Goal: Complete application form: Complete application form

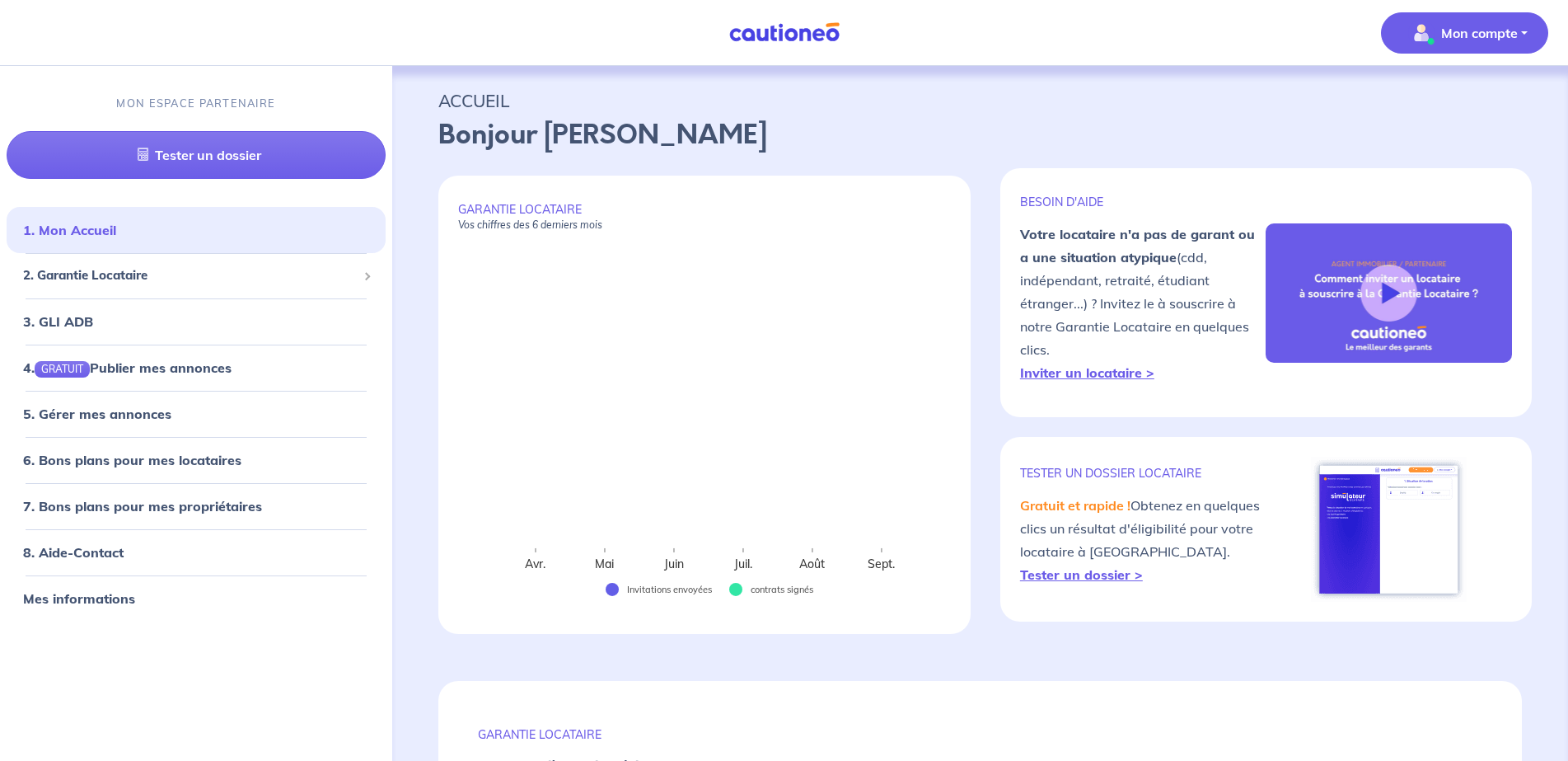
click at [1446, 25] on p "Mon compte" at bounding box center [1479, 33] width 77 height 20
click at [1429, 135] on link "Me déconnecter" at bounding box center [1449, 141] width 133 height 26
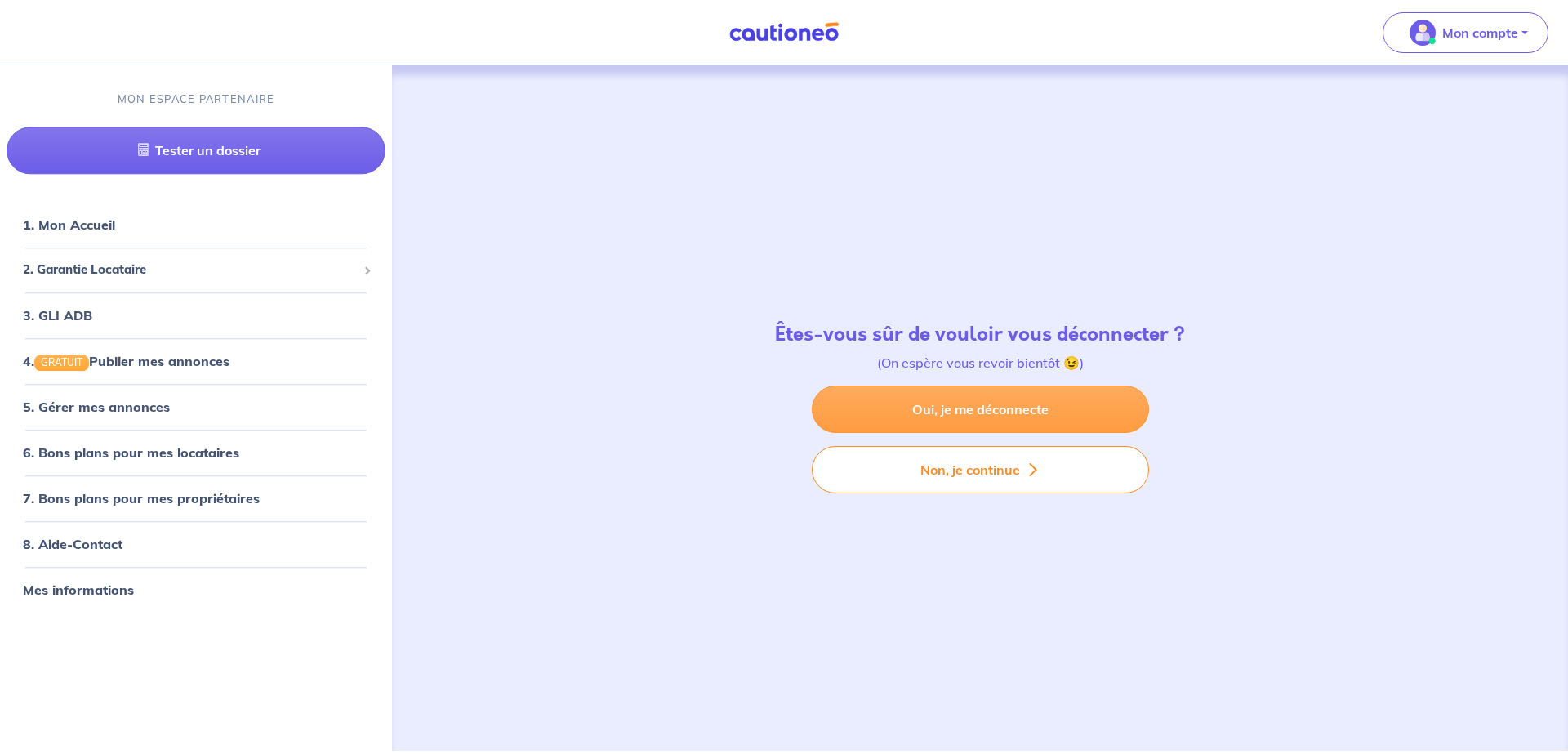
click at [880, 403] on link "Oui, je me déconnecte" at bounding box center [979, 409] width 337 height 48
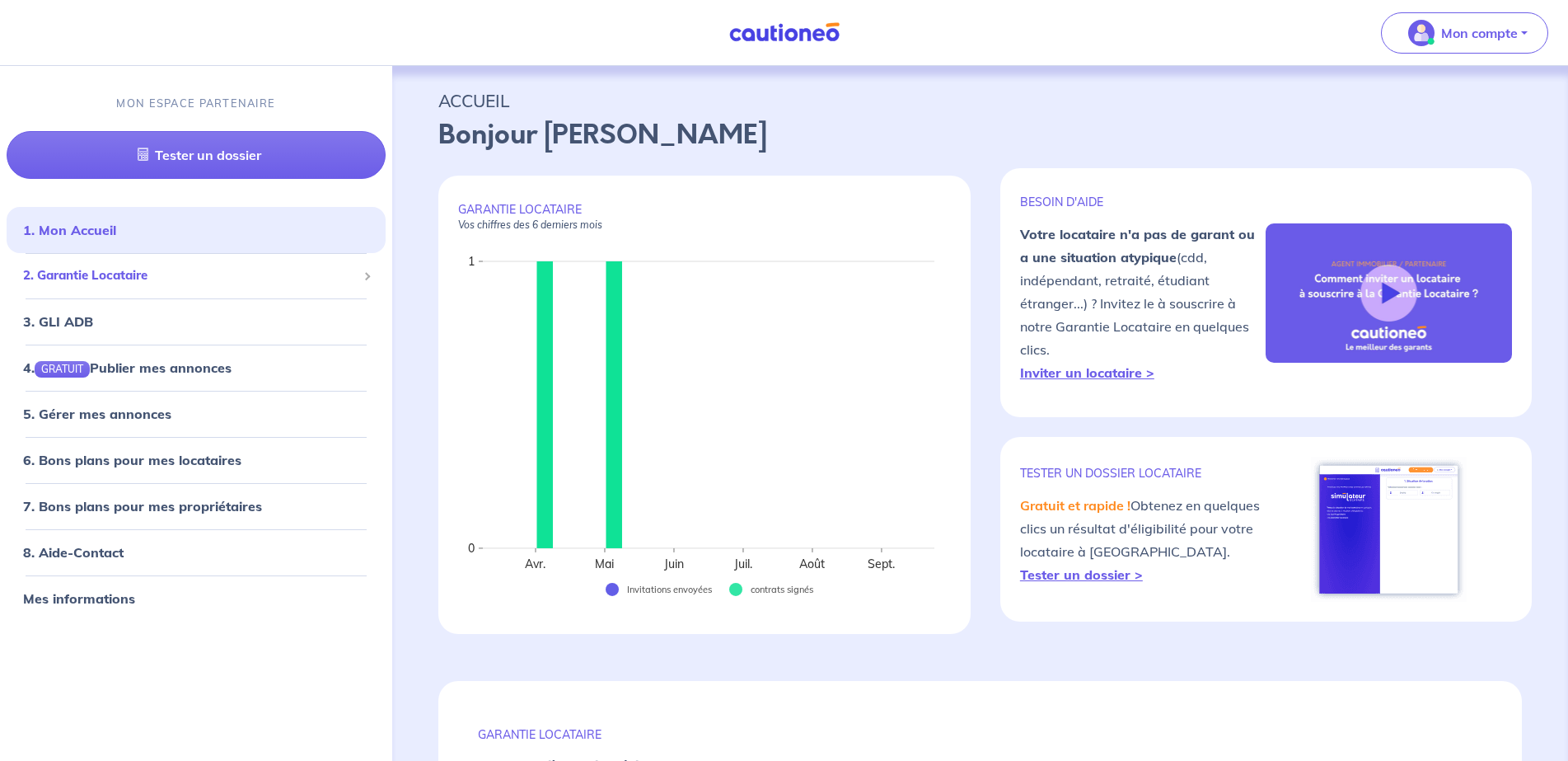
click at [133, 278] on span "2. Garantie Locataire" at bounding box center [190, 276] width 334 height 19
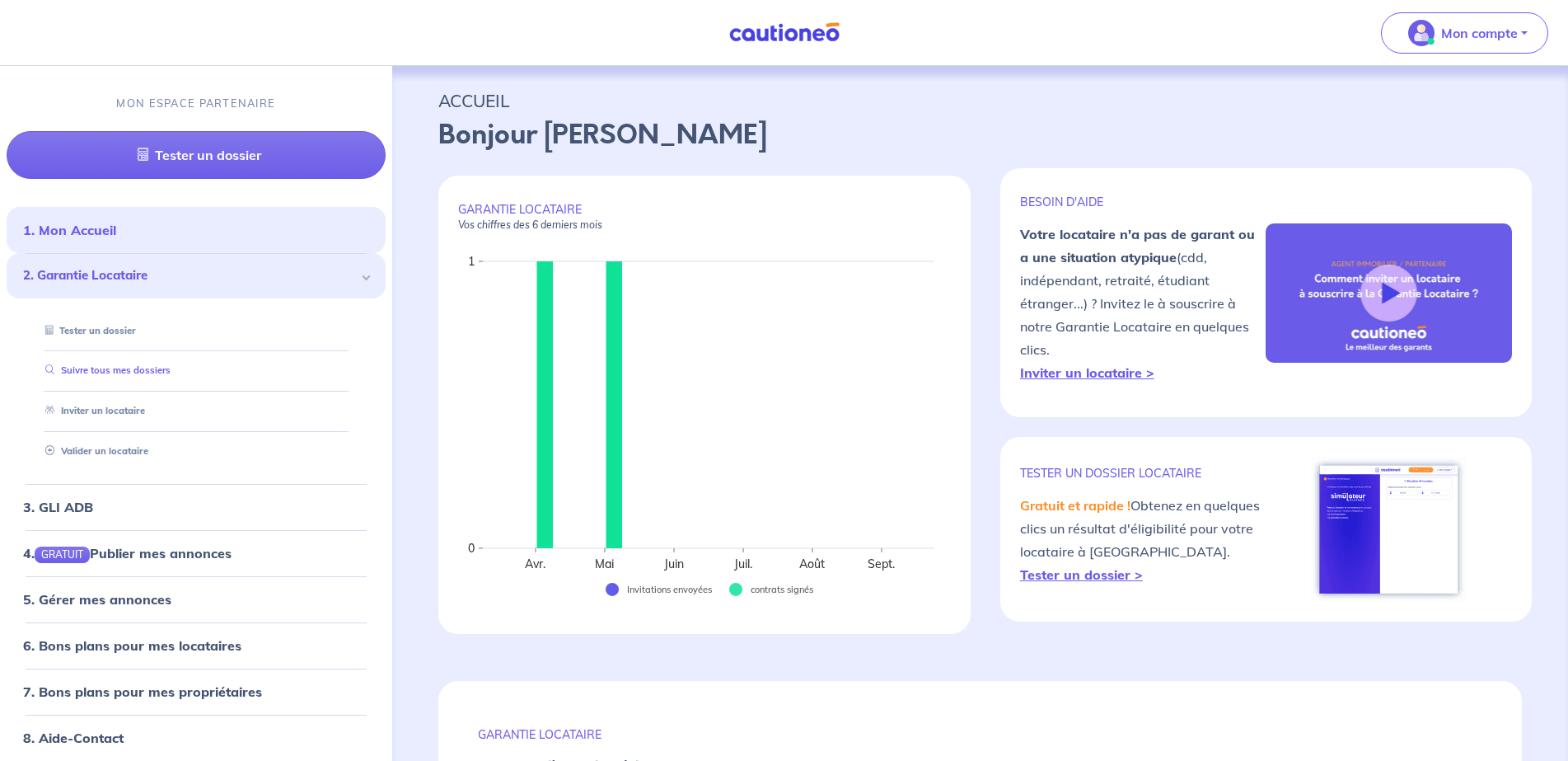
click at [131, 365] on link "Suivre tous mes dossiers" at bounding box center [104, 371] width 132 height 12
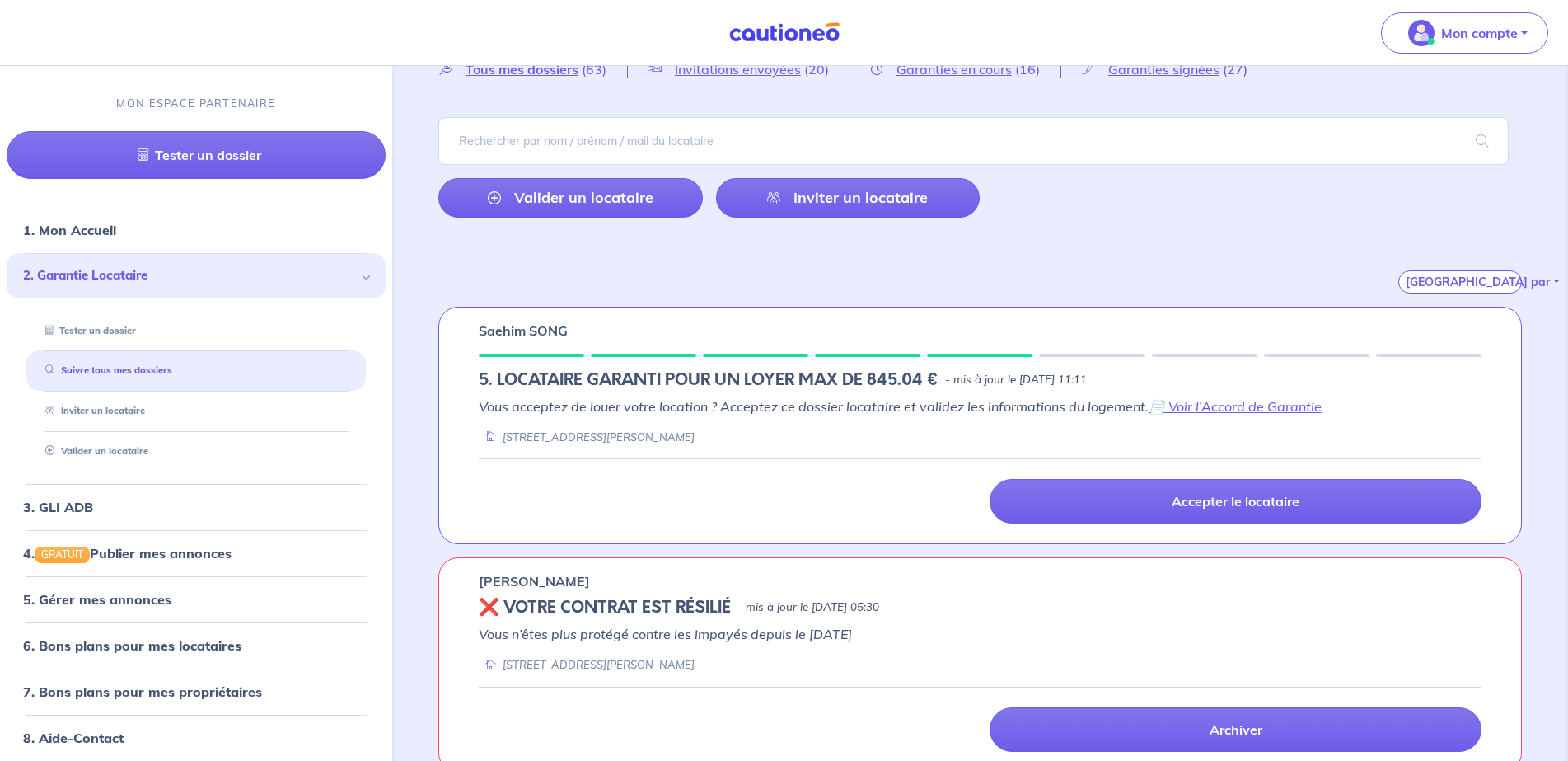
scroll to position [165, 0]
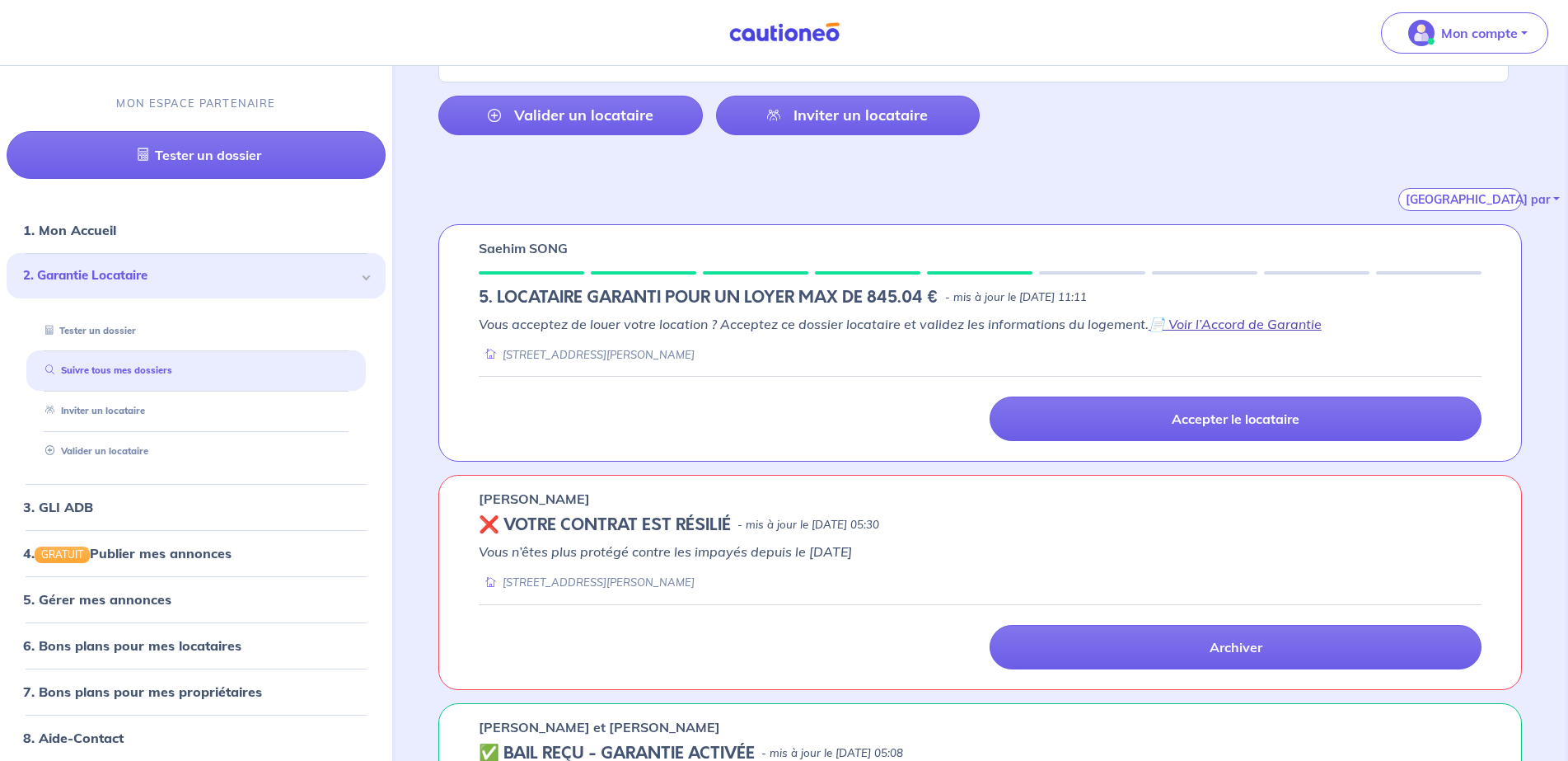
click at [1237, 327] on link "📄 Voir l’Accord de Garantie" at bounding box center [1236, 324] width 173 height 16
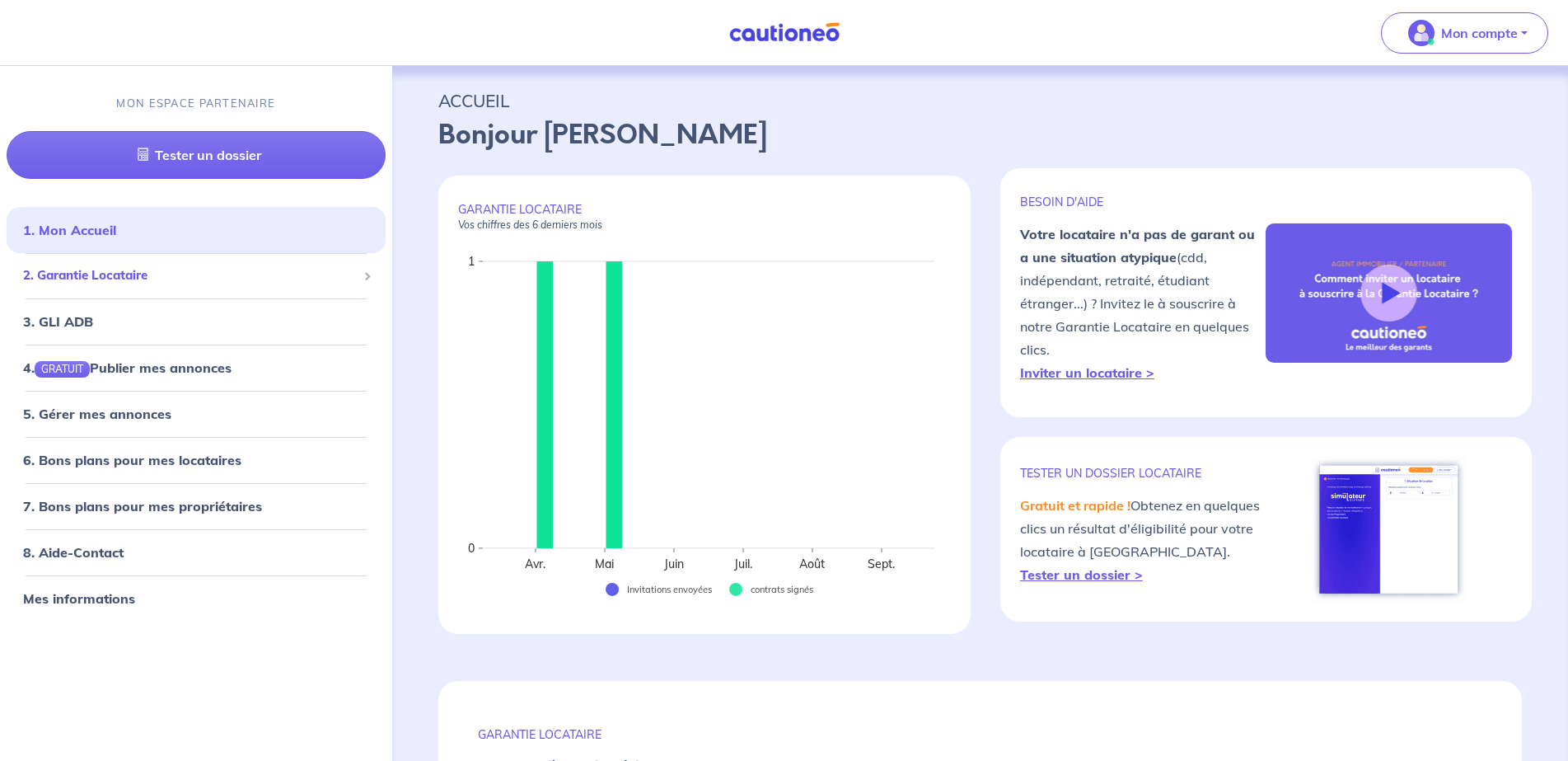
click at [118, 274] on span "2. Garantie Locataire" at bounding box center [190, 276] width 334 height 19
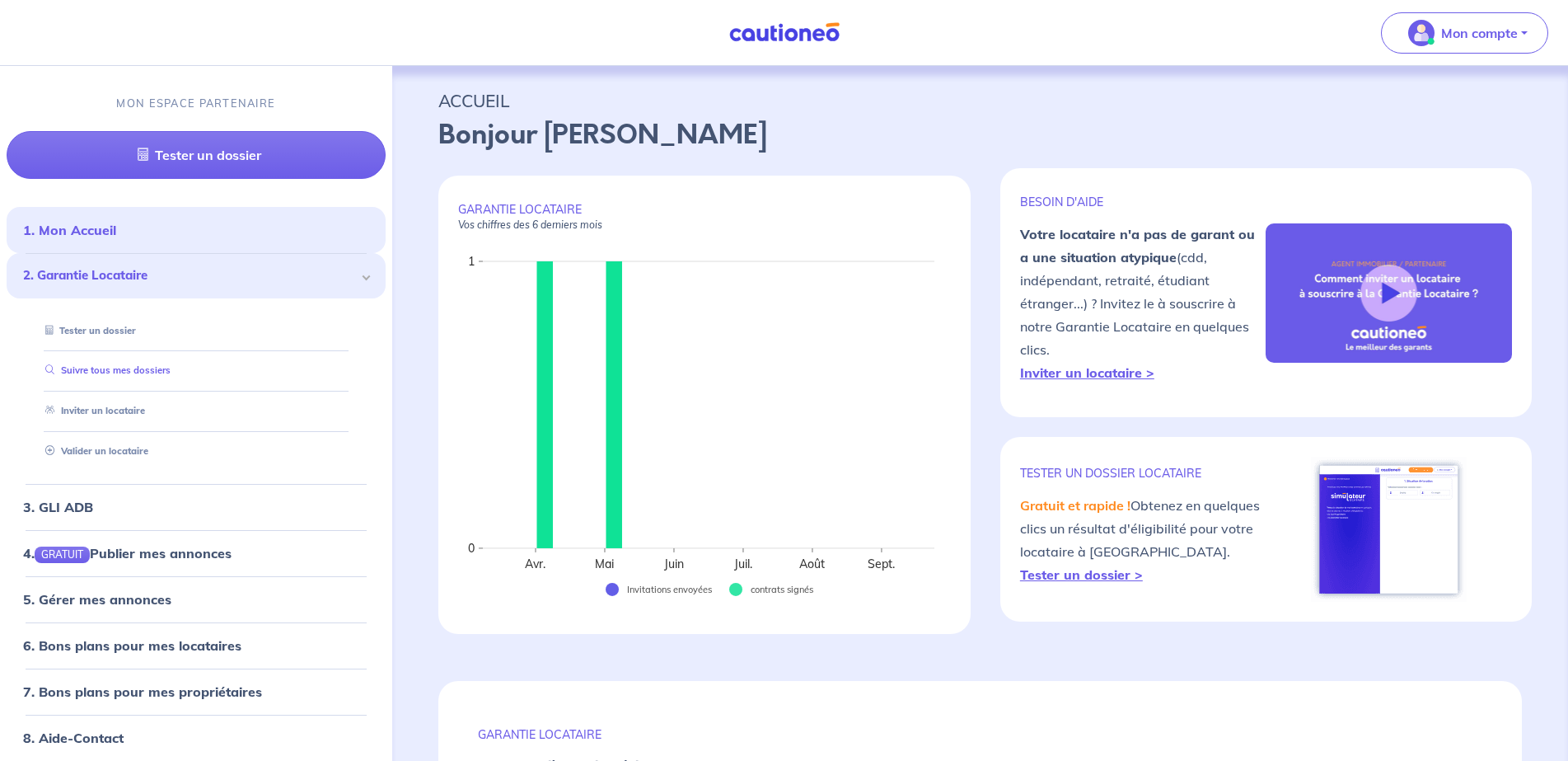
click at [138, 372] on link "Suivre tous mes dossiers" at bounding box center [104, 371] width 132 height 12
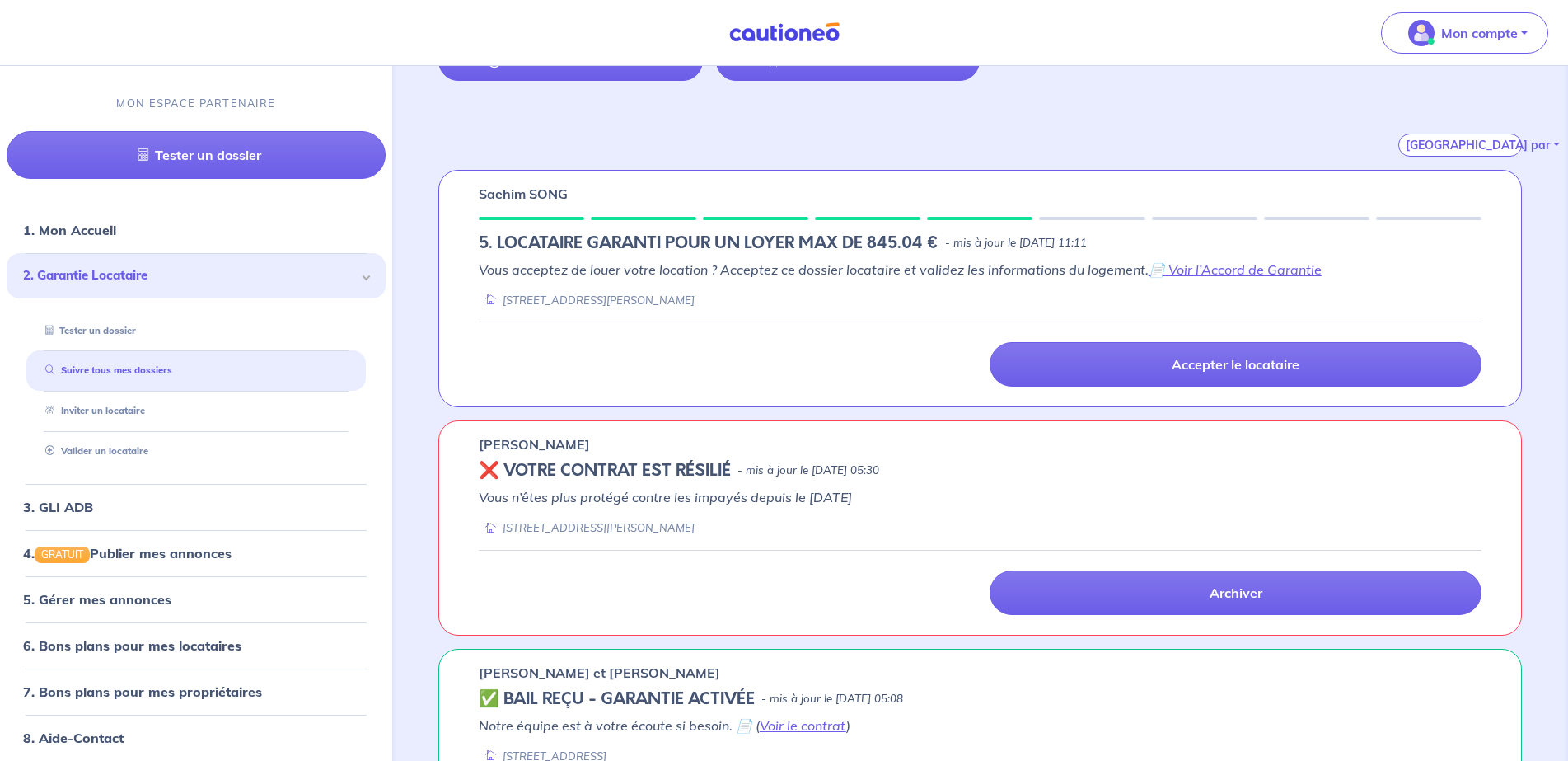
scroll to position [165, 0]
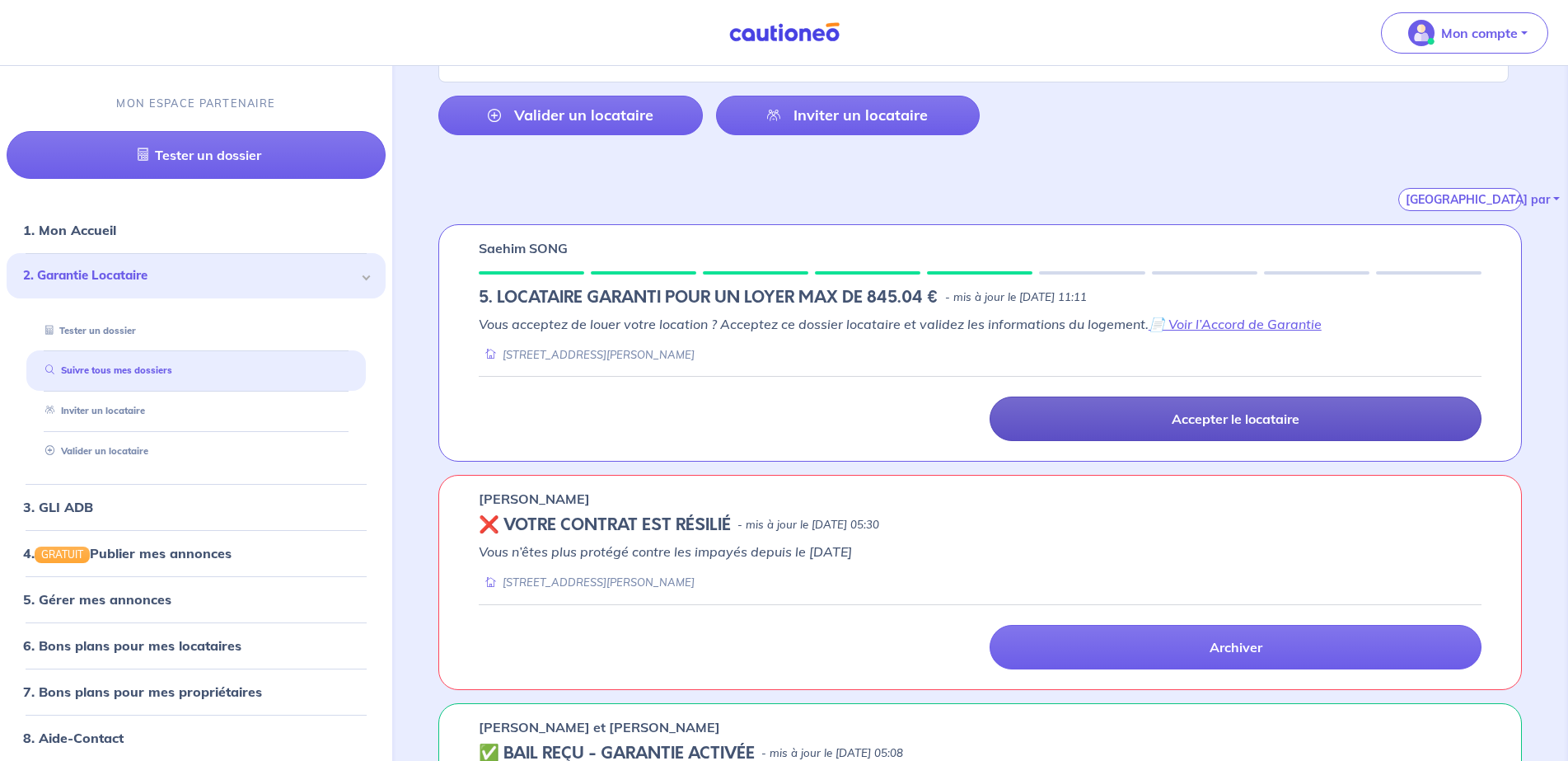
click at [1129, 422] on link "Accepter le locataire" at bounding box center [1236, 419] width 492 height 44
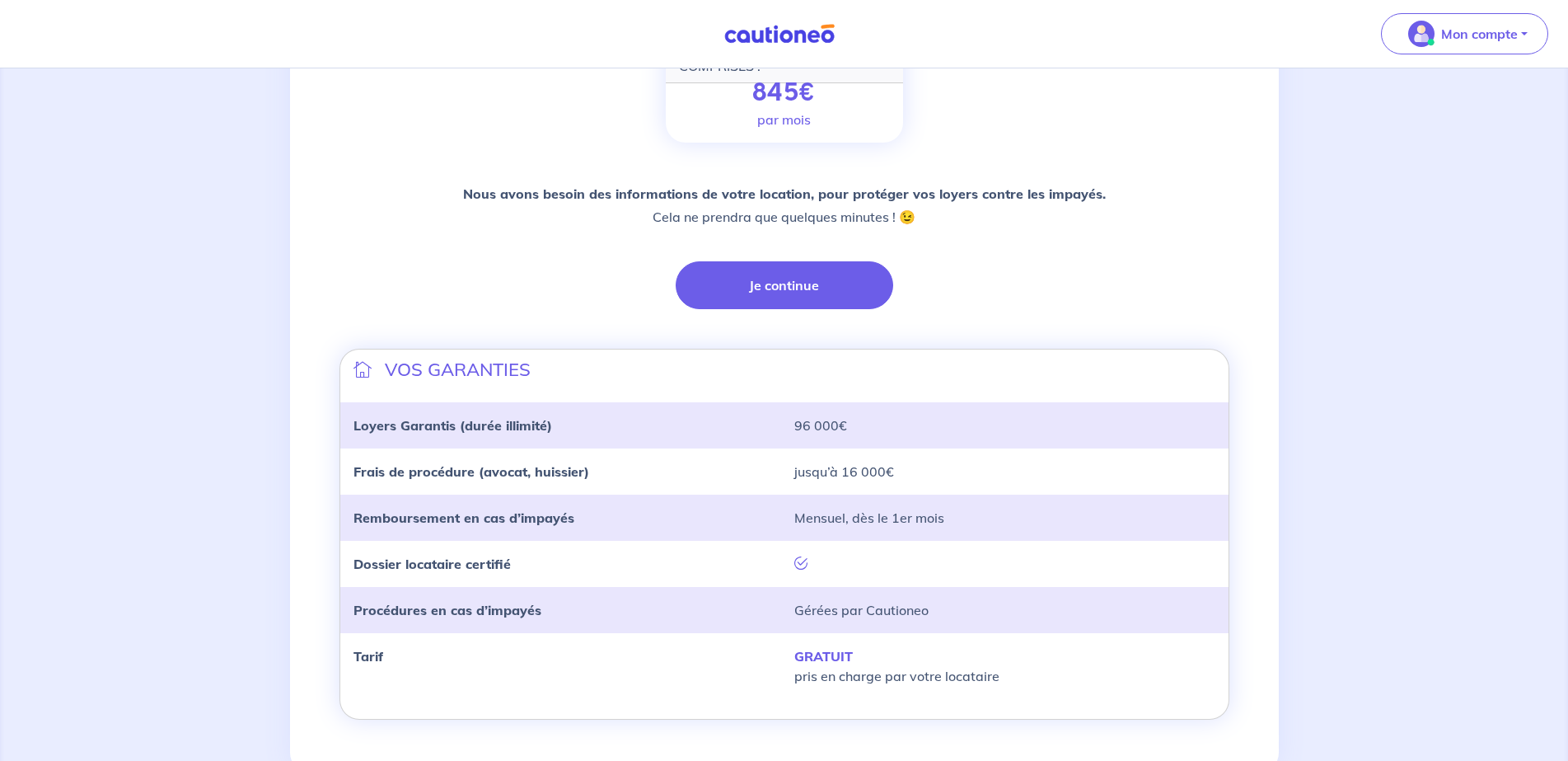
scroll to position [337, 0]
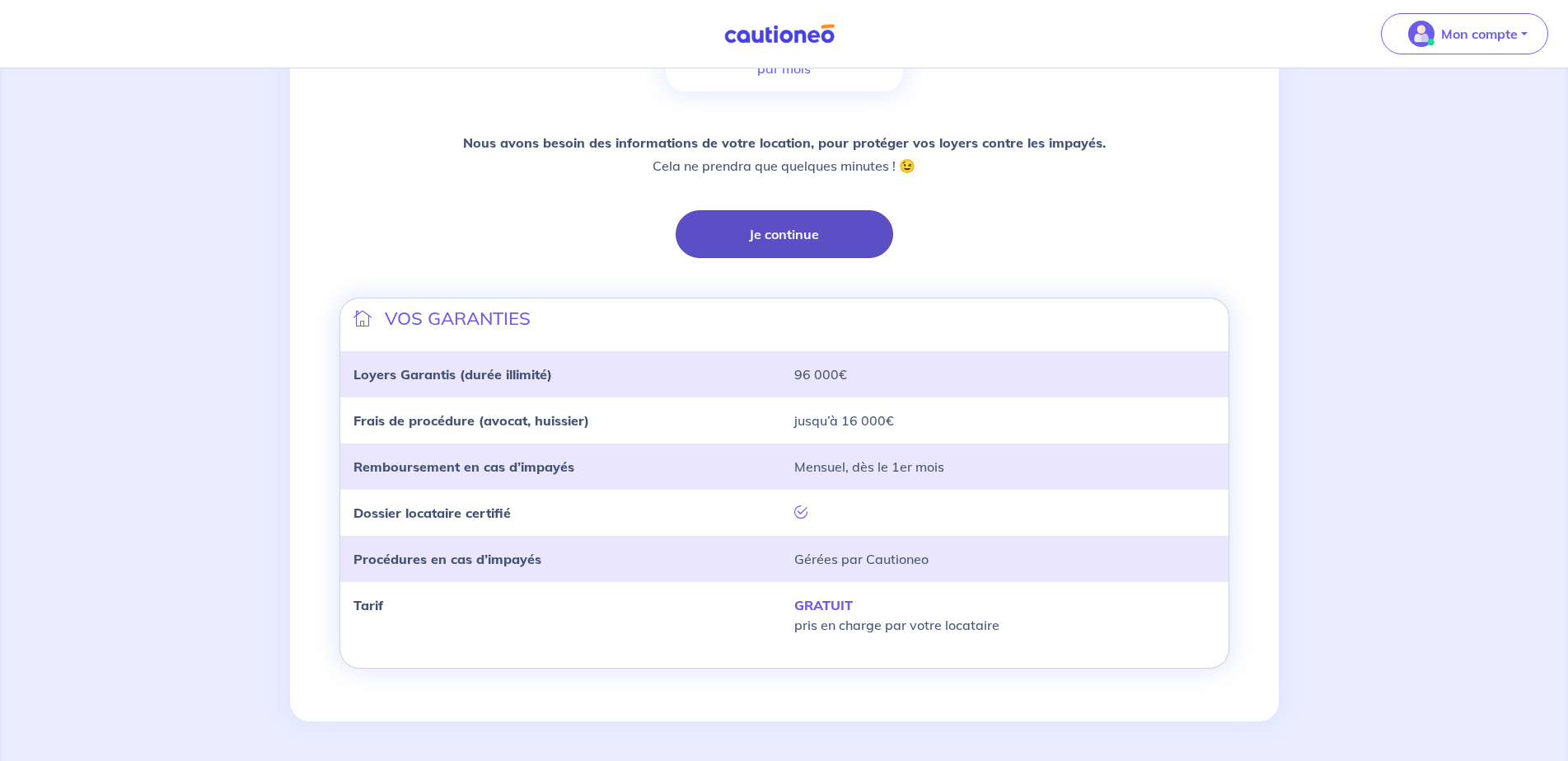
click at [797, 251] on button "Je continue" at bounding box center [785, 234] width 218 height 48
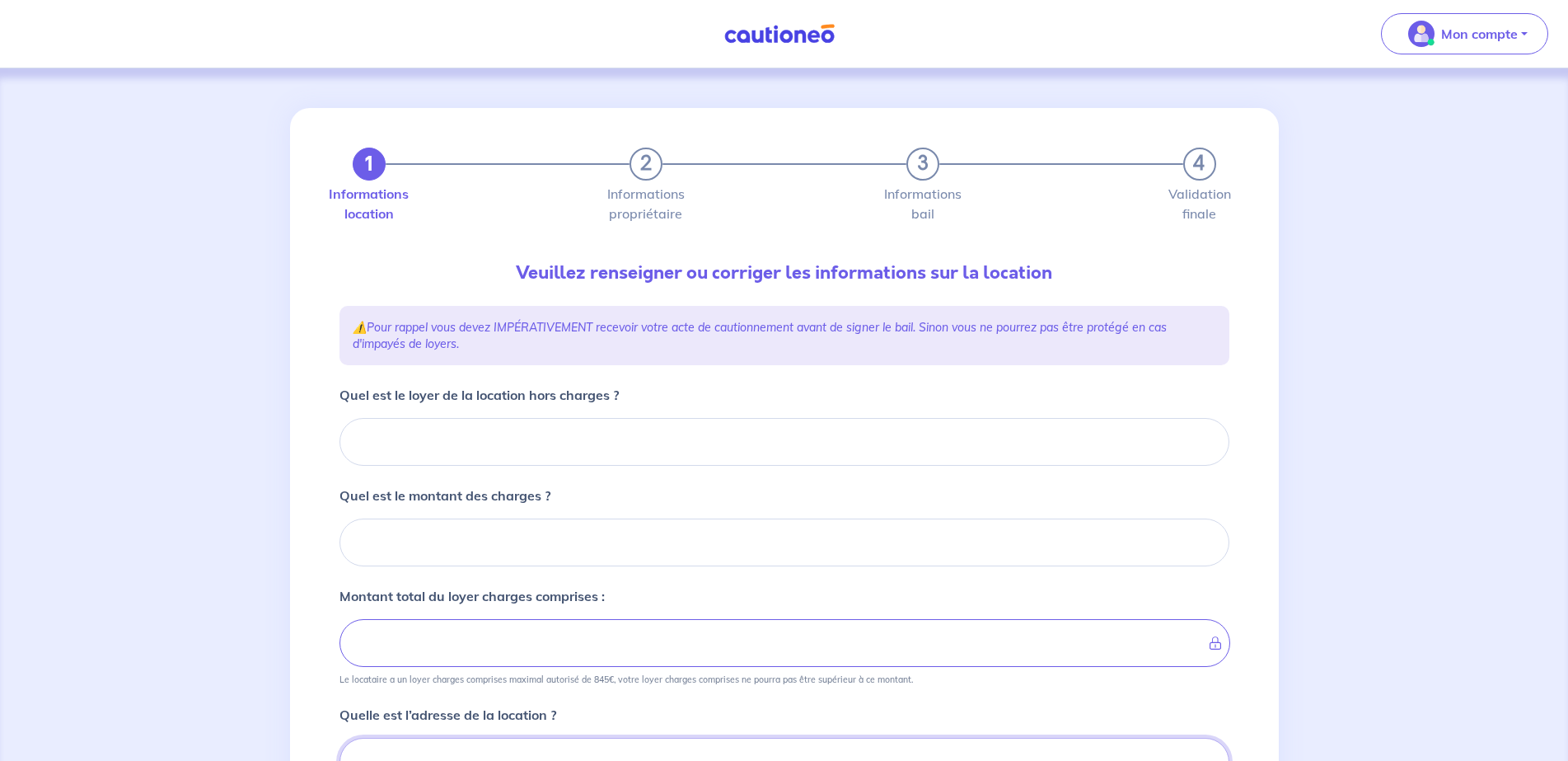
scroll to position [9, 0]
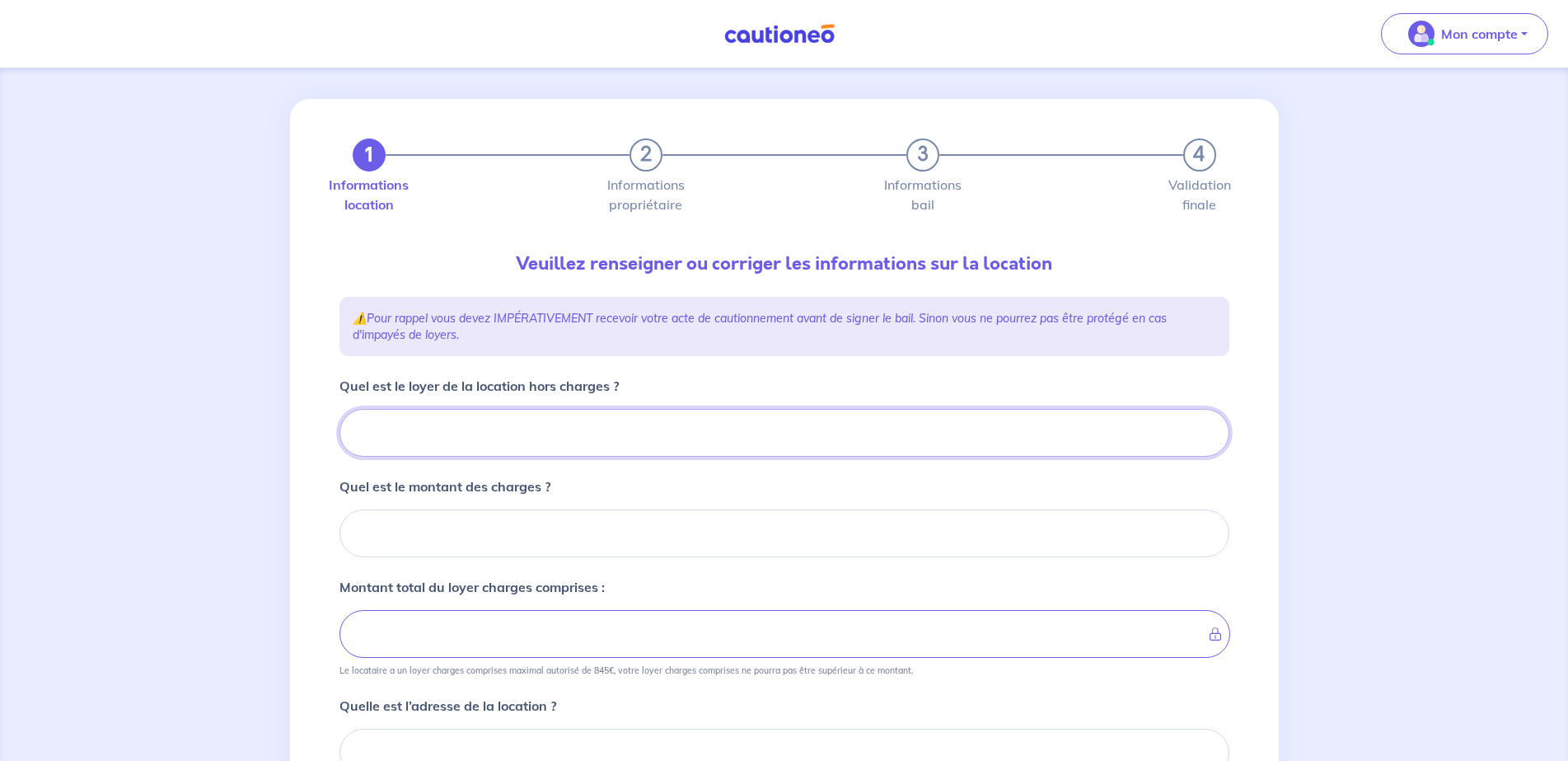
click at [618, 431] on input "Quel est le loyer de la location hors charges ?" at bounding box center [784, 433] width 890 height 48
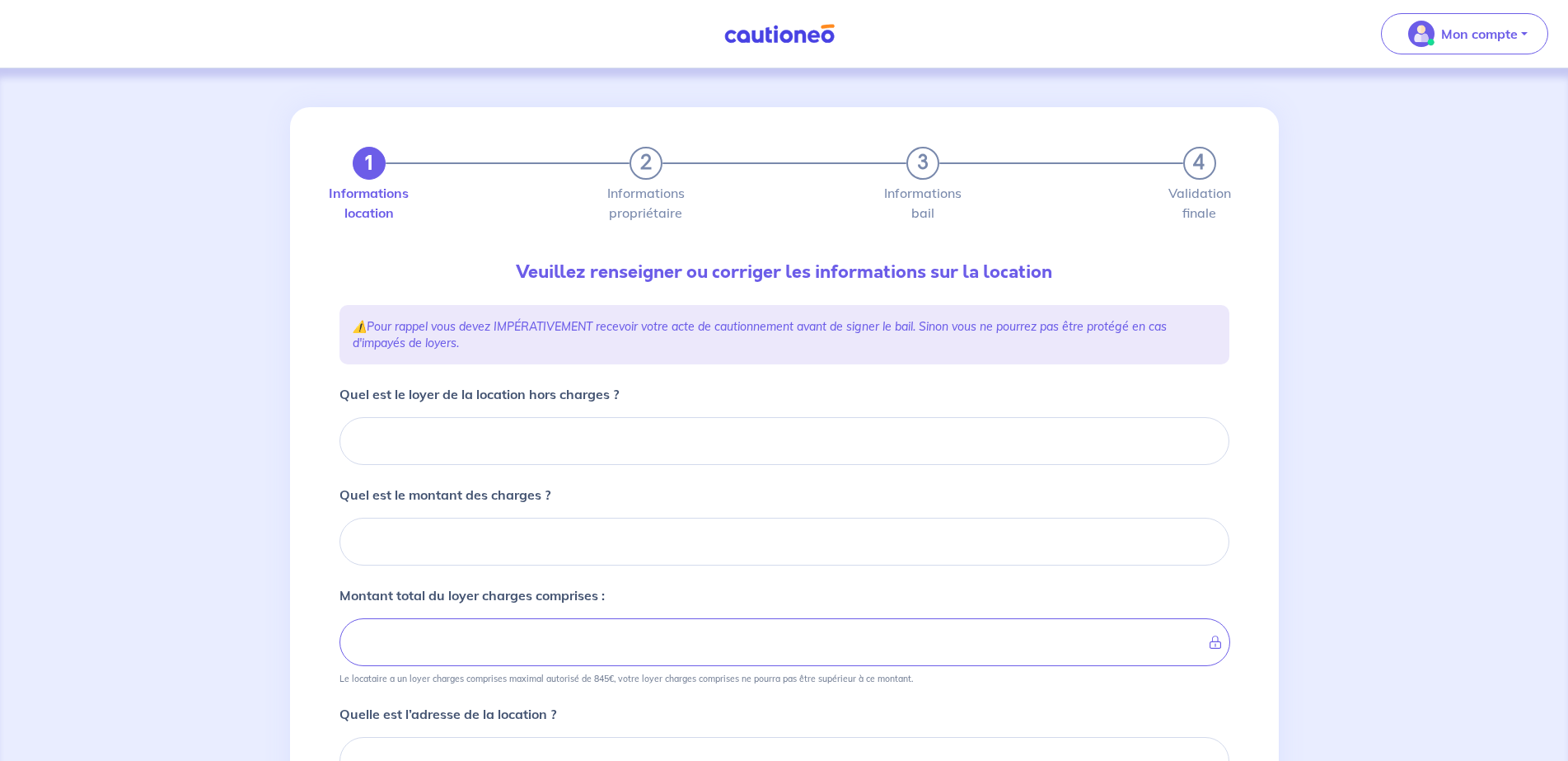
scroll to position [0, 0]
click at [515, 418] on input "Quel est le loyer de la location hors charges ?" at bounding box center [784, 442] width 890 height 48
type input "5"
type input "578"
type input "578.45"
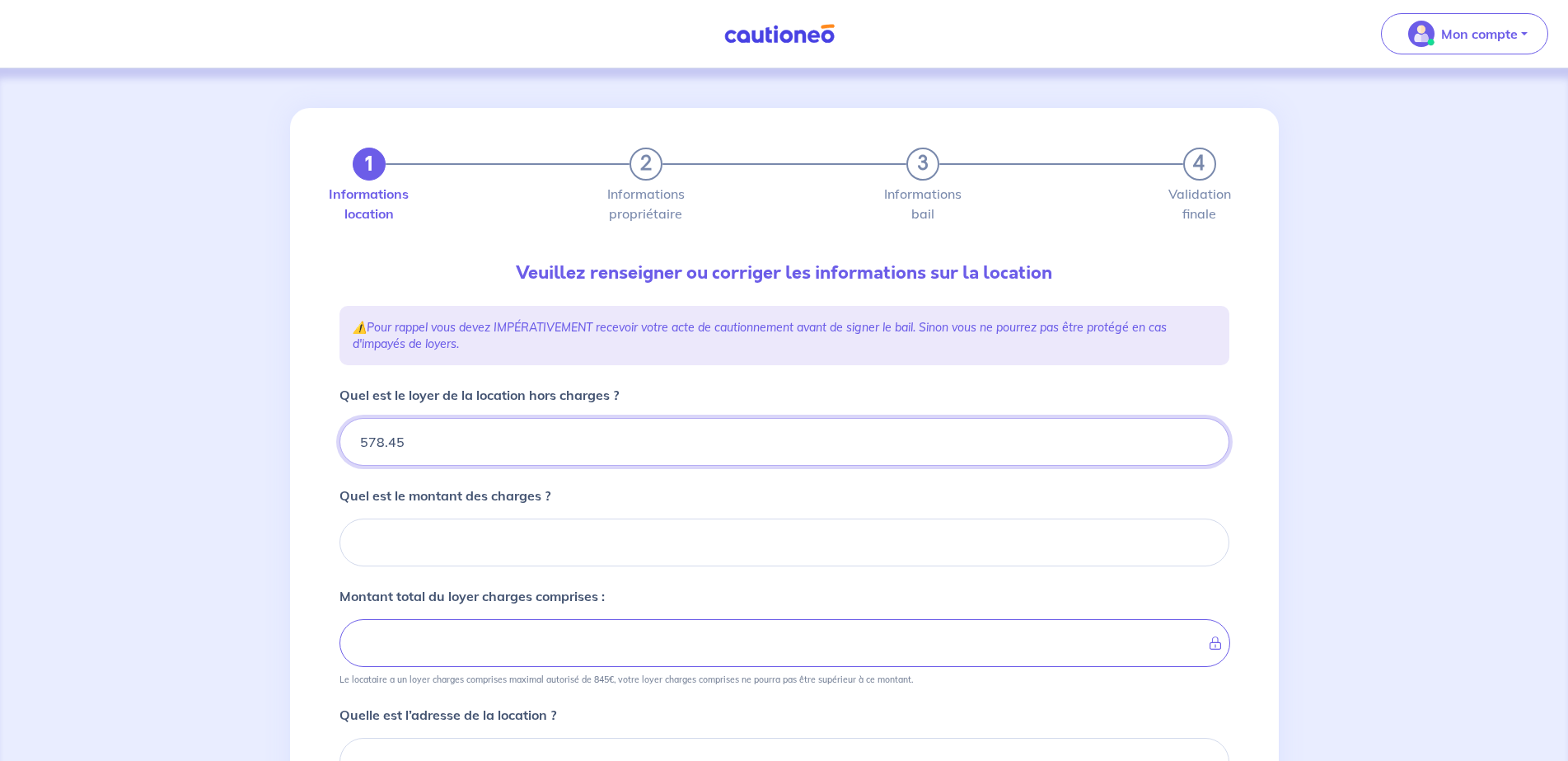
type input "578.45"
click at [472, 540] on input "Quel est le montant des charges ?" at bounding box center [784, 542] width 890 height 48
type input "15"
type input "593.45"
type input "156"
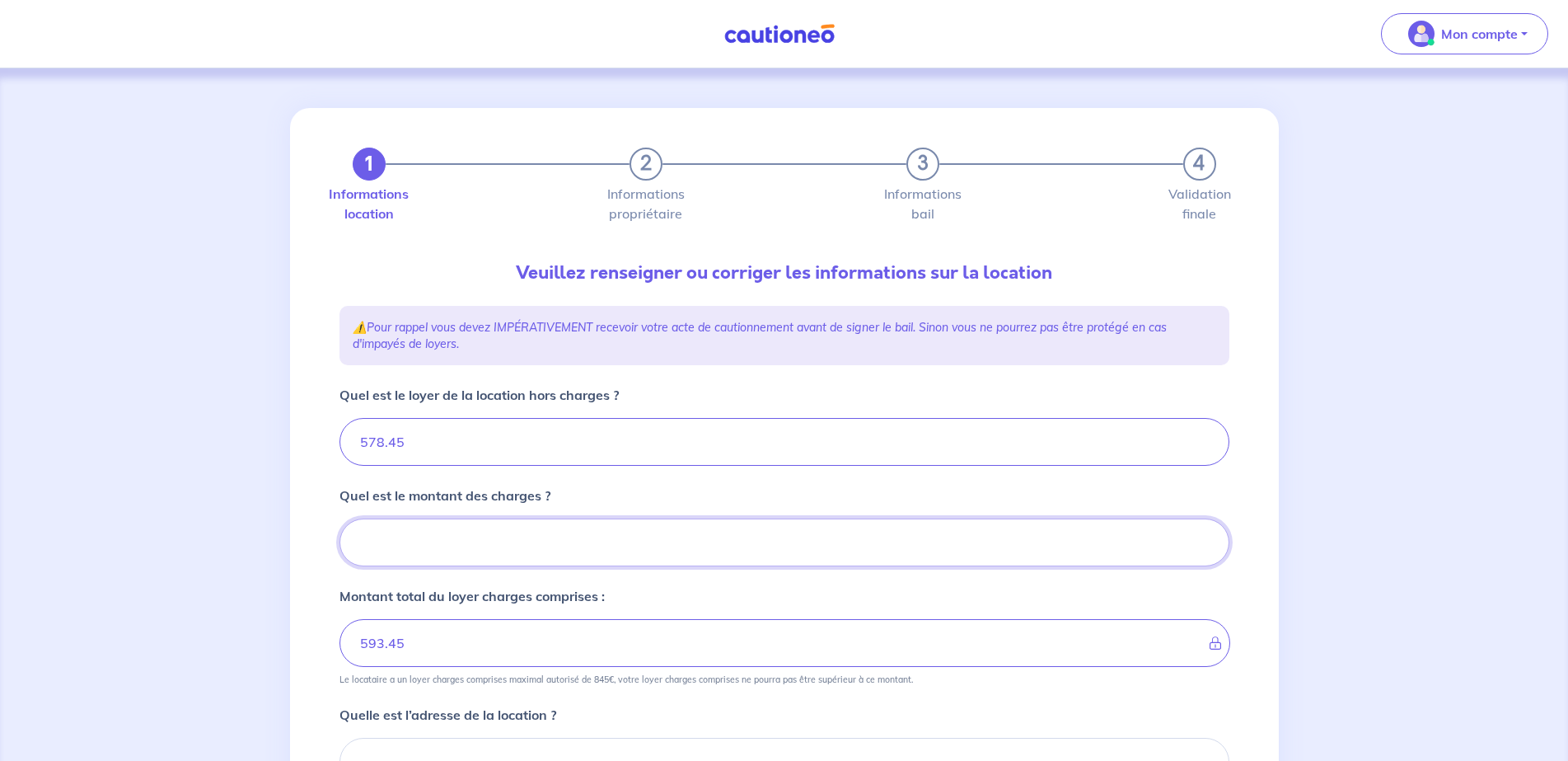
type input "734.45"
type input "156.5"
type input "578.45"
type input "156.55"
type input "735"
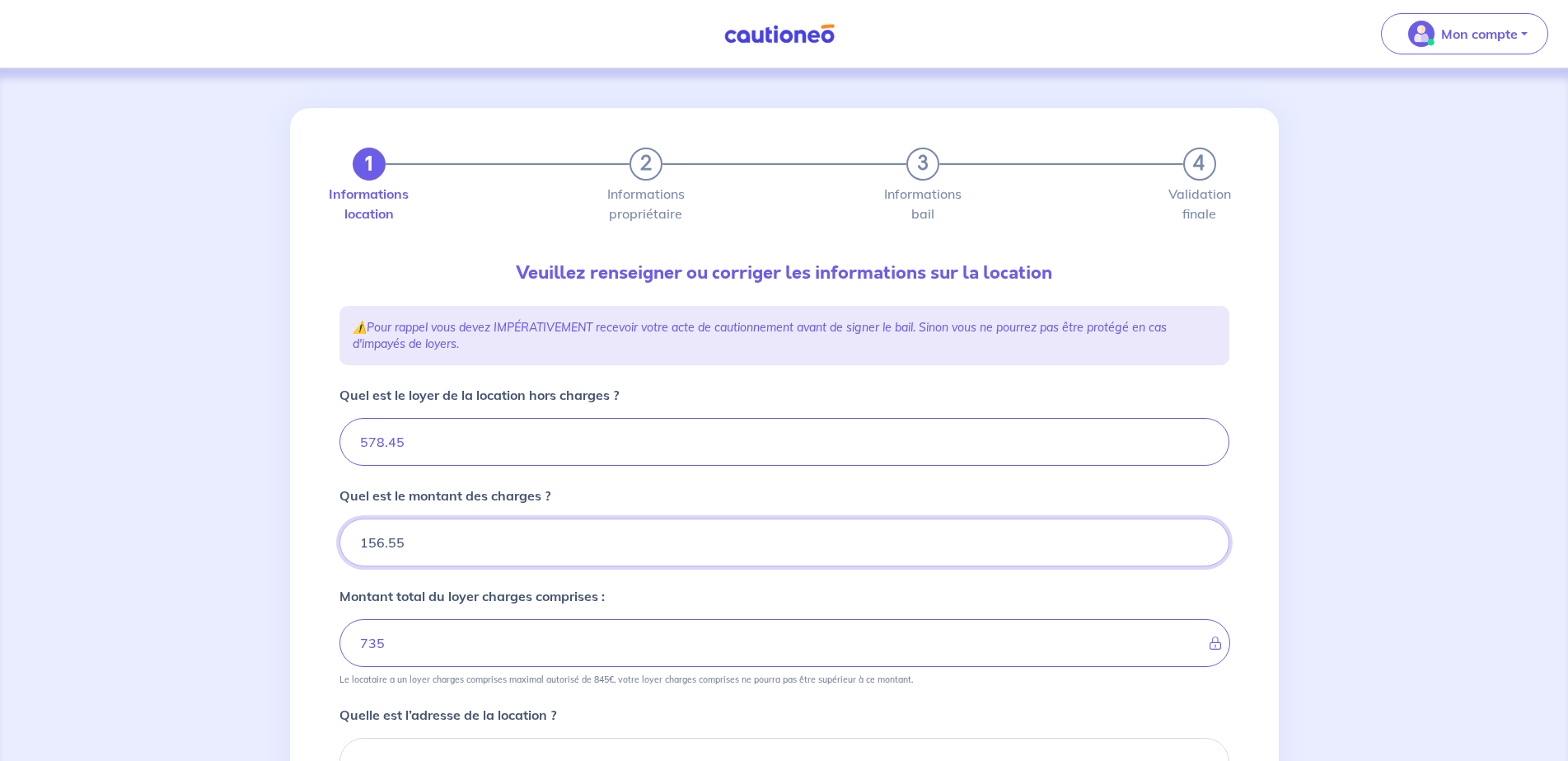
type input "156.55"
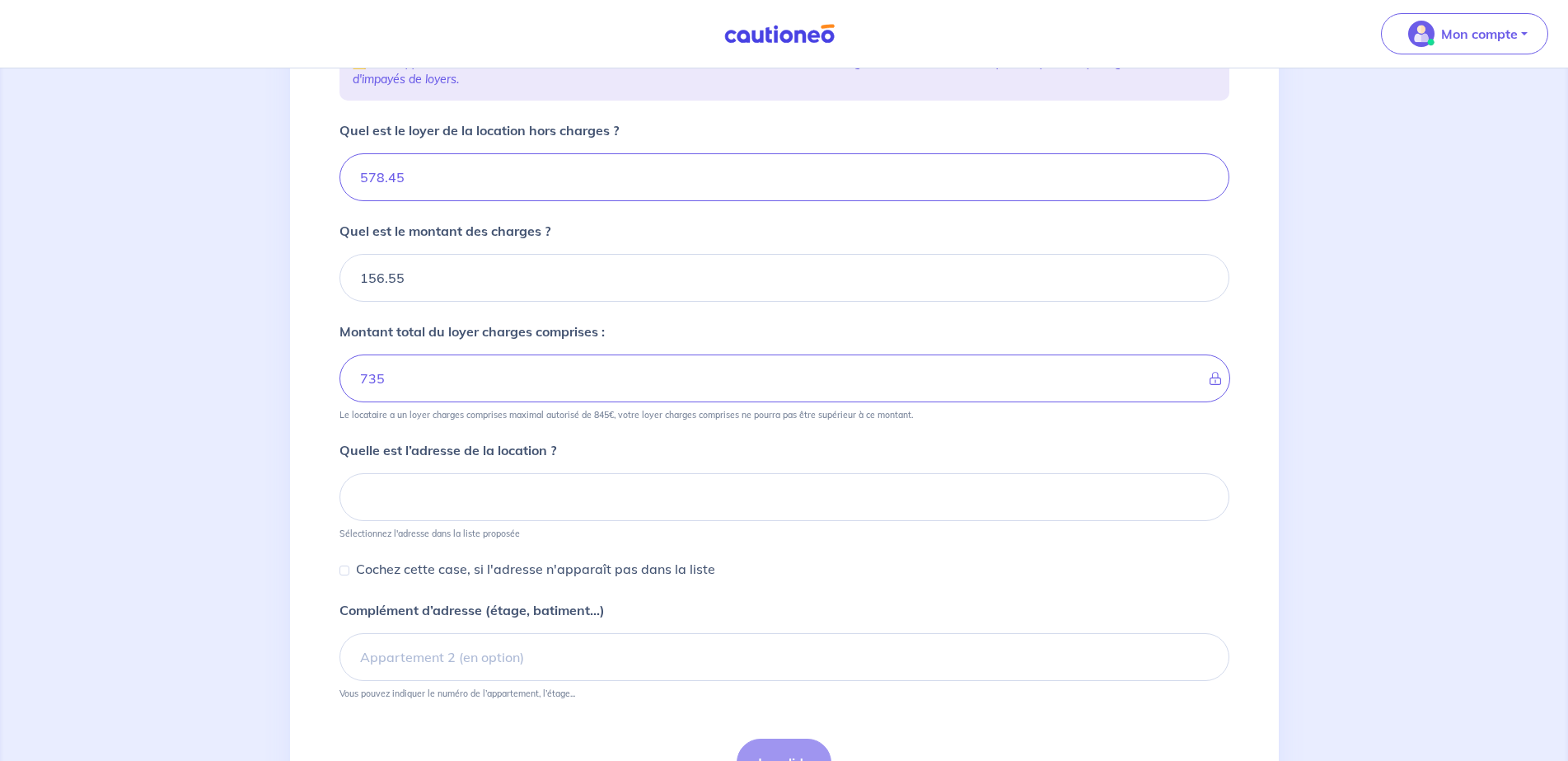
scroll to position [329, 0]
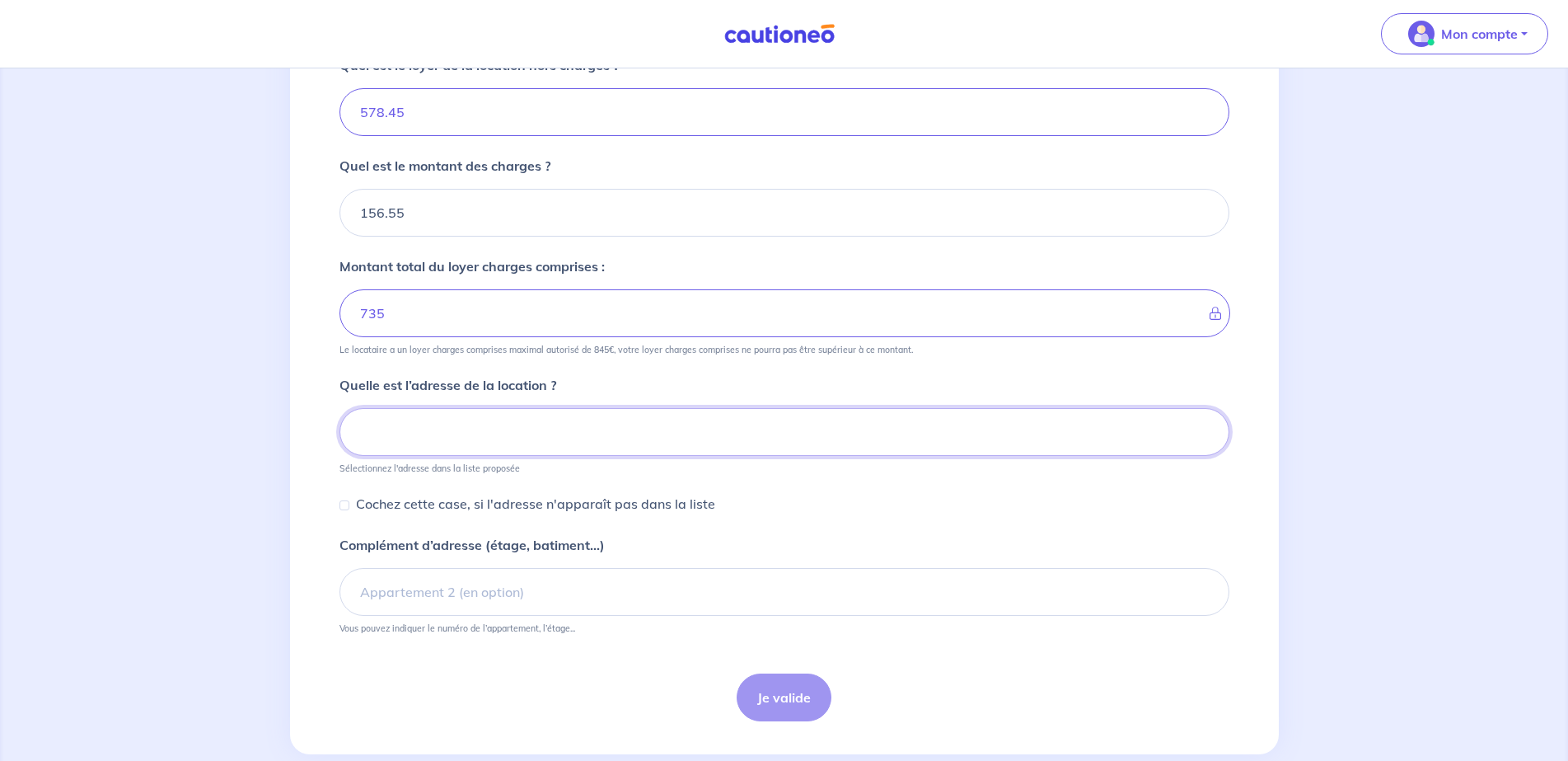
click at [429, 436] on input at bounding box center [784, 433] width 890 height 48
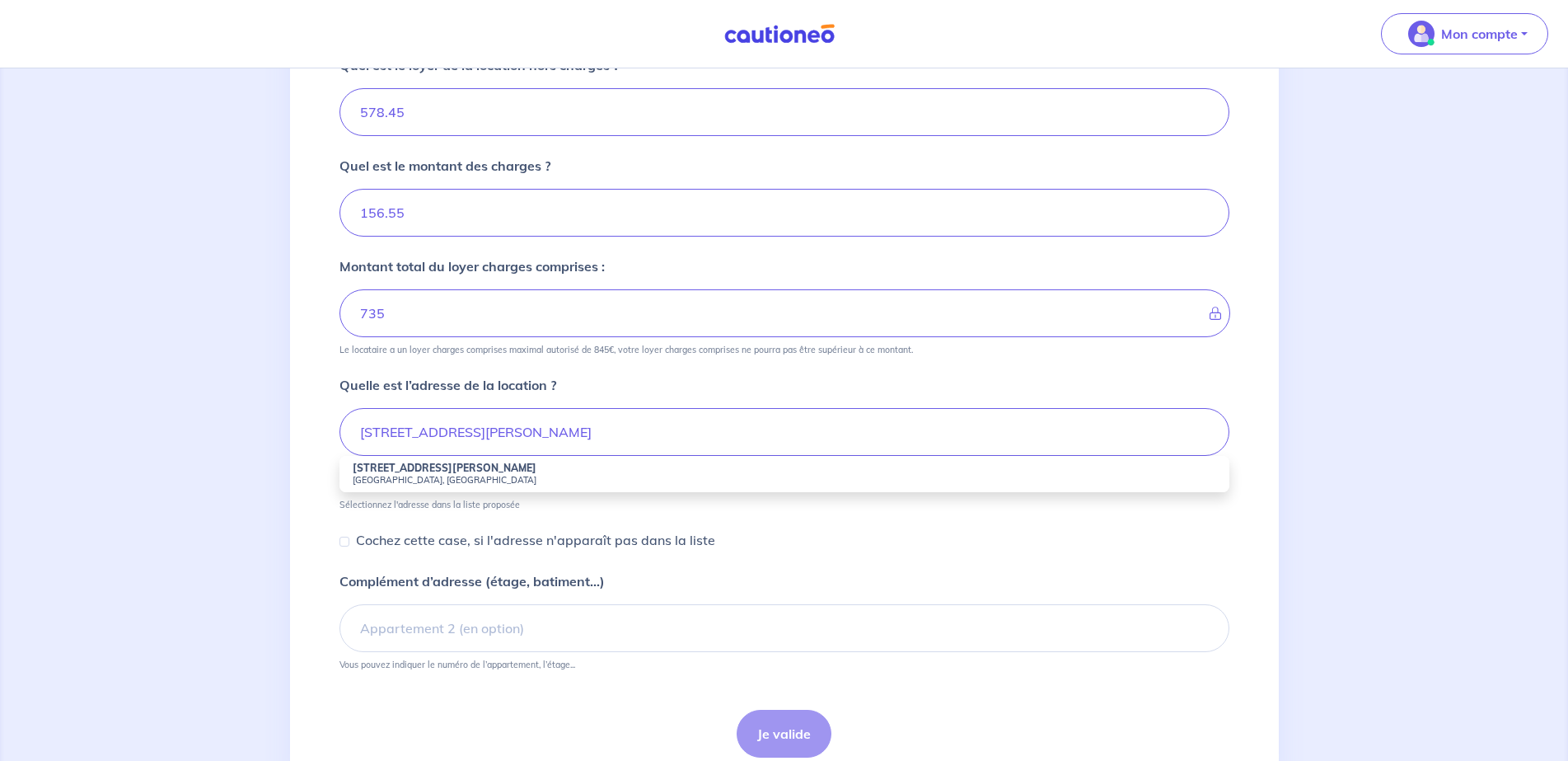
click at [449, 481] on small "Paris, France" at bounding box center [784, 480] width 864 height 12
type input "1 Rue Georges Pitard, Paris, France"
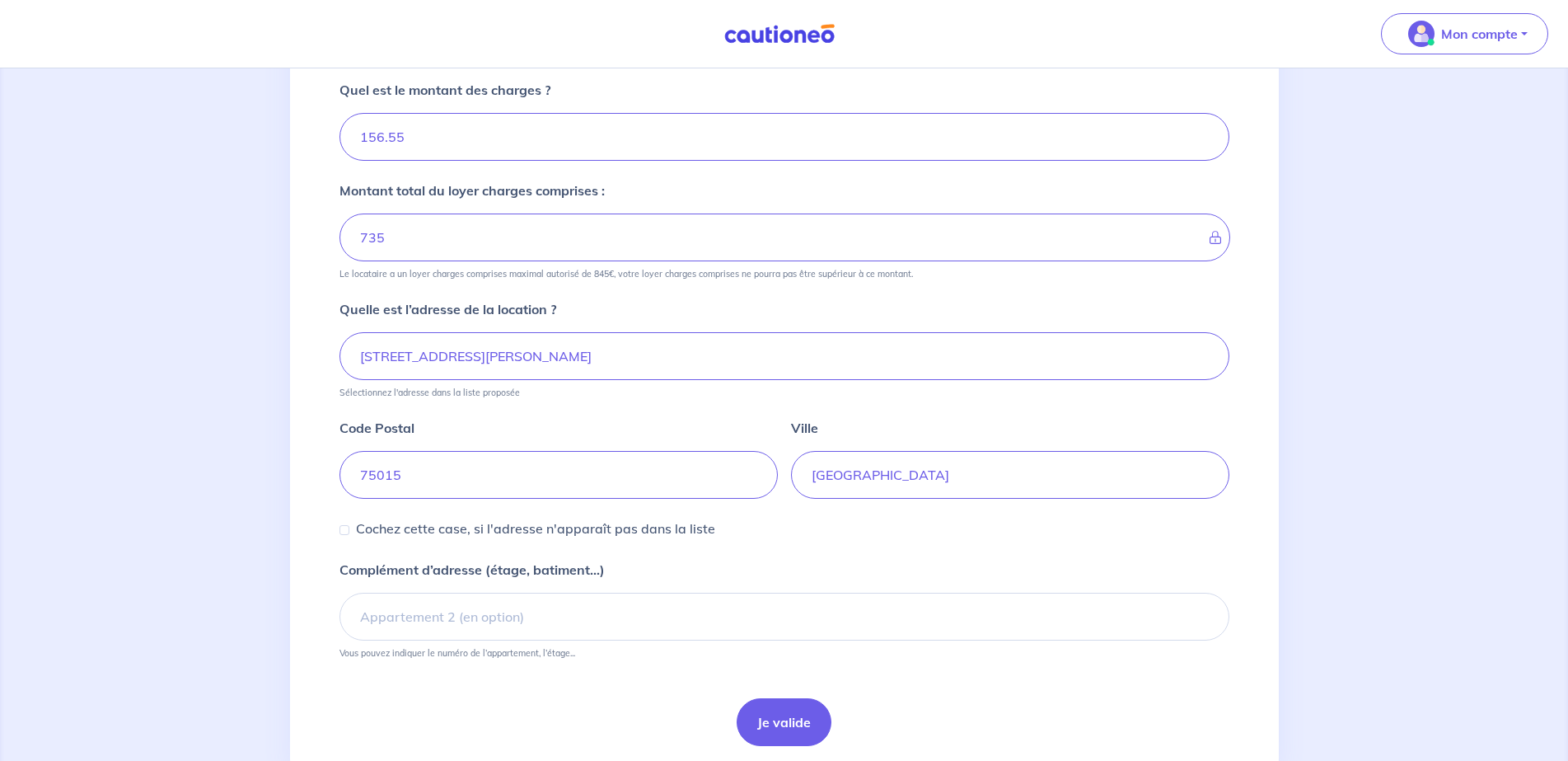
scroll to position [380, 0]
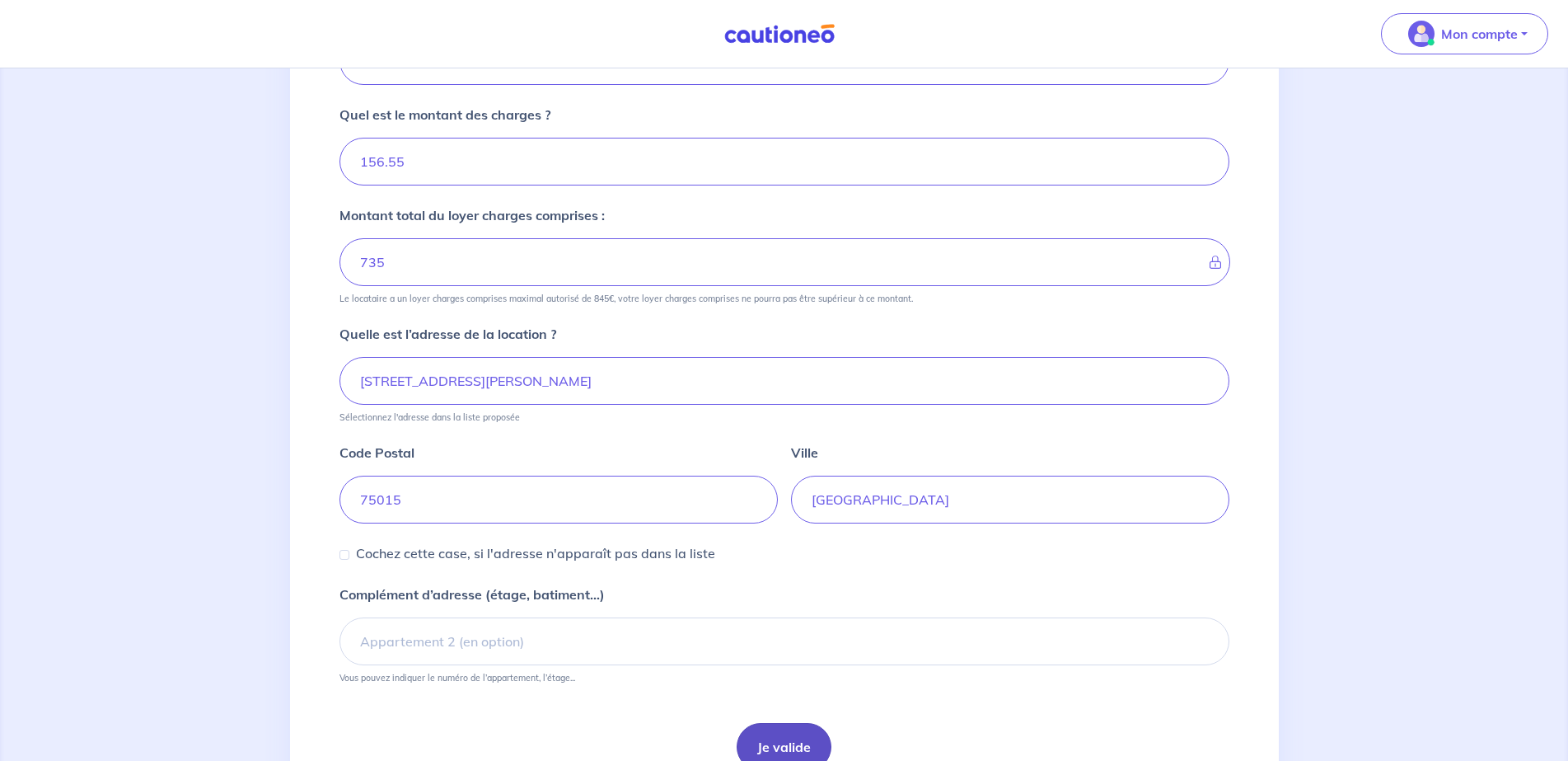
click at [795, 733] on button "Je valide" at bounding box center [784, 747] width 94 height 48
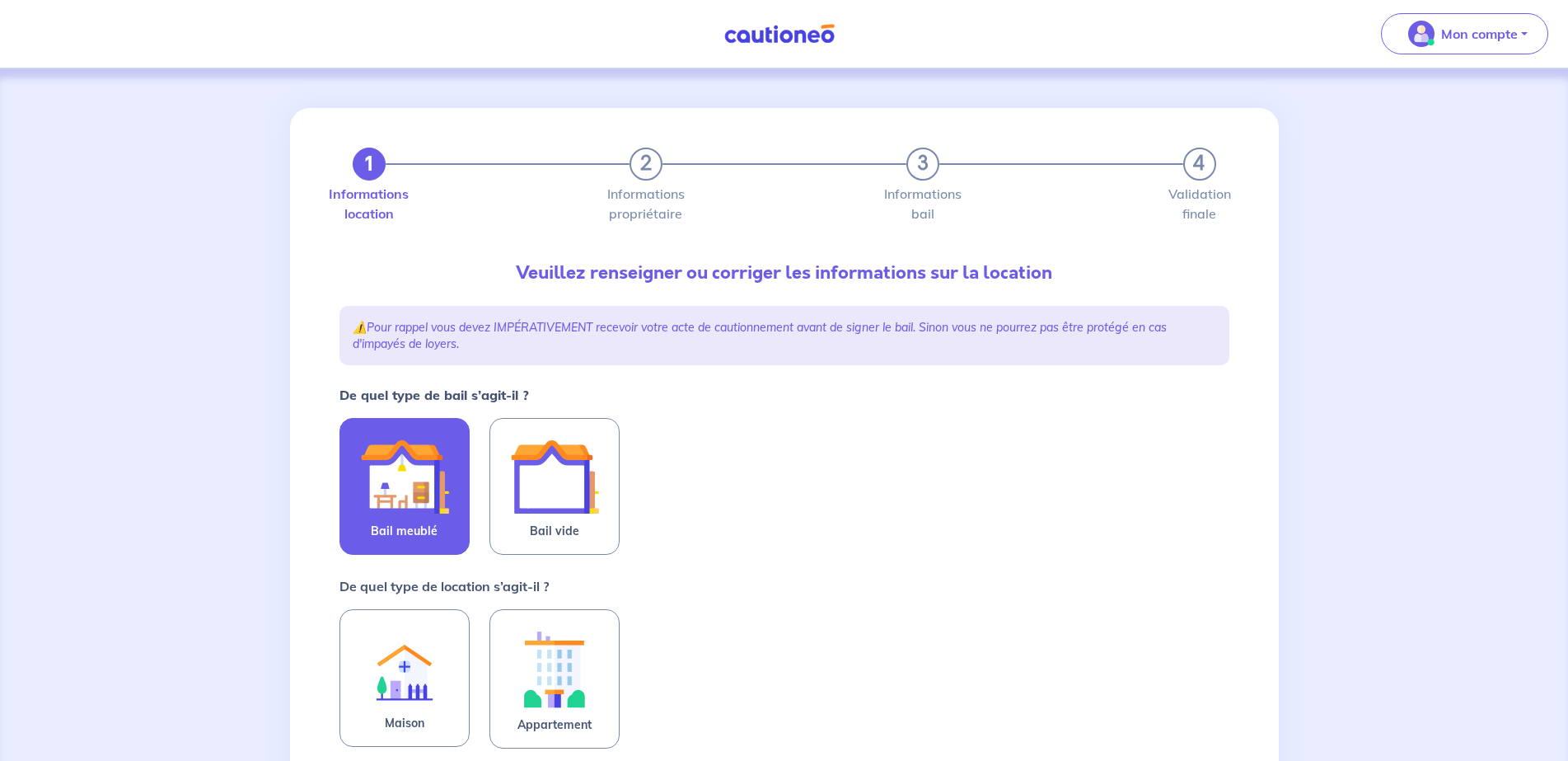
click at [397, 492] on img at bounding box center [405, 476] width 89 height 89
click at [0, 0] on input "Bail meublé" at bounding box center [0, 0] width 0 height 0
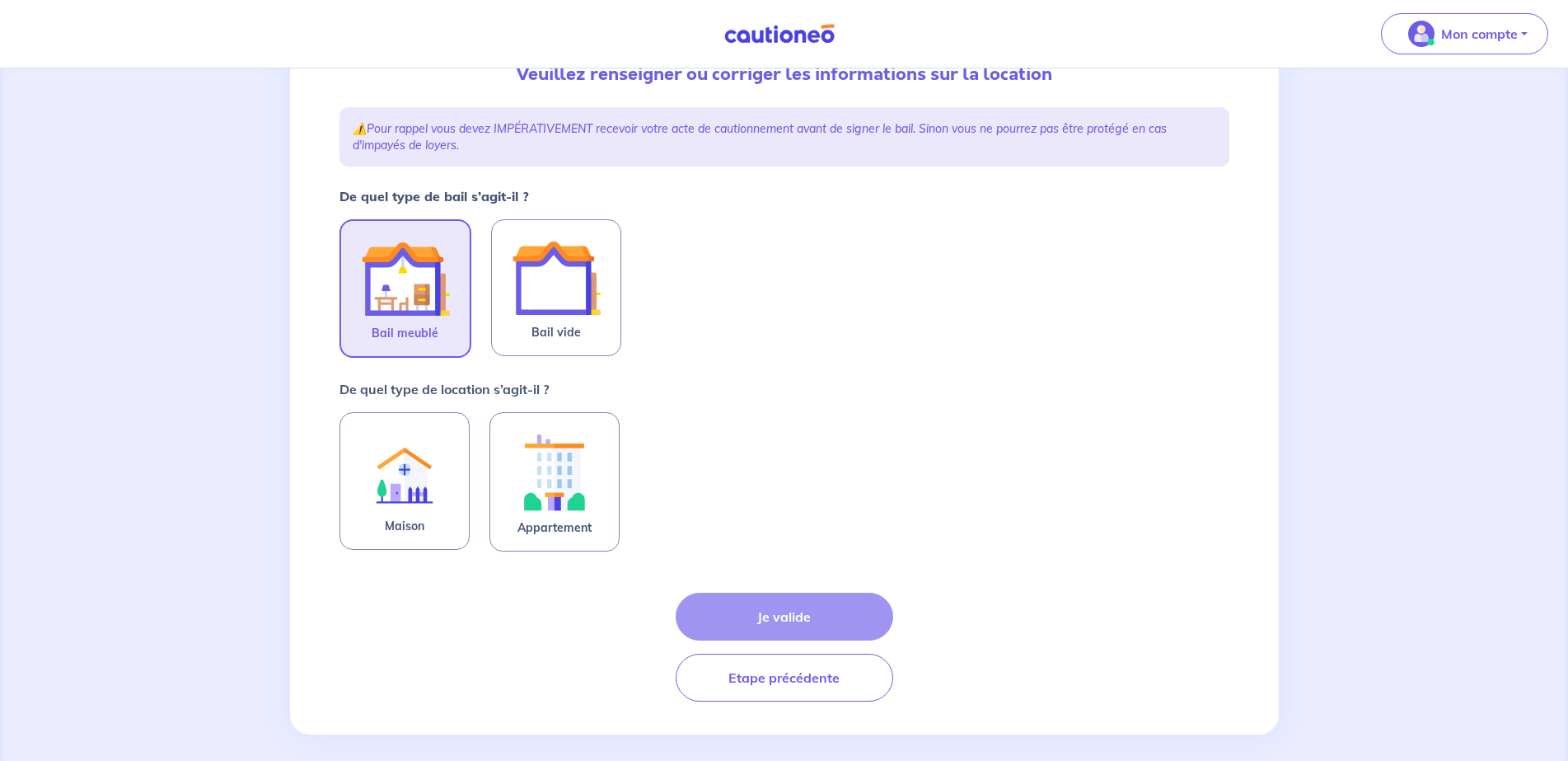
scroll to position [212, 0]
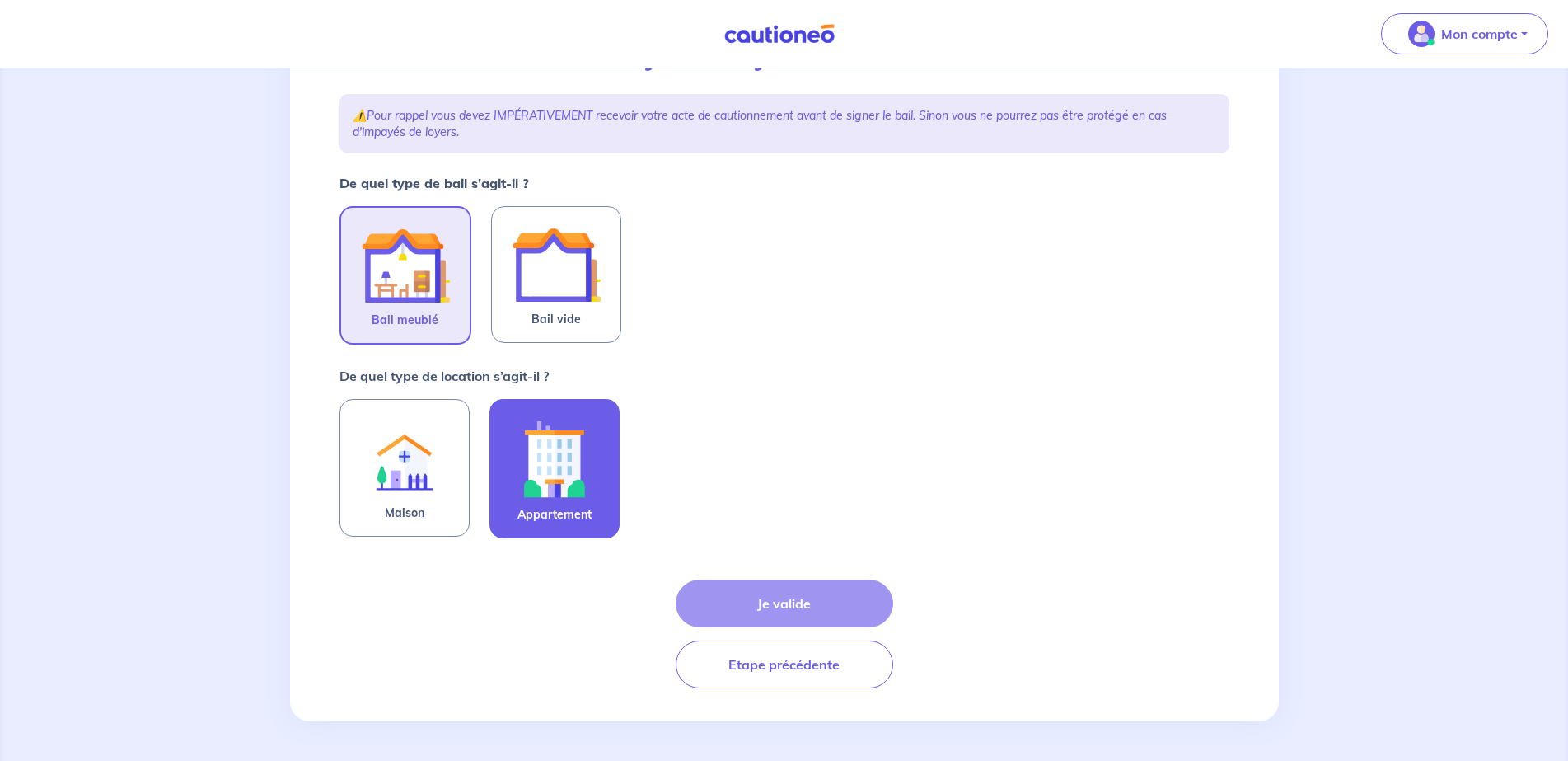
click at [538, 473] on img at bounding box center [555, 459] width 89 height 92
click at [0, 0] on input "Appartement" at bounding box center [0, 0] width 0 height 0
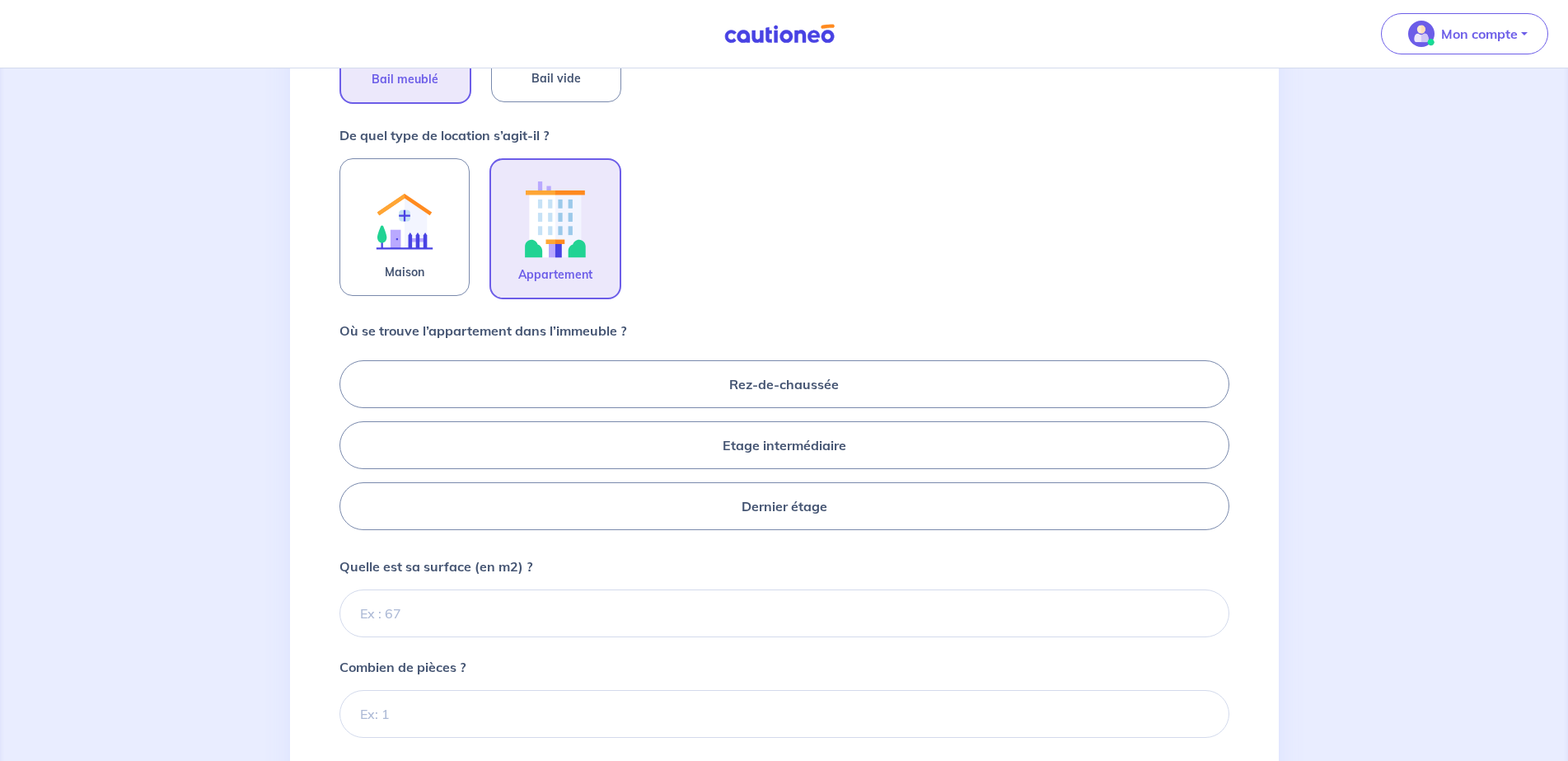
scroll to position [459, 0]
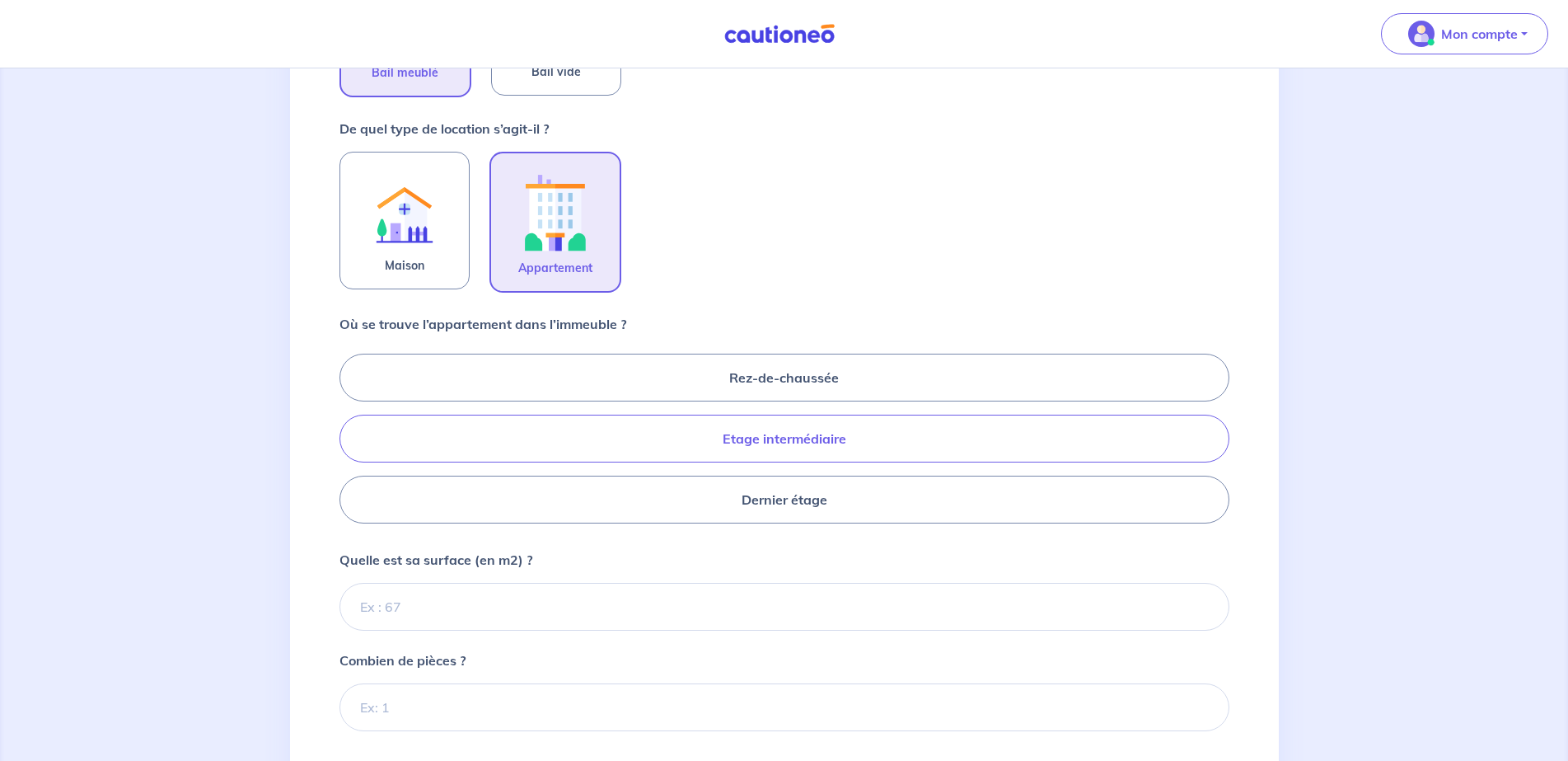
click at [775, 441] on label "Etage intermédiaire" at bounding box center [784, 438] width 890 height 48
click at [351, 441] on input "Etage intermédiaire" at bounding box center [344, 437] width 11 height 11
radio input "true"
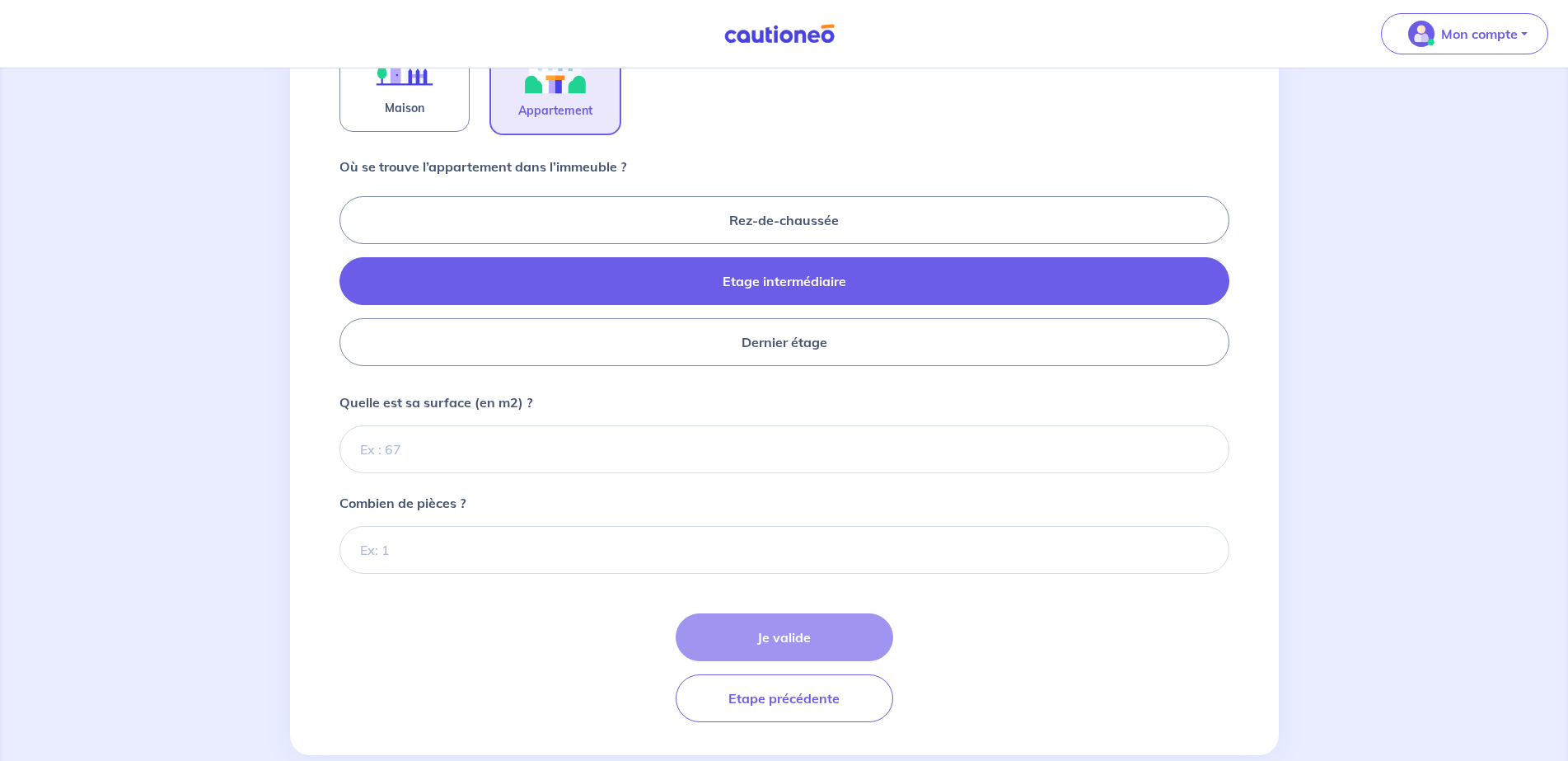
scroll to position [624, 0]
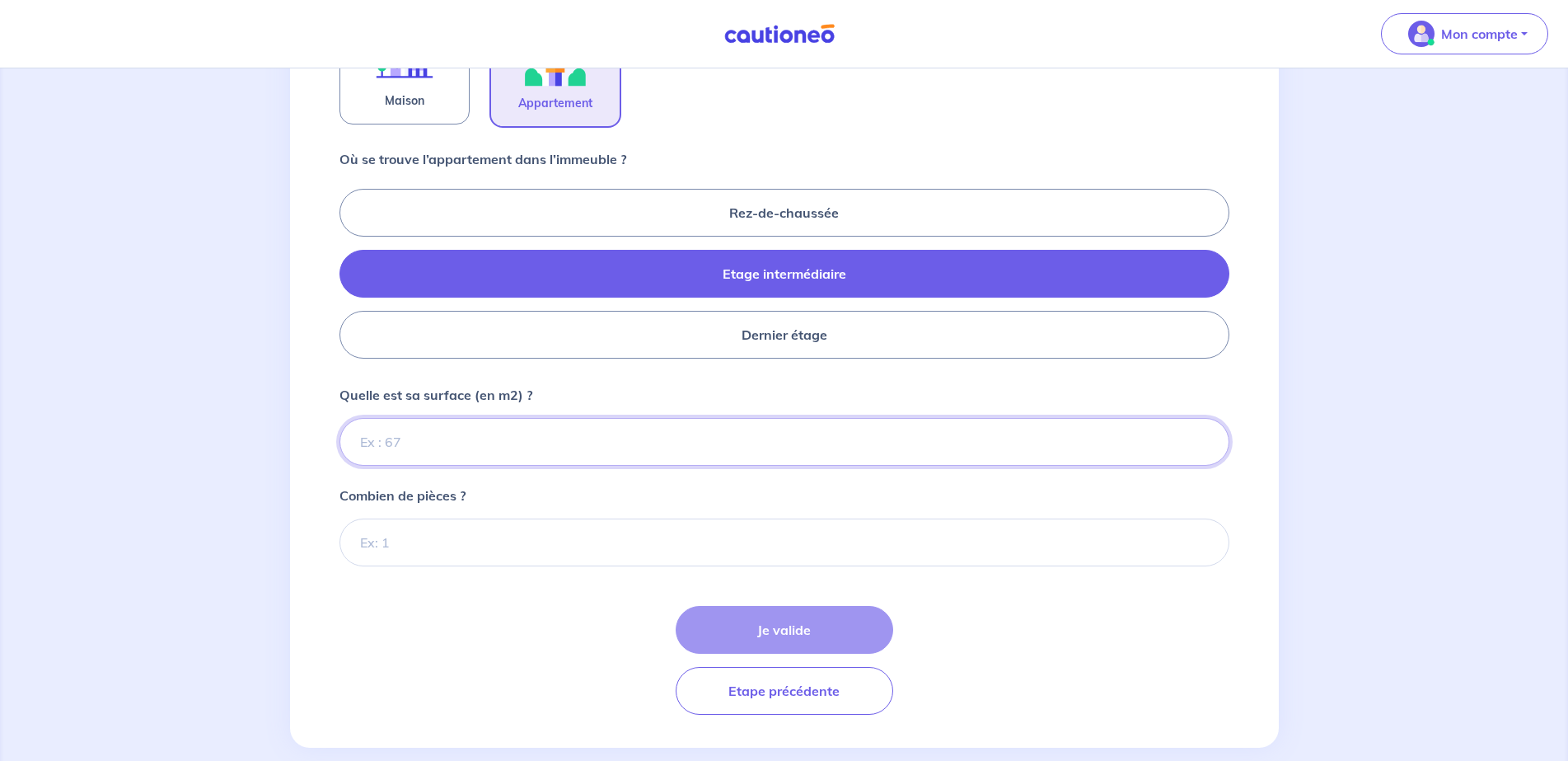
click at [493, 444] on input "Quelle est sa surface (en m2) ?" at bounding box center [784, 442] width 890 height 48
type input "17"
type input "17.13"
click at [456, 538] on input "Combien de pièces ?" at bounding box center [784, 542] width 890 height 48
type input "1"
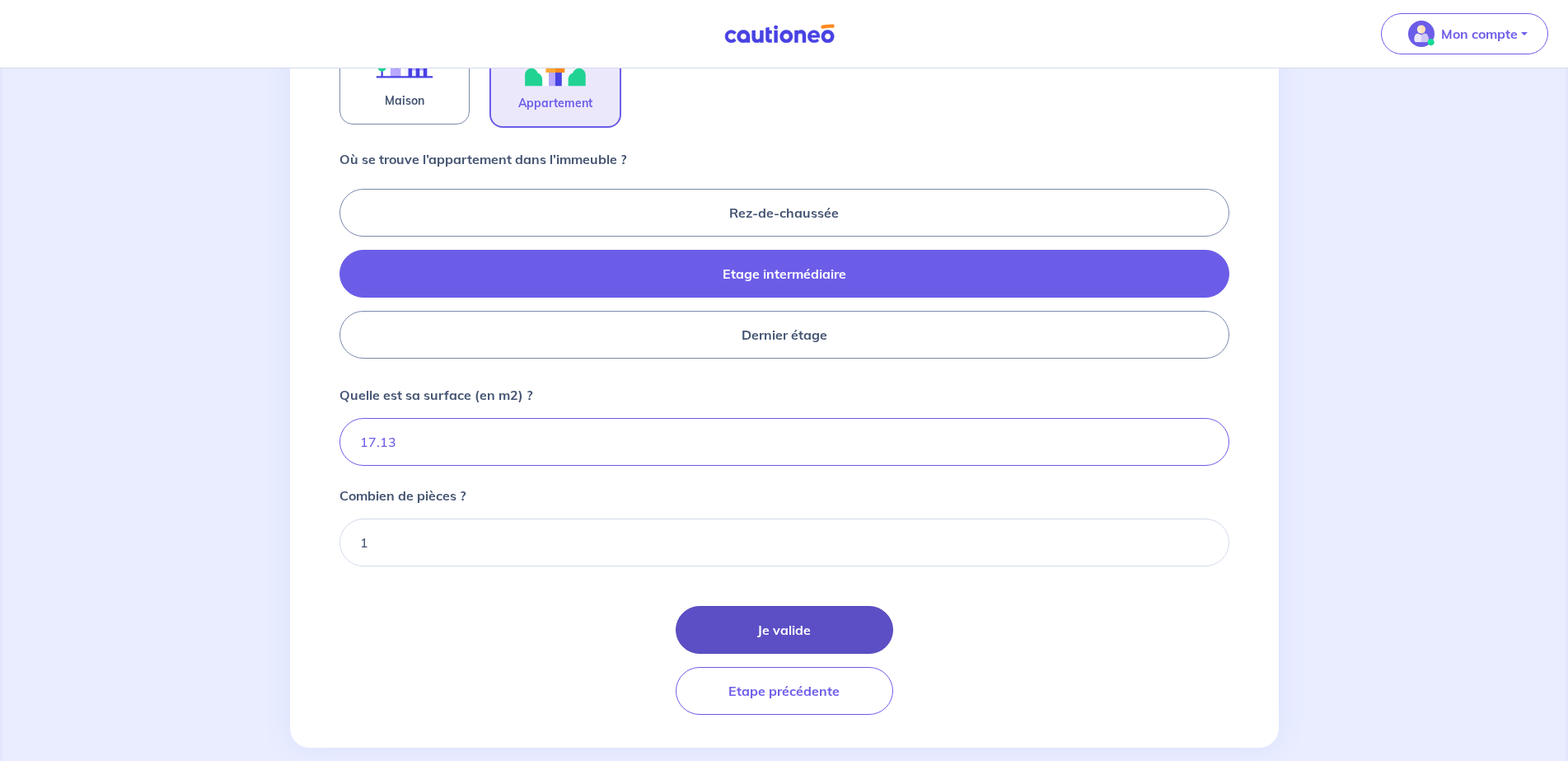
click at [769, 639] on button "Je valide" at bounding box center [785, 630] width 218 height 48
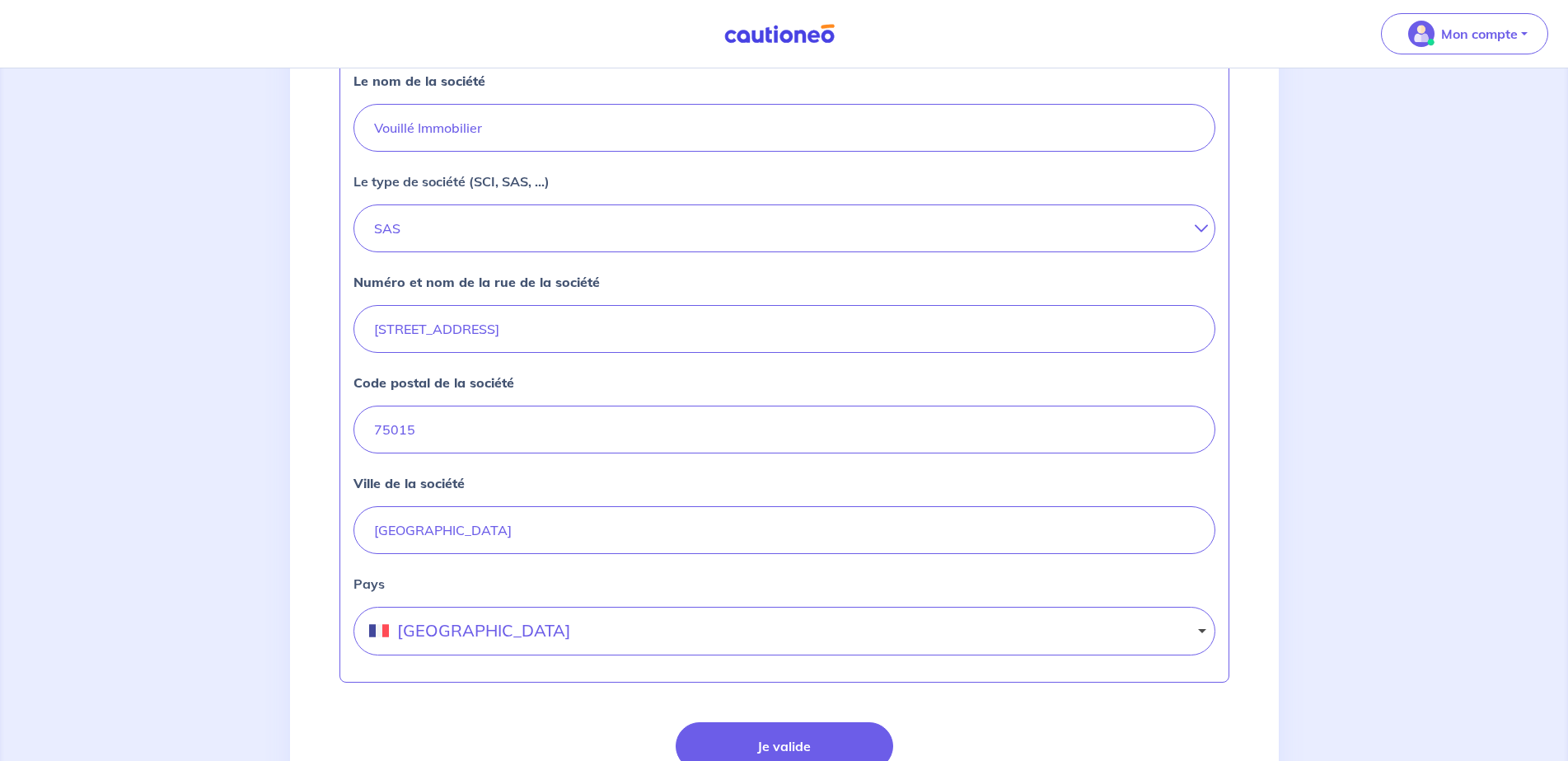
scroll to position [637, 0]
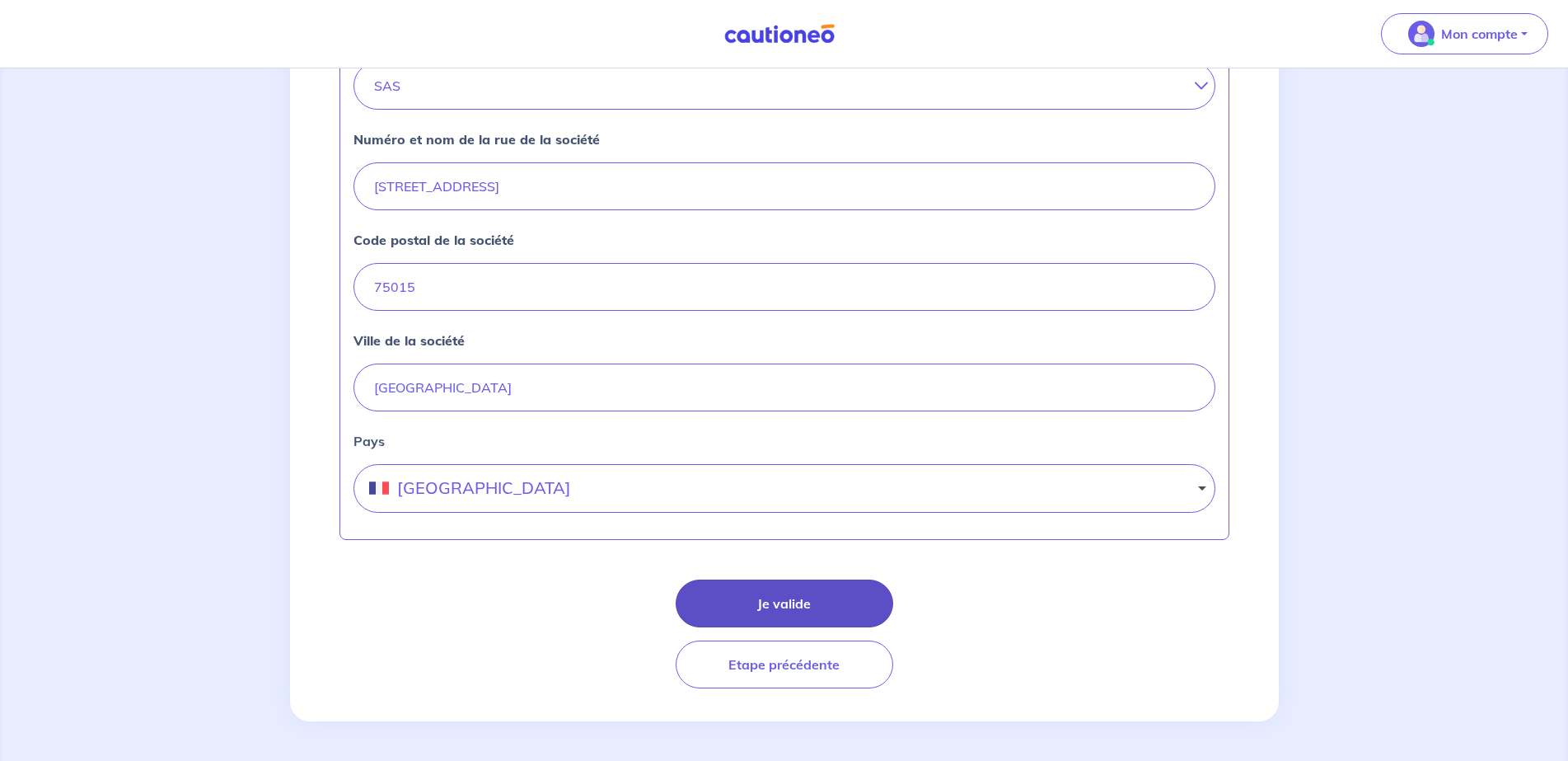
click at [773, 592] on button "Je valide" at bounding box center [785, 603] width 218 height 48
select select "FR"
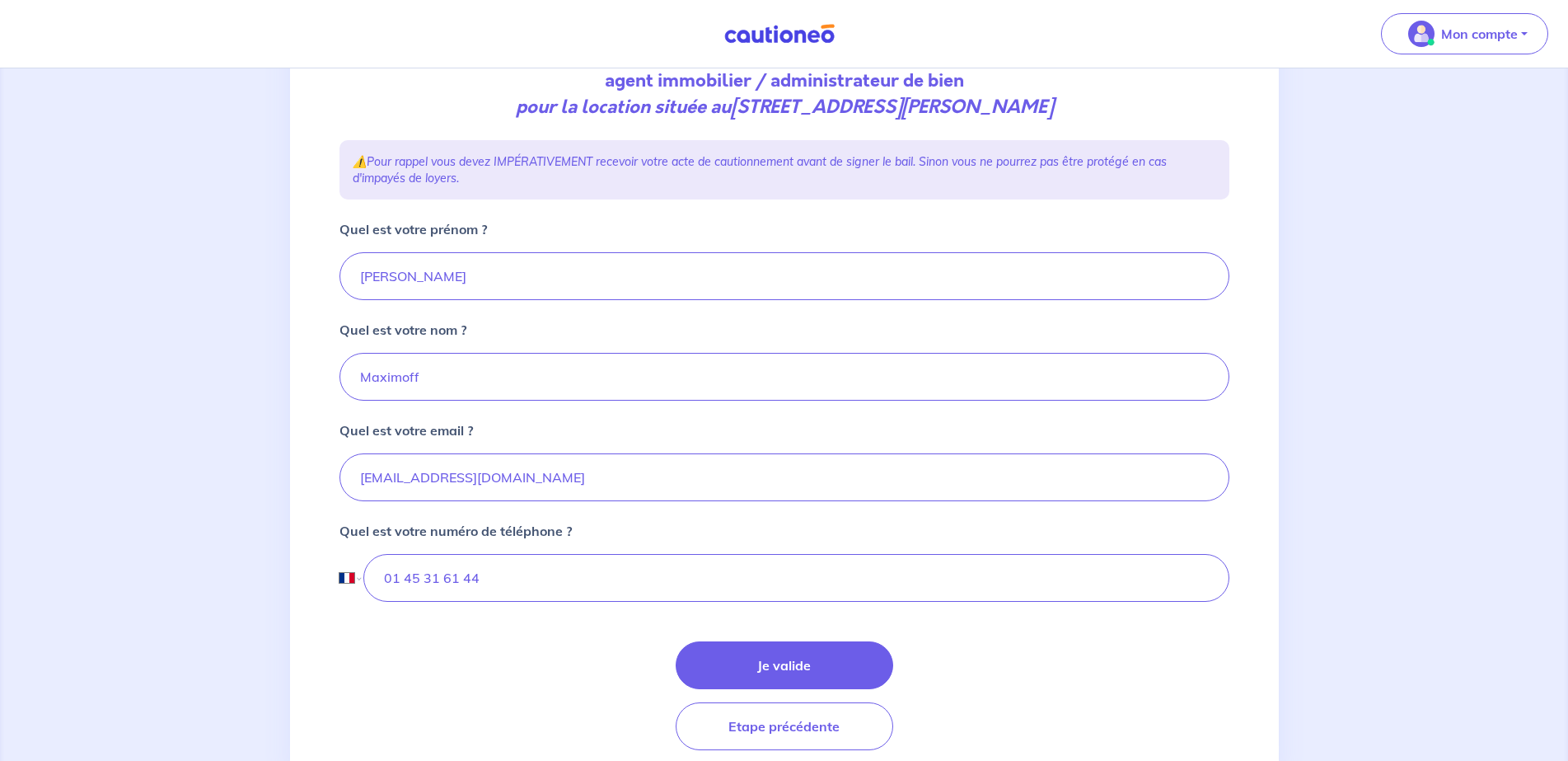
scroll to position [248, 0]
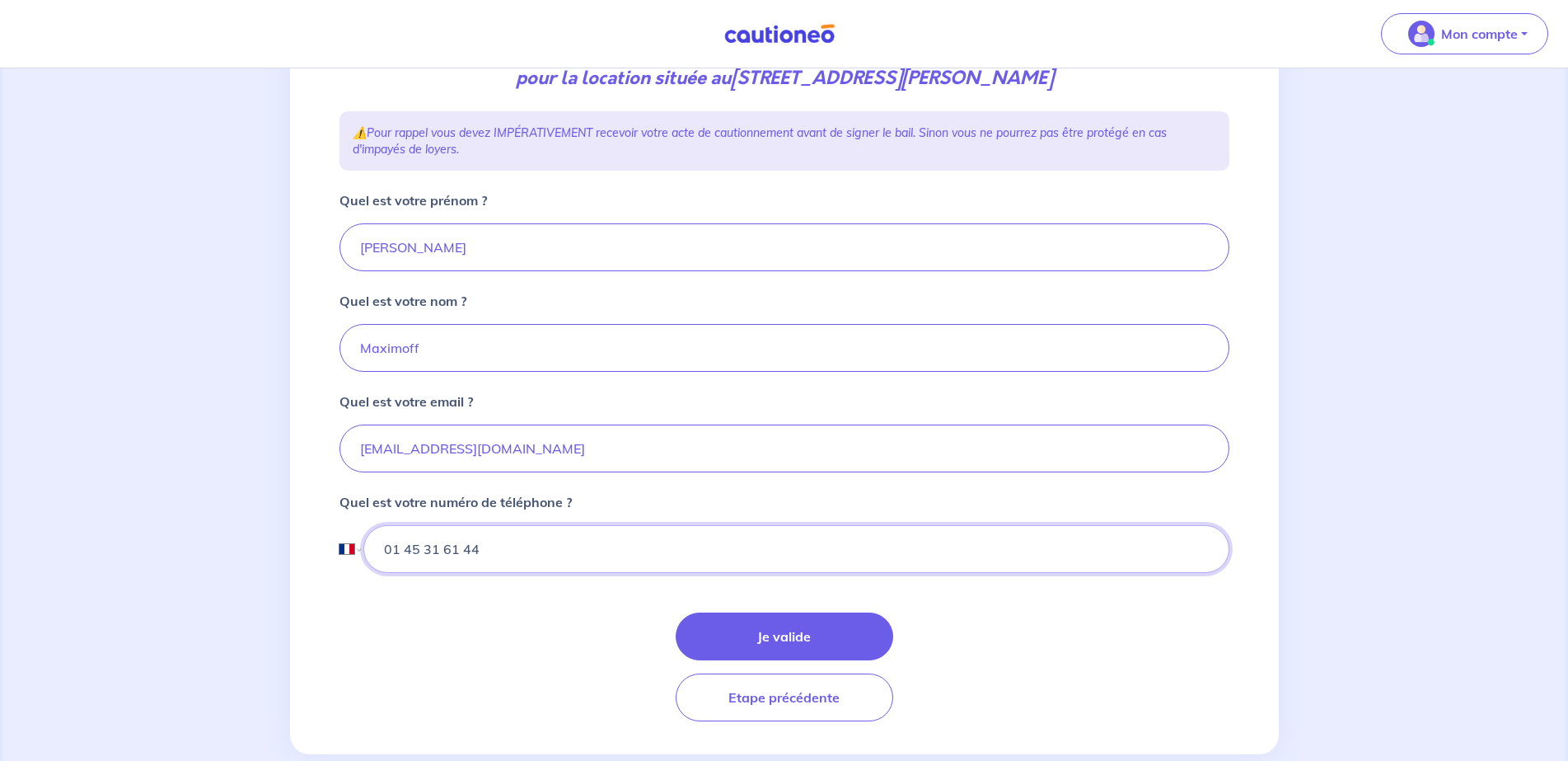
click at [503, 550] on input "01 45 31 61 44" at bounding box center [796, 549] width 865 height 48
type input "0"
type input "06 58 09 93 37"
click at [739, 624] on button "Je valide" at bounding box center [785, 637] width 218 height 48
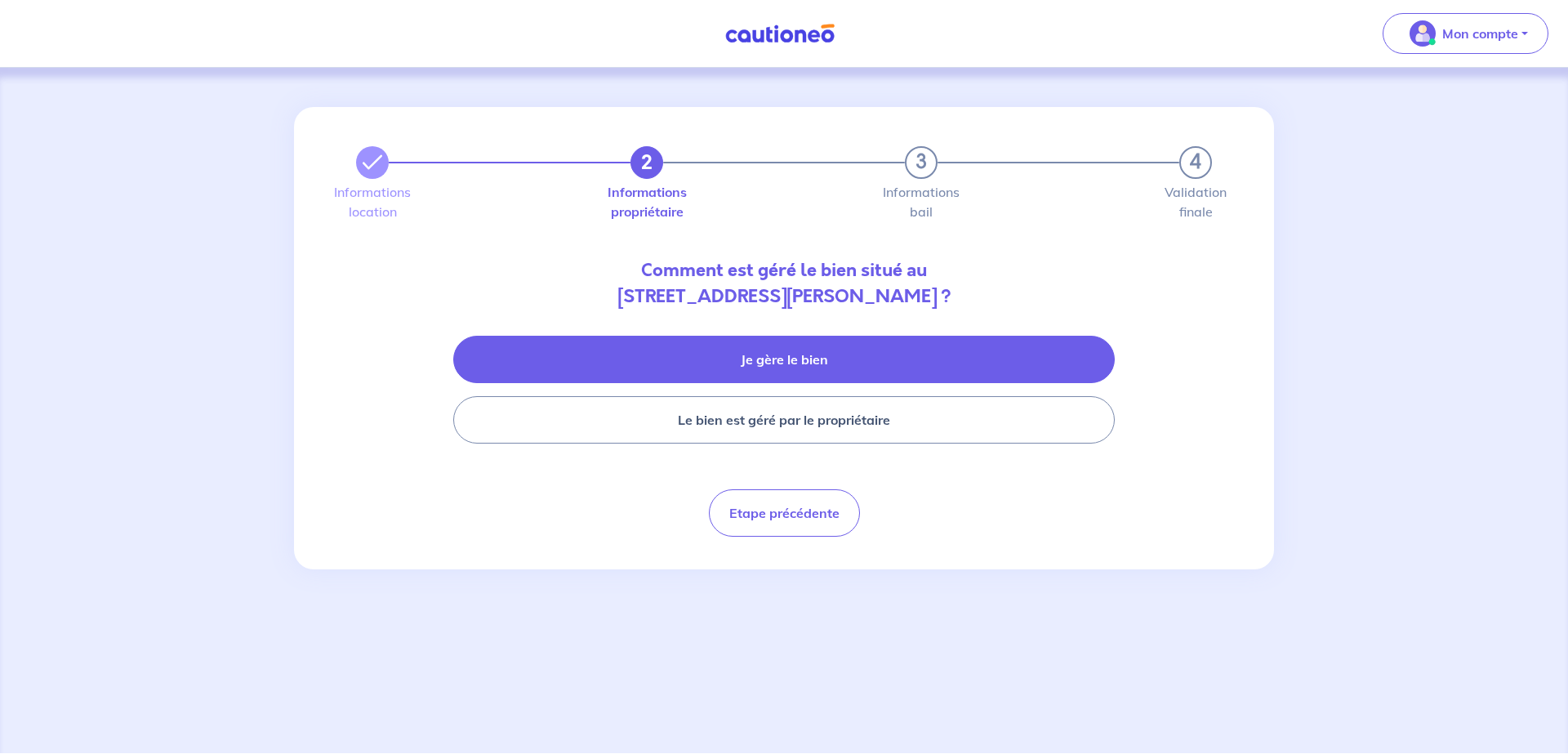
click at [780, 370] on button "Je gère le bien" at bounding box center [784, 360] width 661 height 48
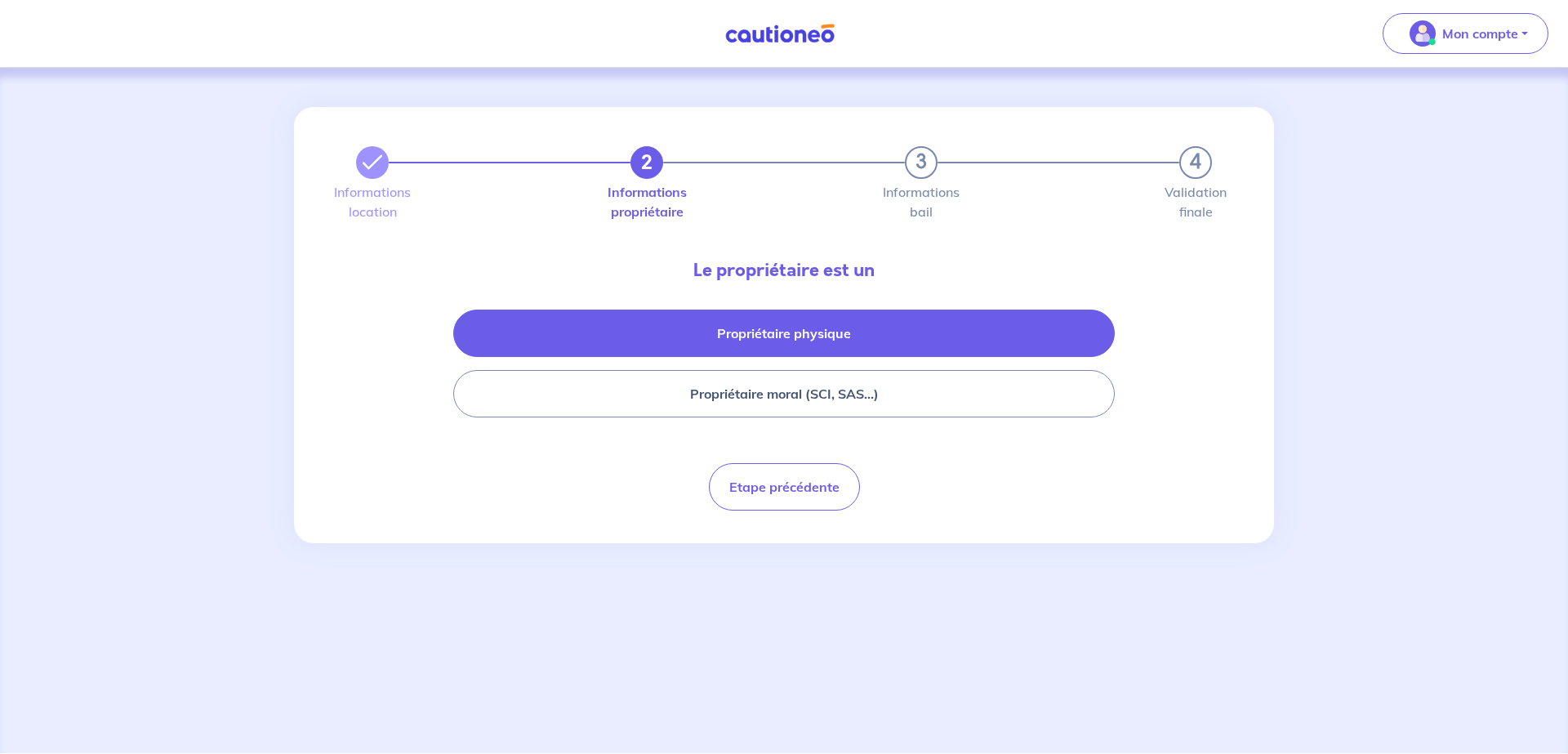
click at [750, 347] on button "Propriétaire physique" at bounding box center [784, 333] width 661 height 48
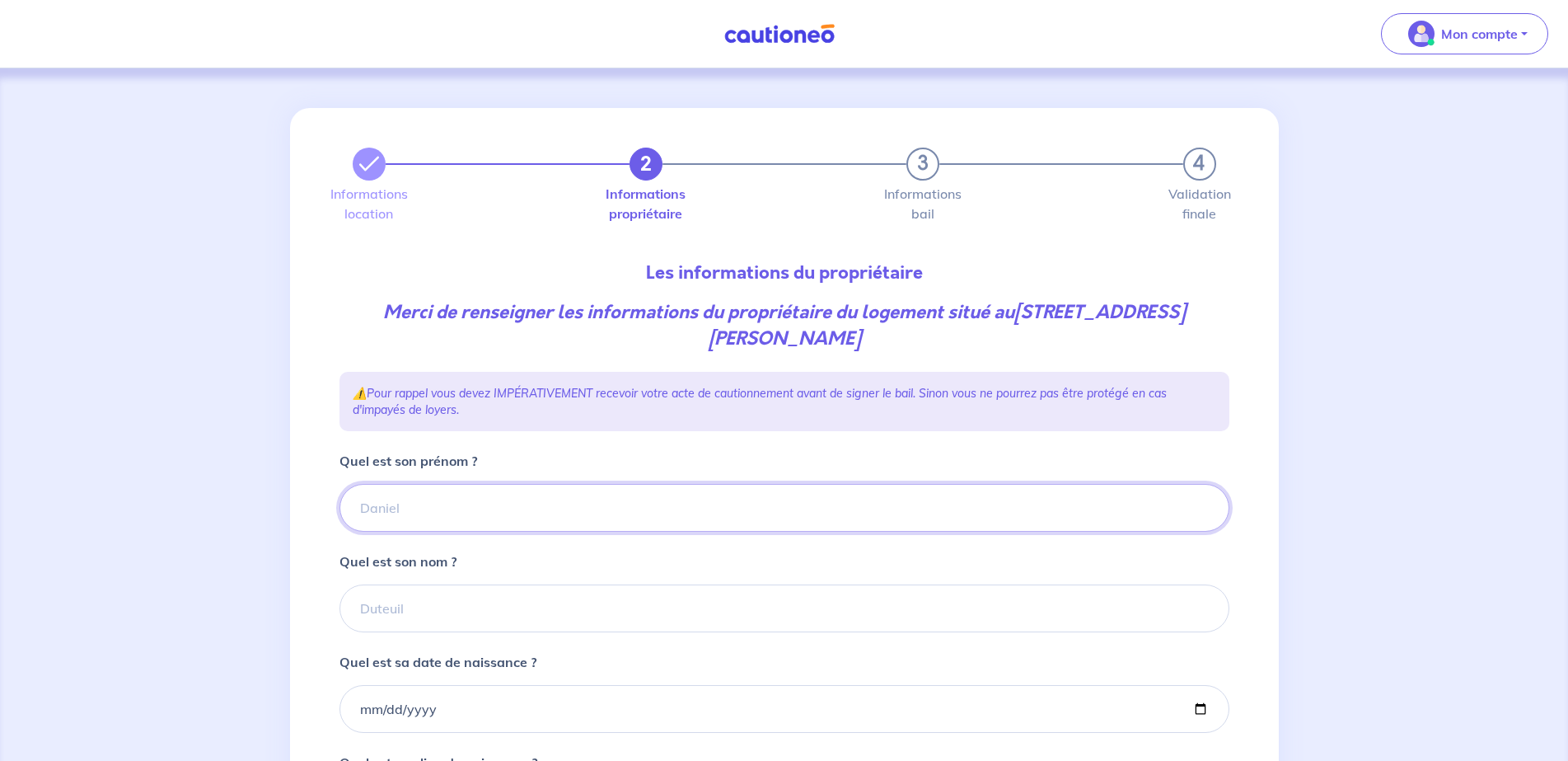
click at [537, 522] on input "Quel est son prénom ?" at bounding box center [784, 508] width 890 height 48
type input "Paola"
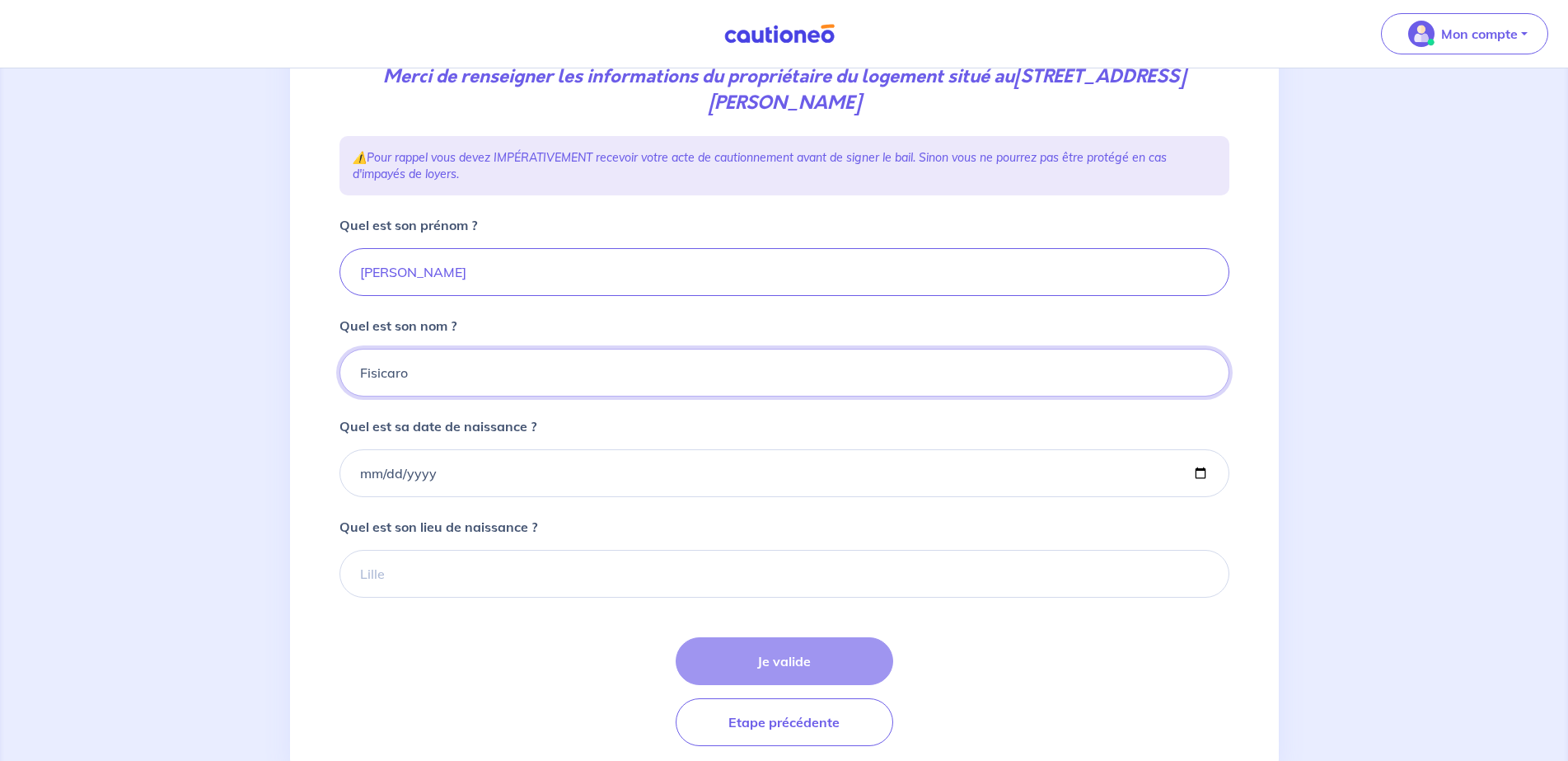
scroll to position [248, 0]
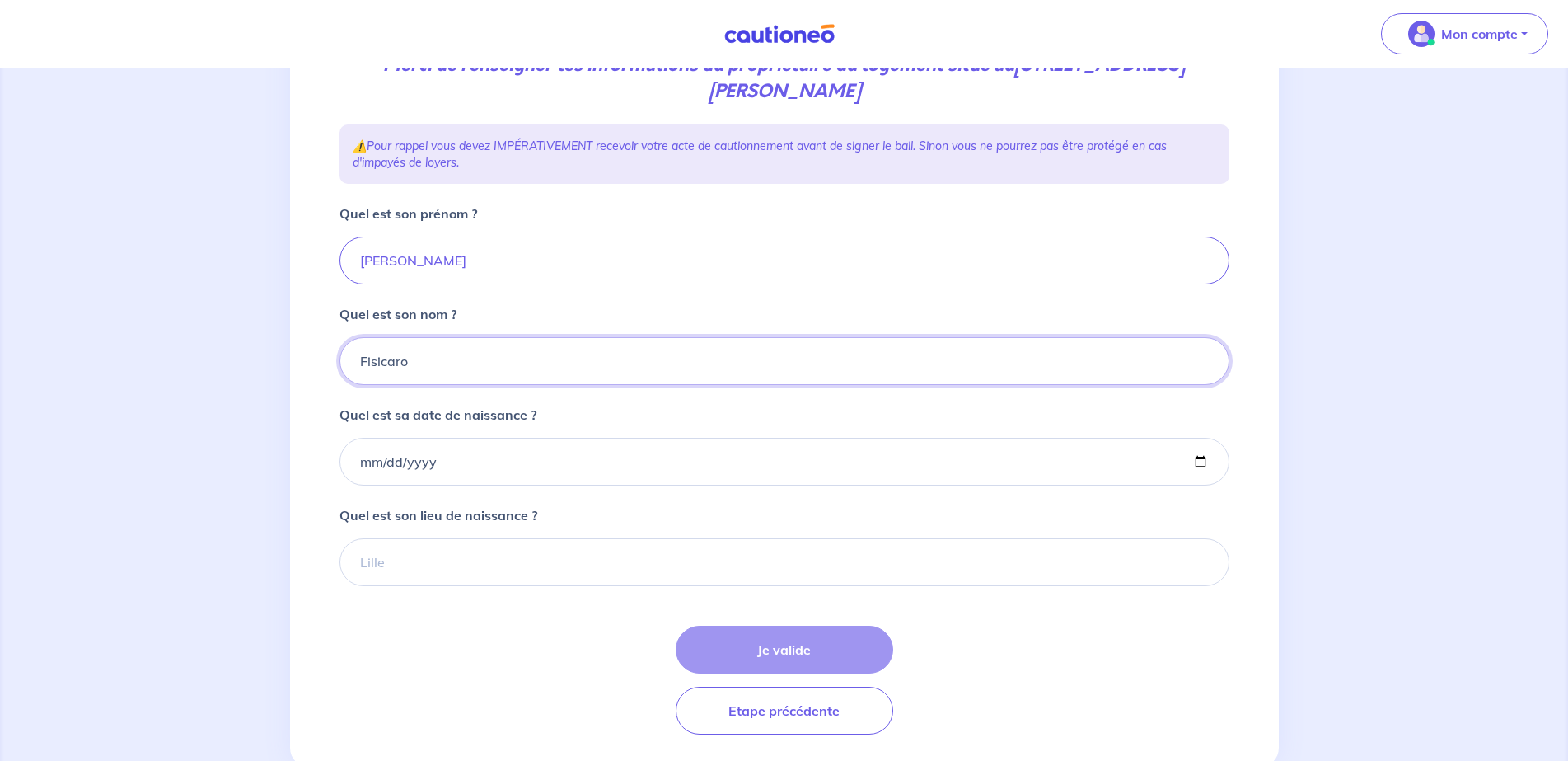
type input "Fisicaro"
click at [760, 568] on input "Quel est son lieu de naissance ?" at bounding box center [784, 563] width 890 height 48
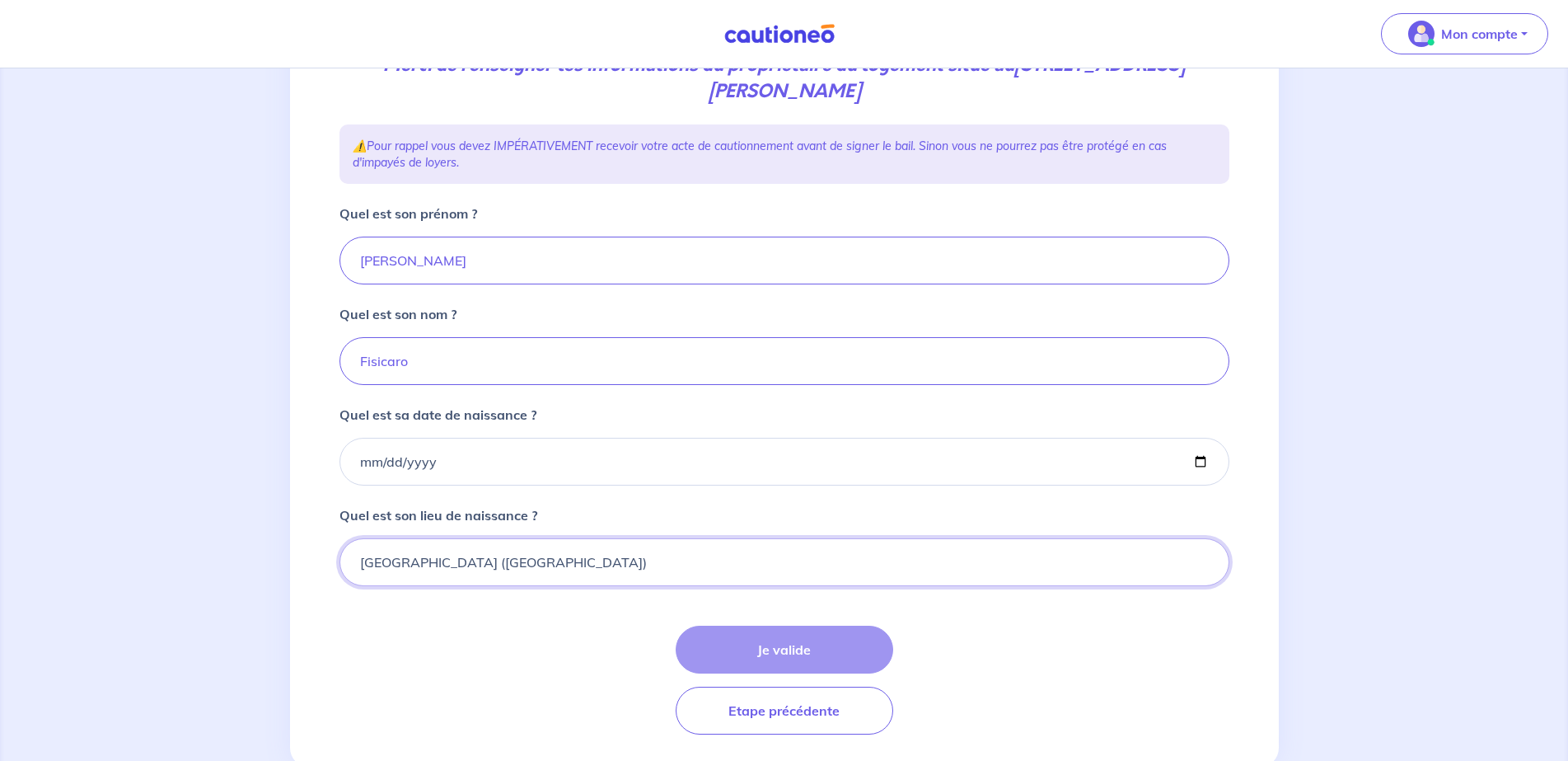
type input "Turin (ITALIE)"
drag, startPoint x: 528, startPoint y: 493, endPoint x: 512, endPoint y: 480, distance: 20.6
click at [528, 493] on form "Quel est son prénom ? Paola Quel est son nom ? Fisicaro Quel est sa date de nai…" at bounding box center [784, 468] width 890 height 531
click at [513, 467] on input "Quel est sa date de naissance ?" at bounding box center [784, 461] width 890 height 48
click at [427, 457] on input "Quel est sa date de naissance ?" at bounding box center [784, 461] width 890 height 48
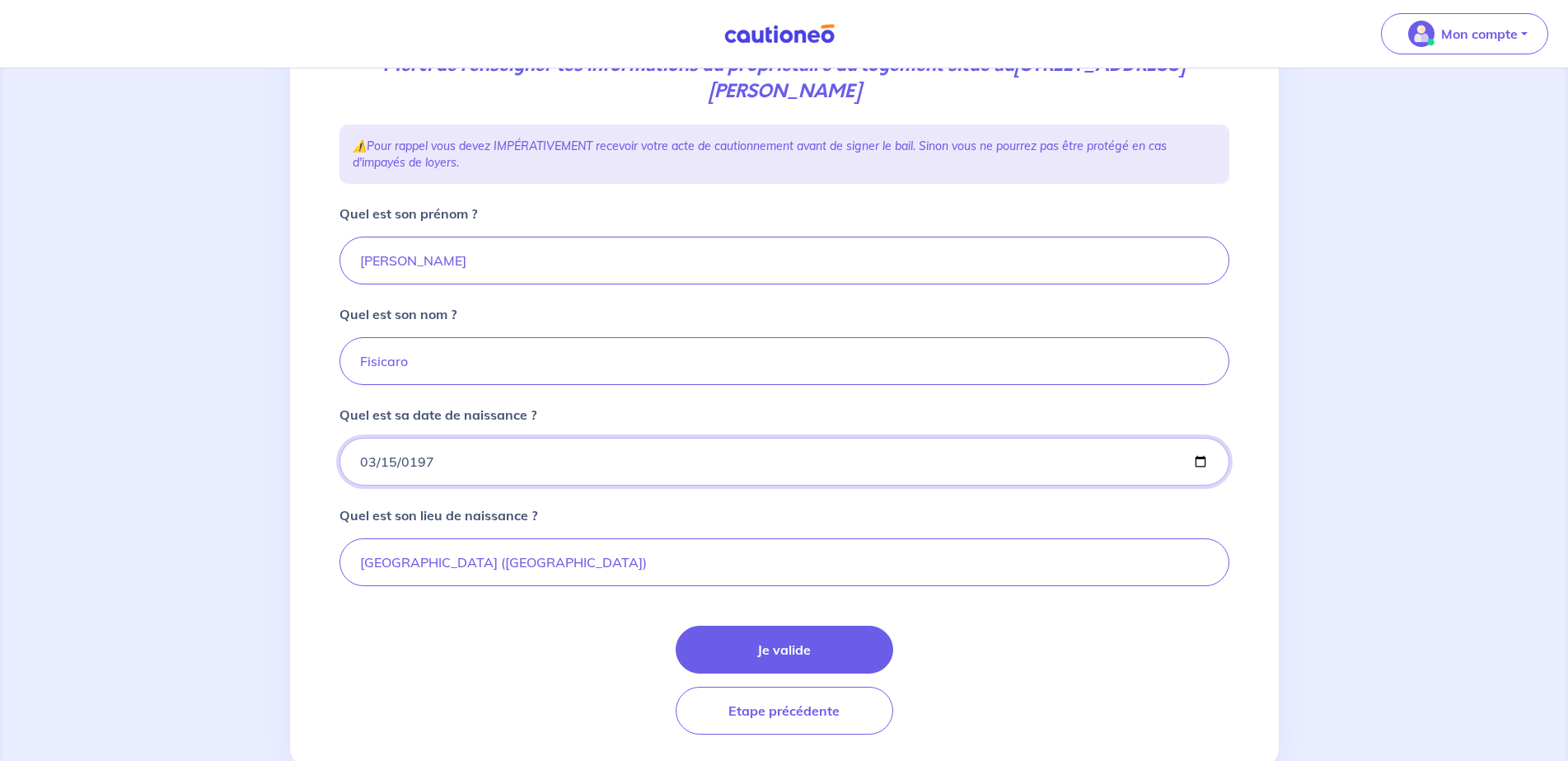
type input "1971-03-15"
click at [752, 654] on button "Je valide" at bounding box center [785, 649] width 218 height 48
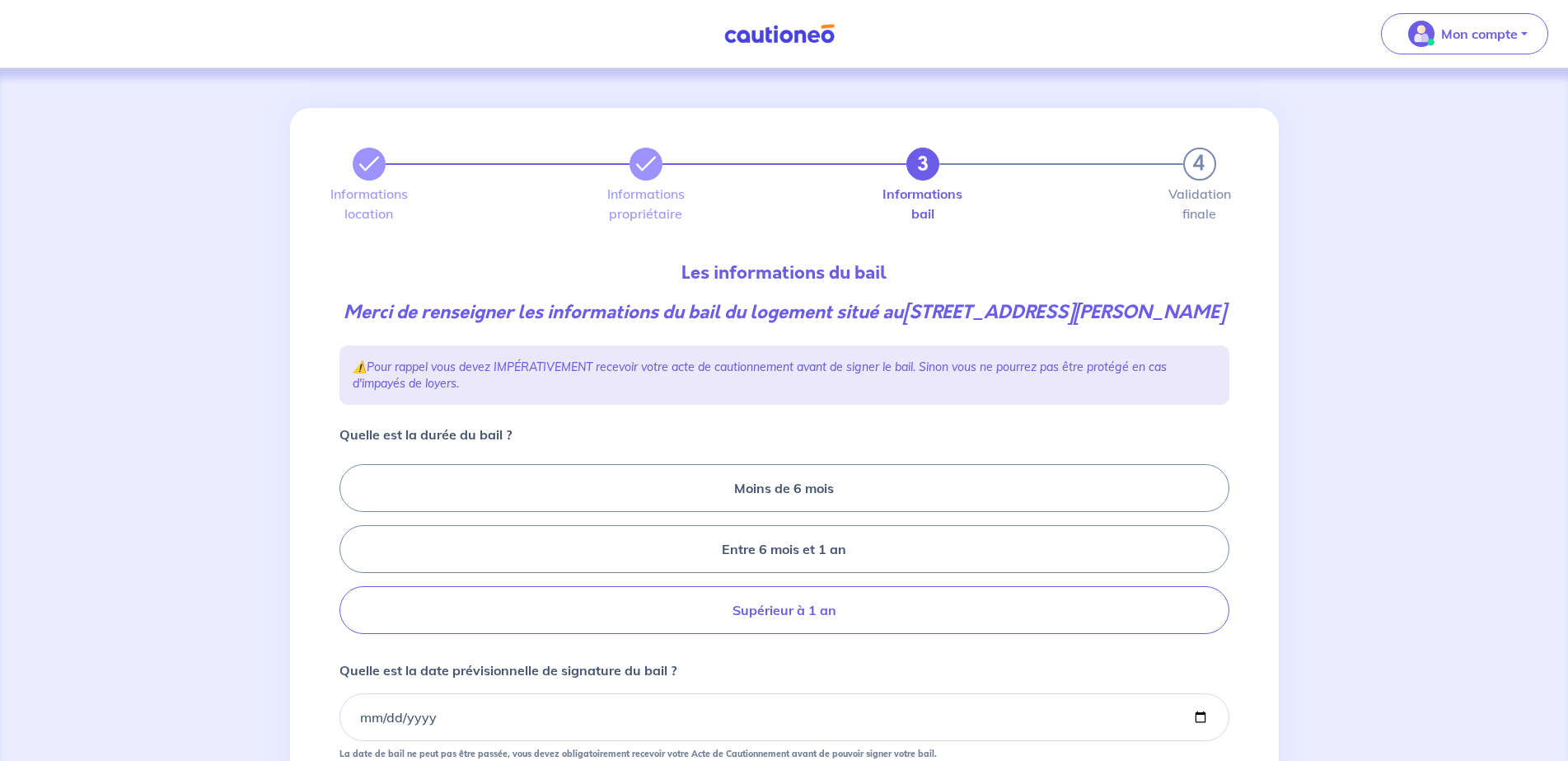
click at [766, 625] on label "Supérieur à 1 an" at bounding box center [784, 610] width 890 height 48
click at [351, 555] on input "Supérieur à 1 an" at bounding box center [344, 549] width 11 height 11
radio input "true"
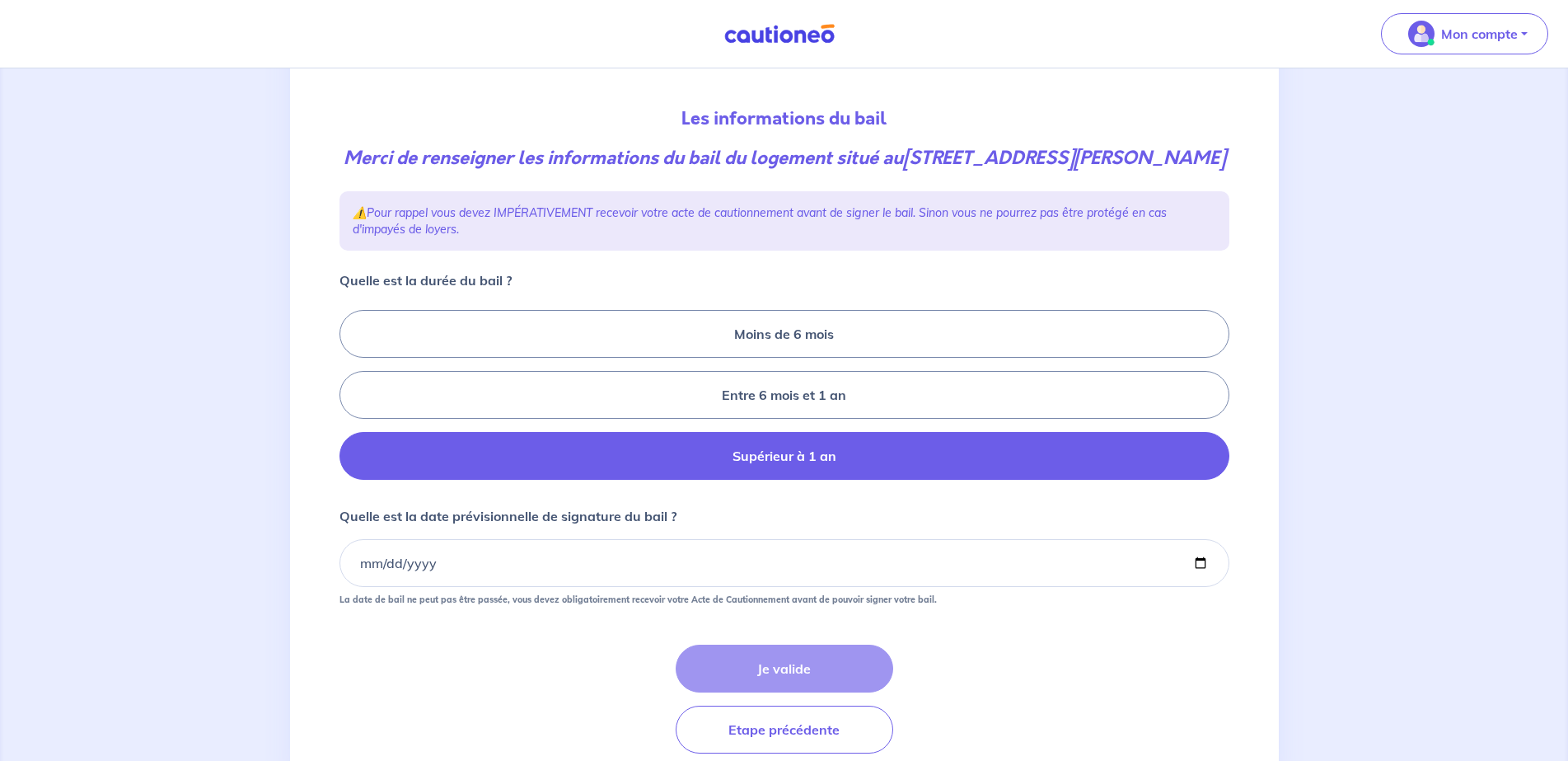
scroll to position [165, 0]
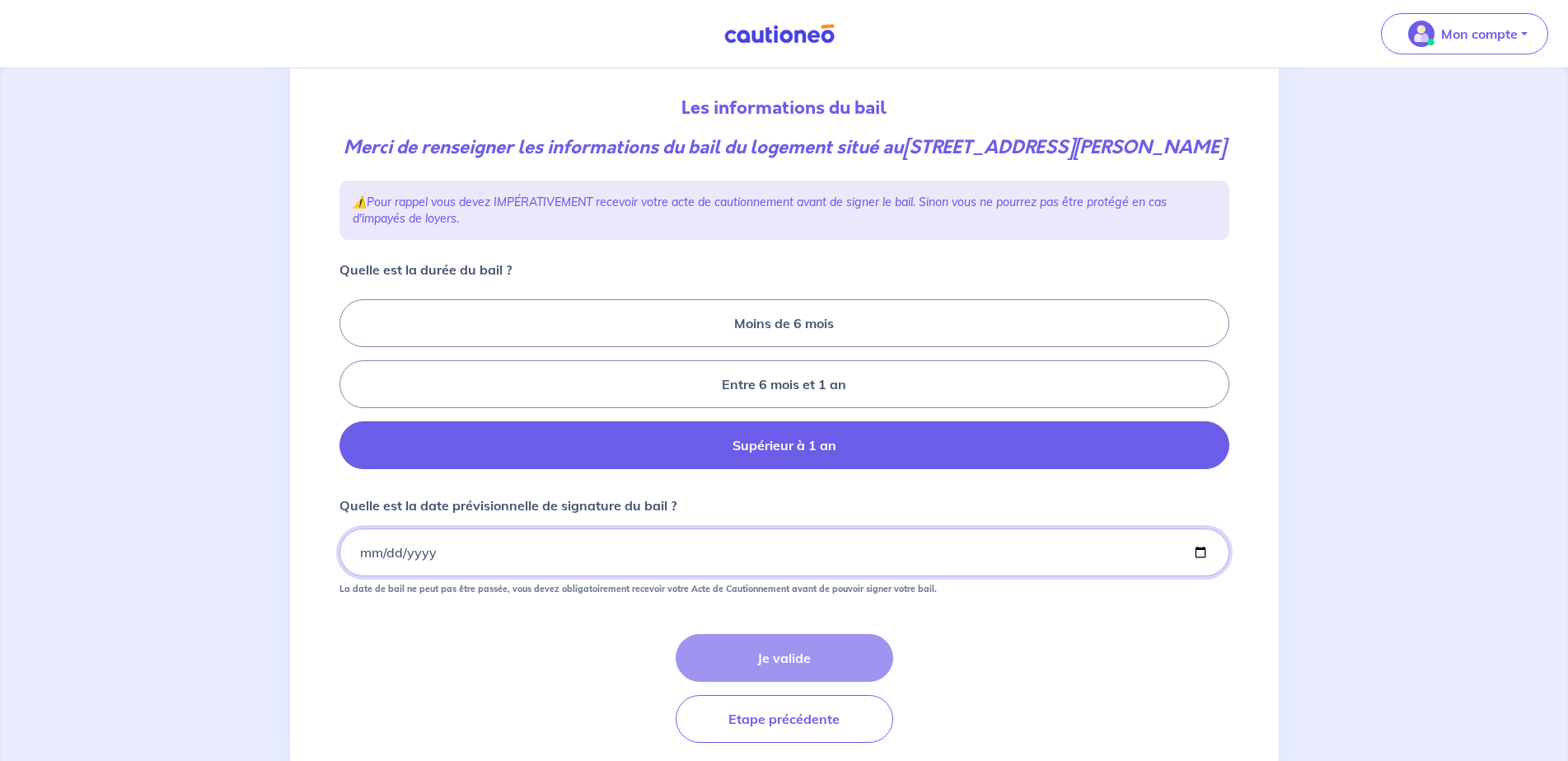
click at [360, 553] on input "Quelle est la date prévisionnelle de signature du bail ?" at bounding box center [784, 552] width 890 height 48
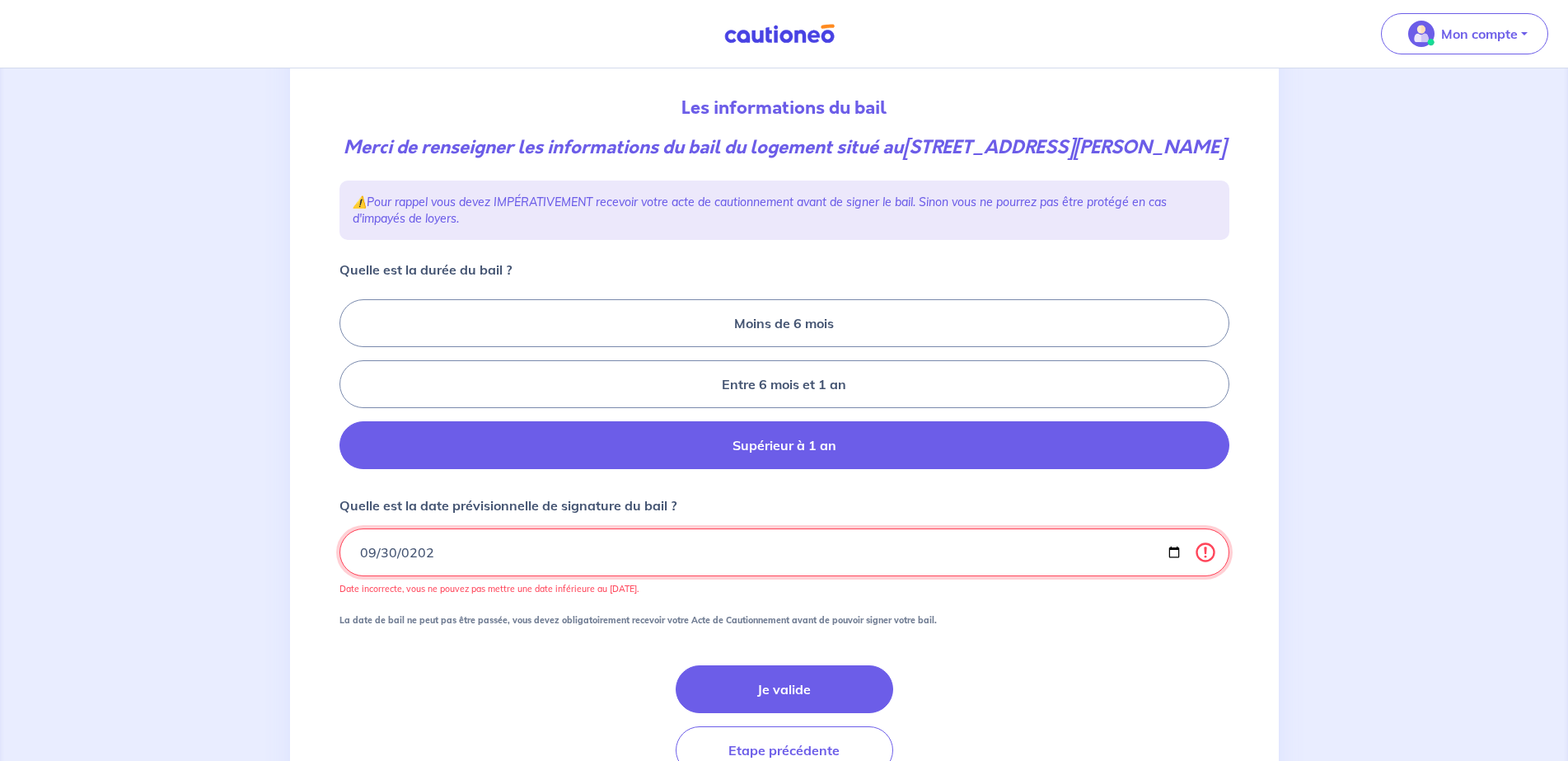
type input "2025-09-30"
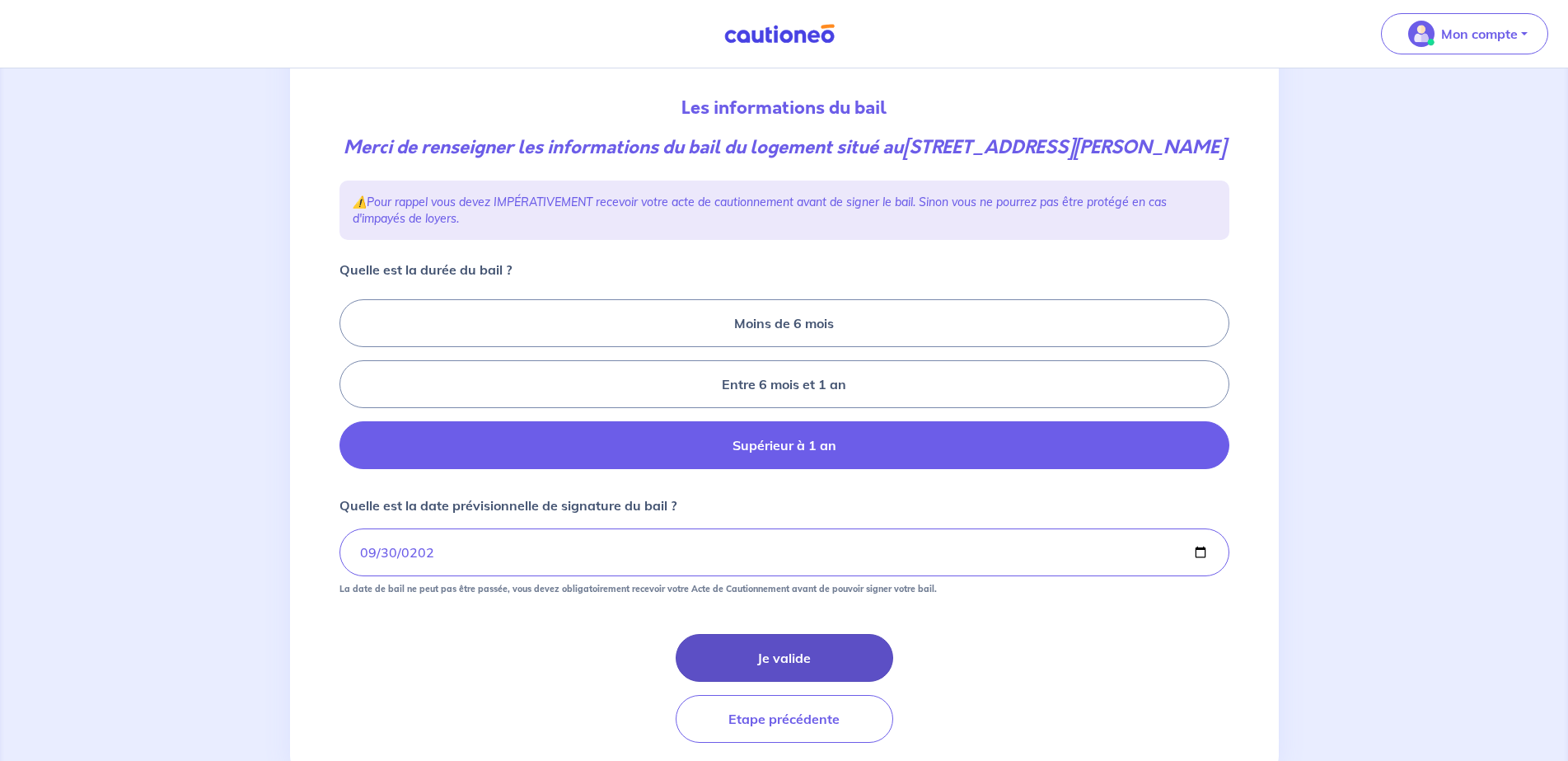
click at [785, 659] on button "Je valide" at bounding box center [785, 658] width 218 height 48
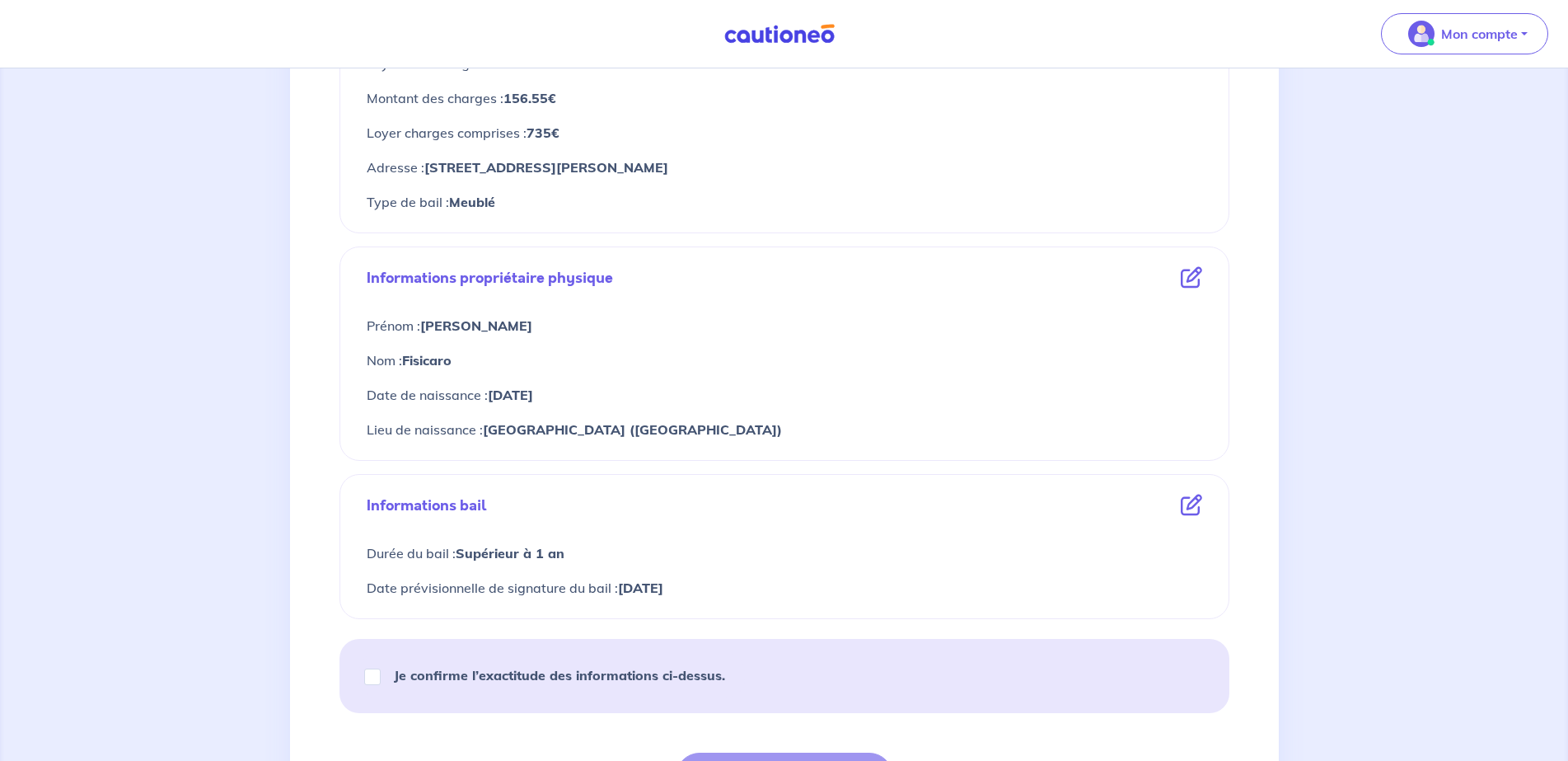
scroll to position [412, 0]
click at [1195, 507] on icon at bounding box center [1191, 507] width 21 height 21
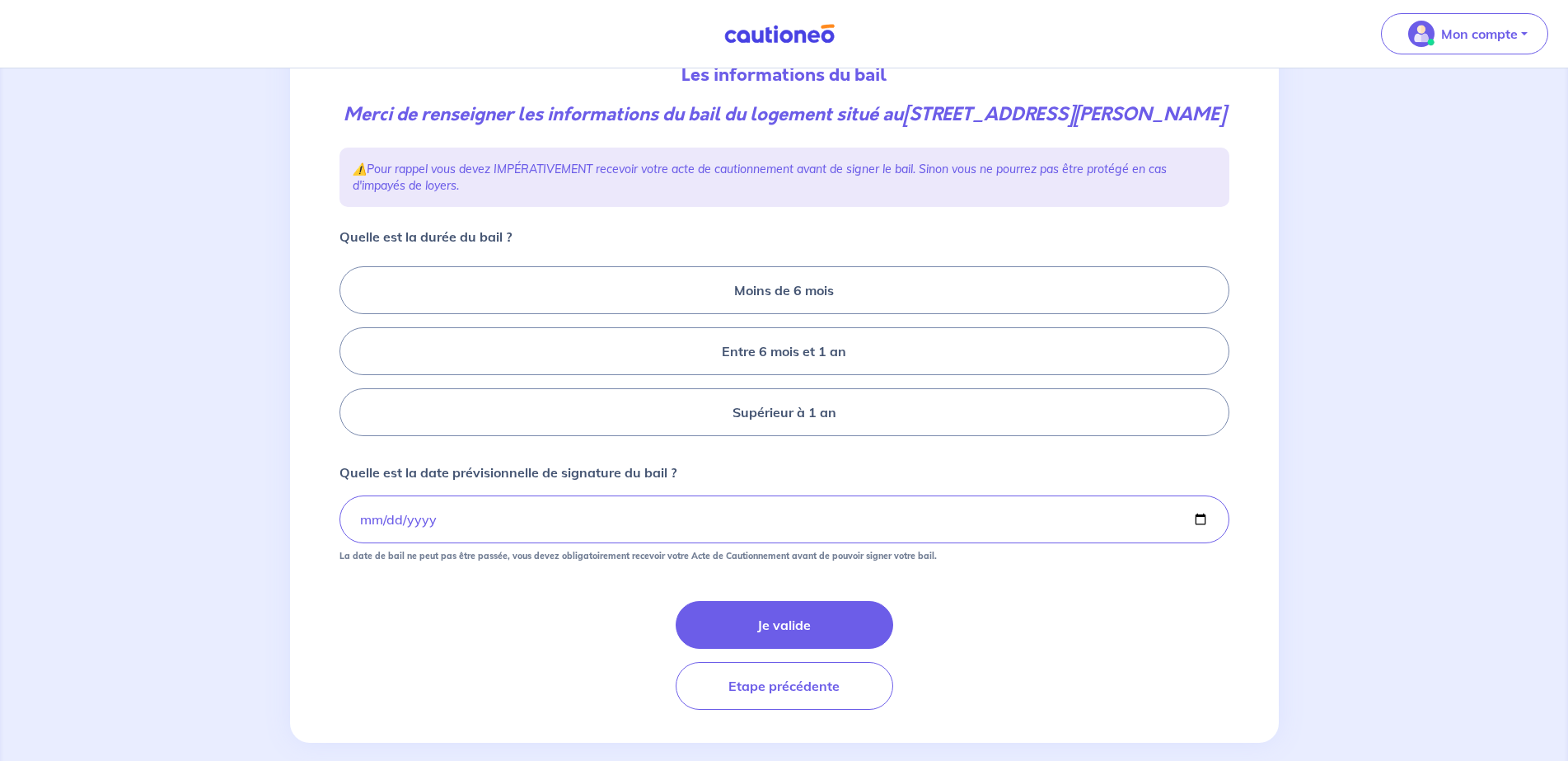
scroll to position [220, 0]
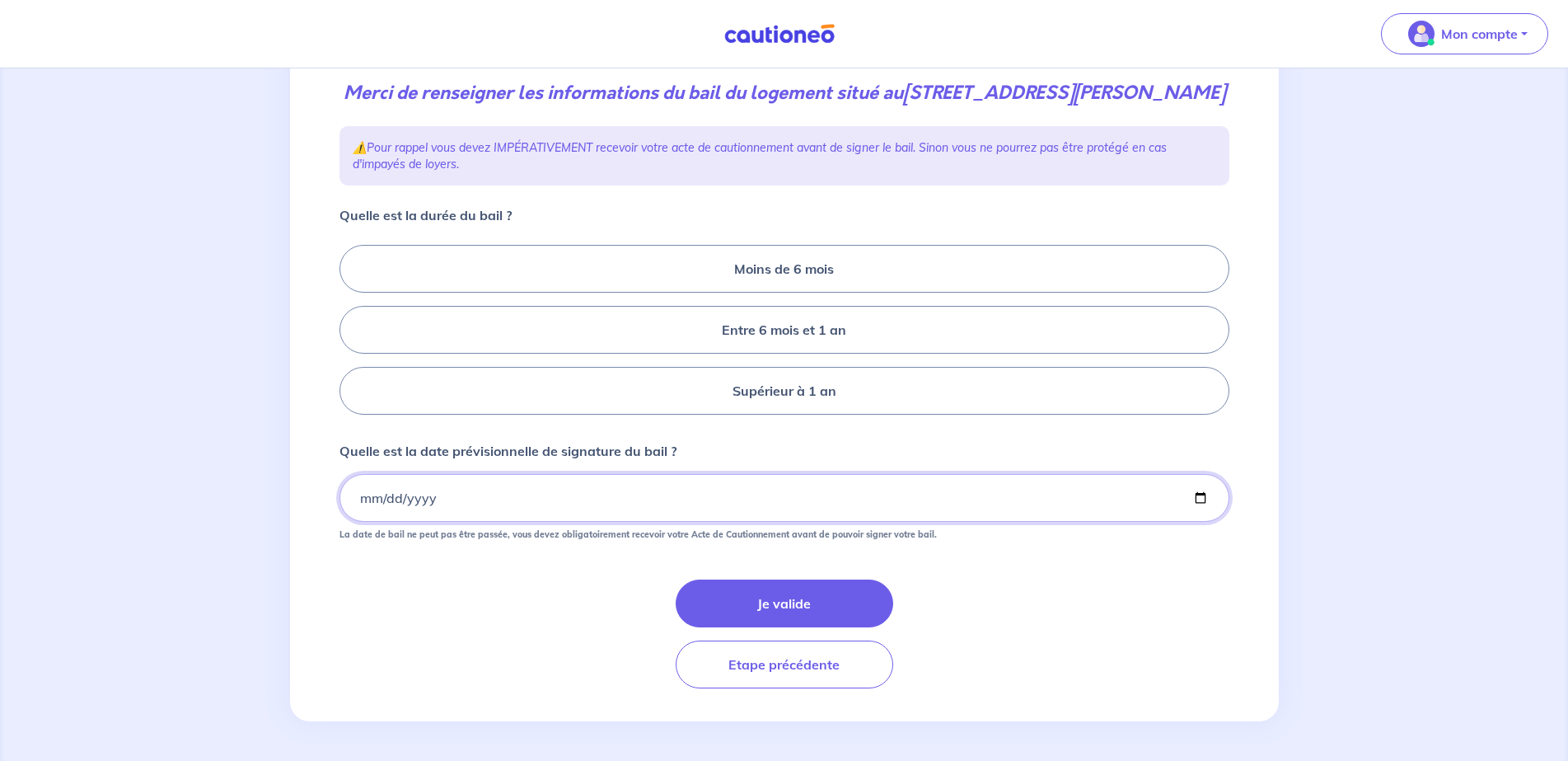
click at [370, 493] on input "2025-09-30" at bounding box center [784, 498] width 890 height 48
click at [372, 503] on input "2025-09-23" at bounding box center [784, 498] width 890 height 48
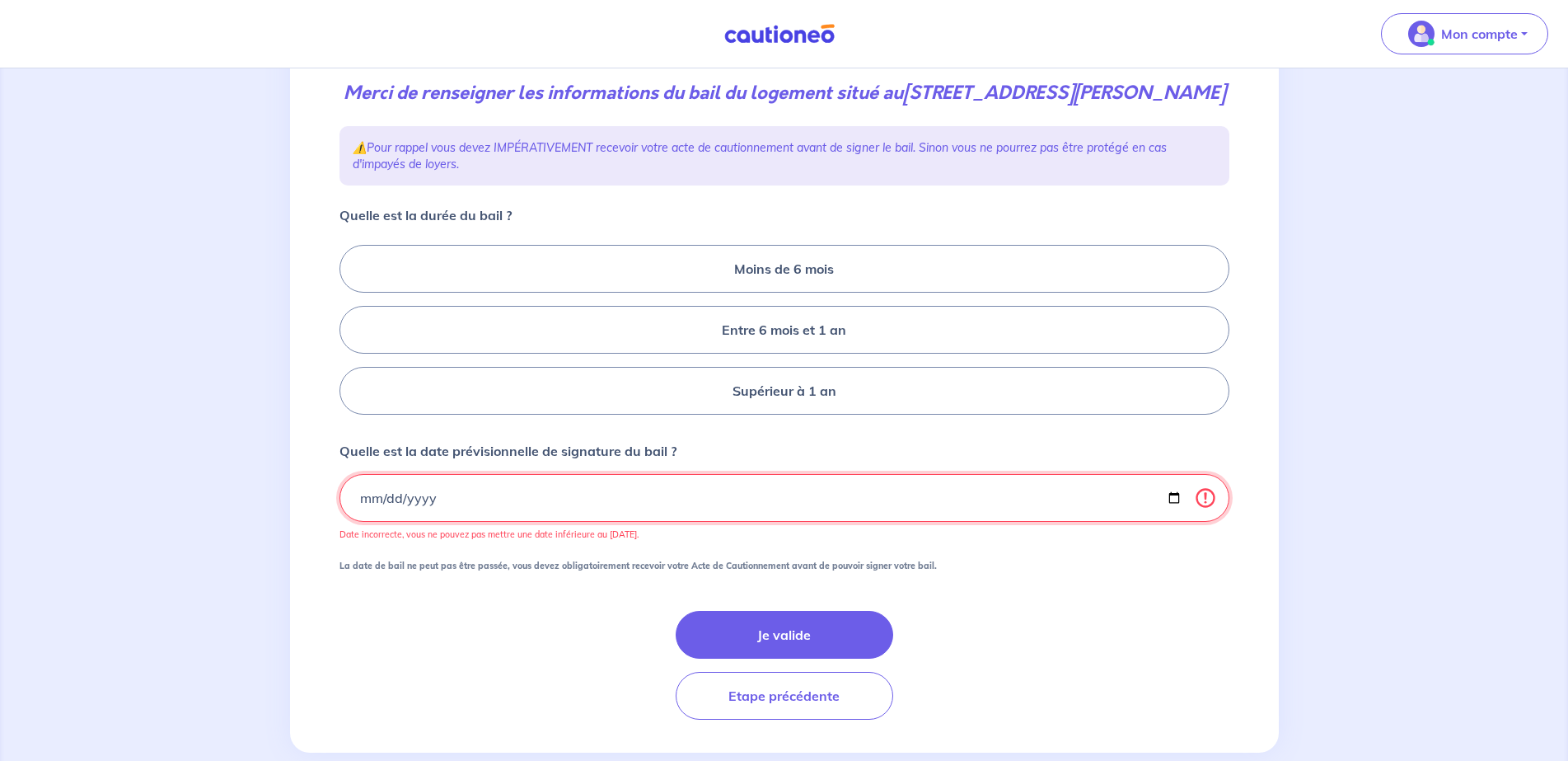
type input "2025-09-24"
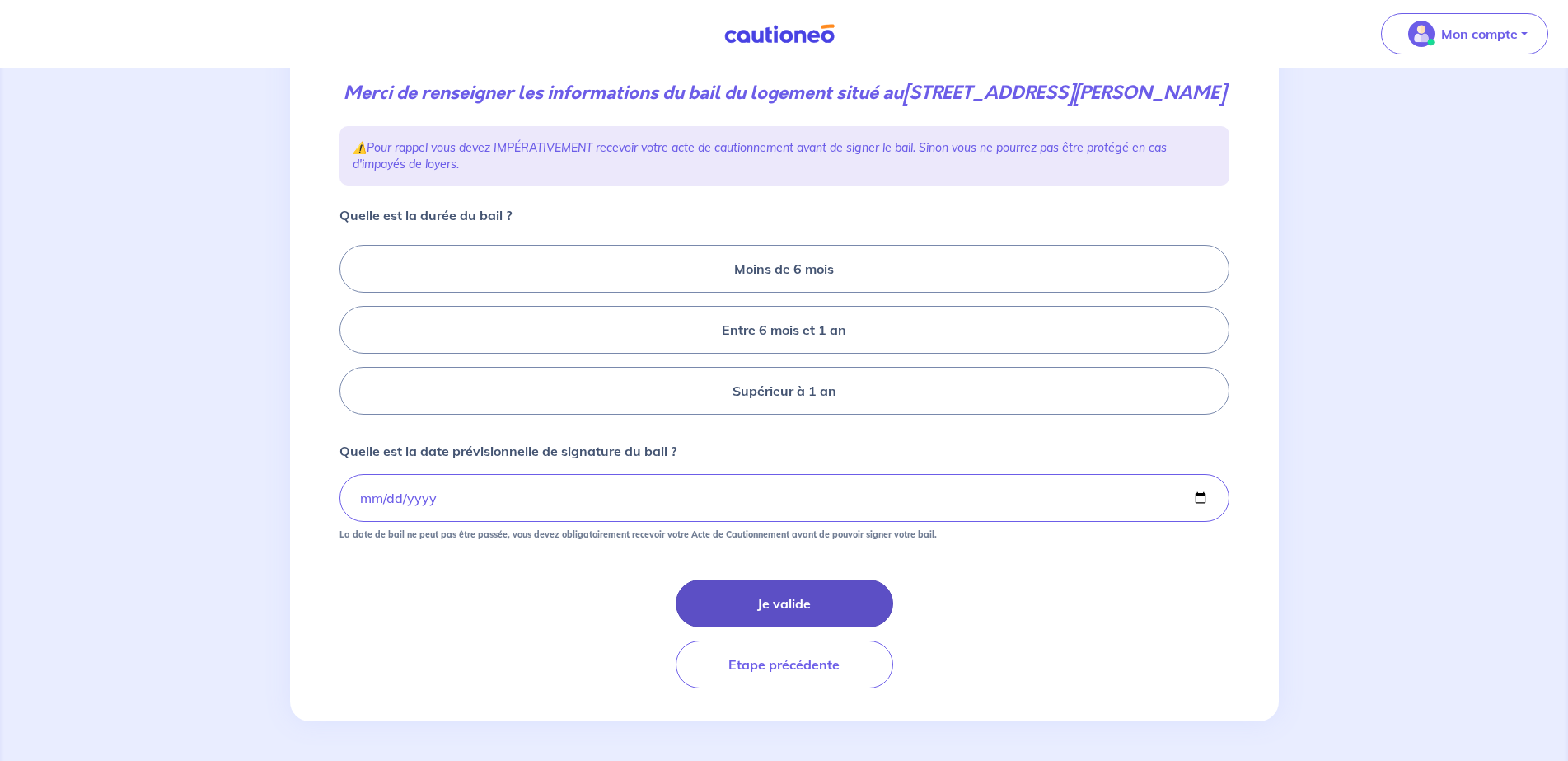
click at [723, 600] on button "Je valide" at bounding box center [785, 603] width 218 height 48
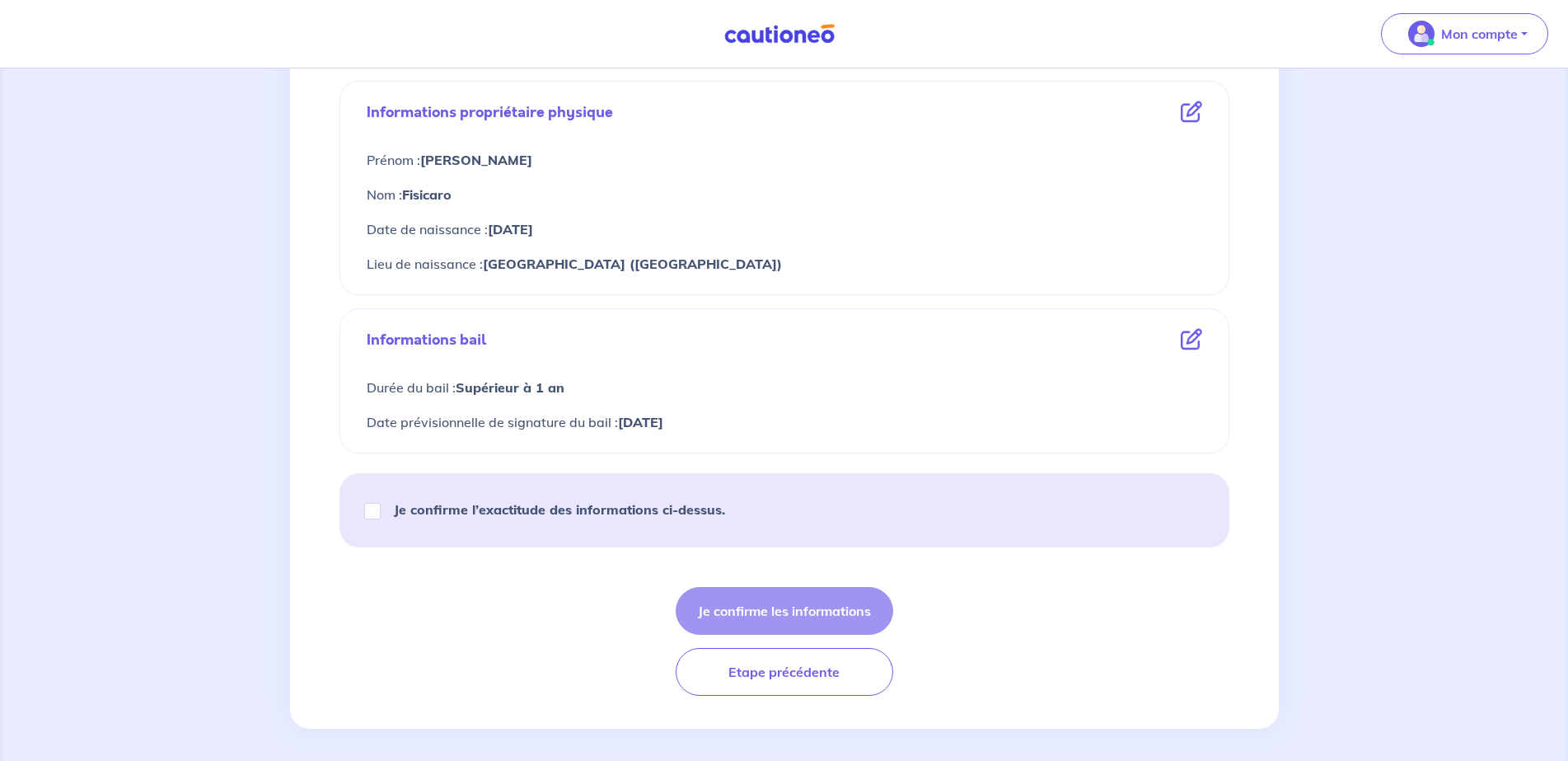
scroll to position [587, 0]
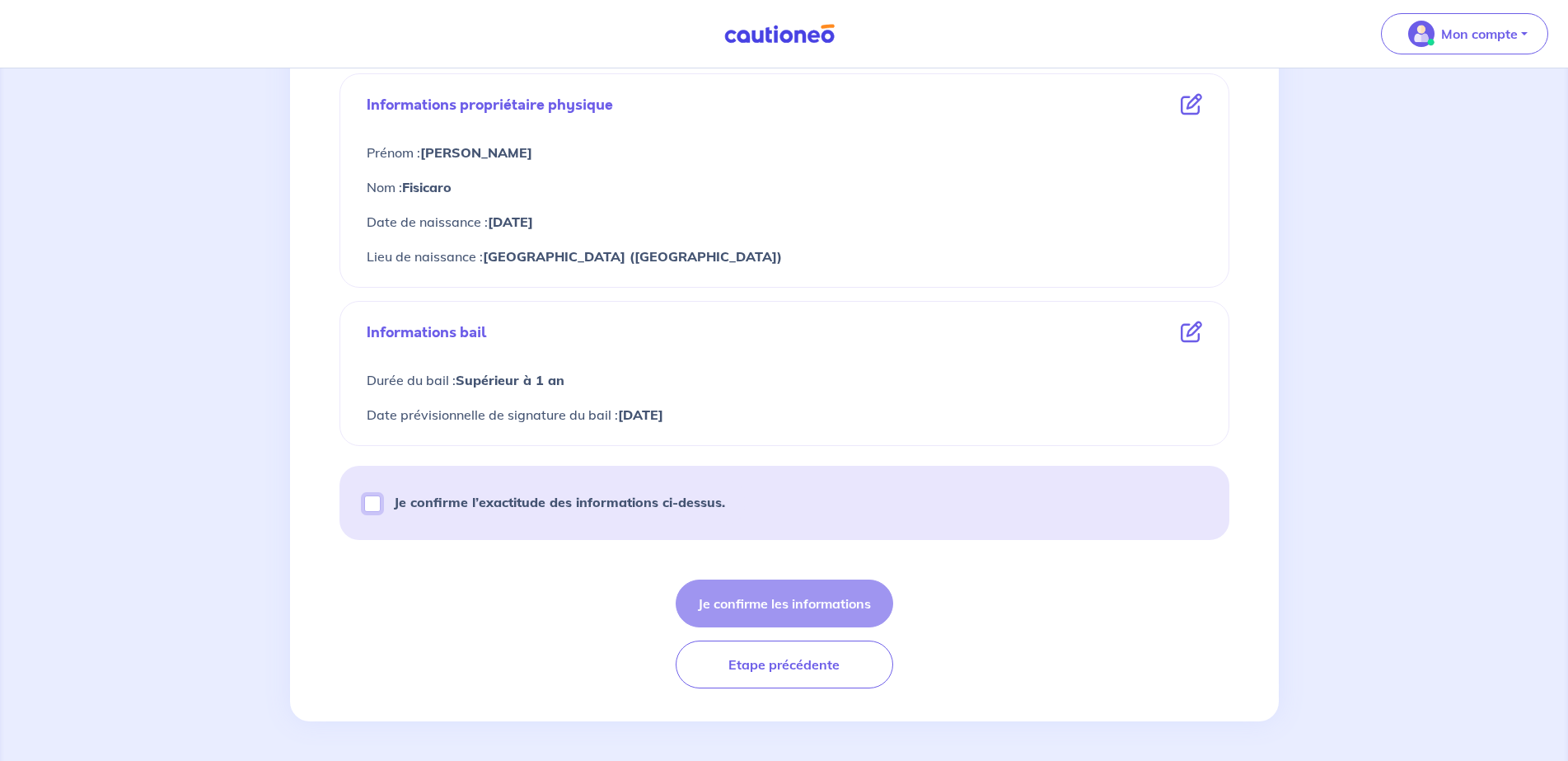
click at [375, 505] on input "Je confirme l’exactitude des informations ci-dessus." at bounding box center [372, 503] width 16 height 16
checkbox input "true"
click at [1187, 334] on icon at bounding box center [1191, 332] width 21 height 21
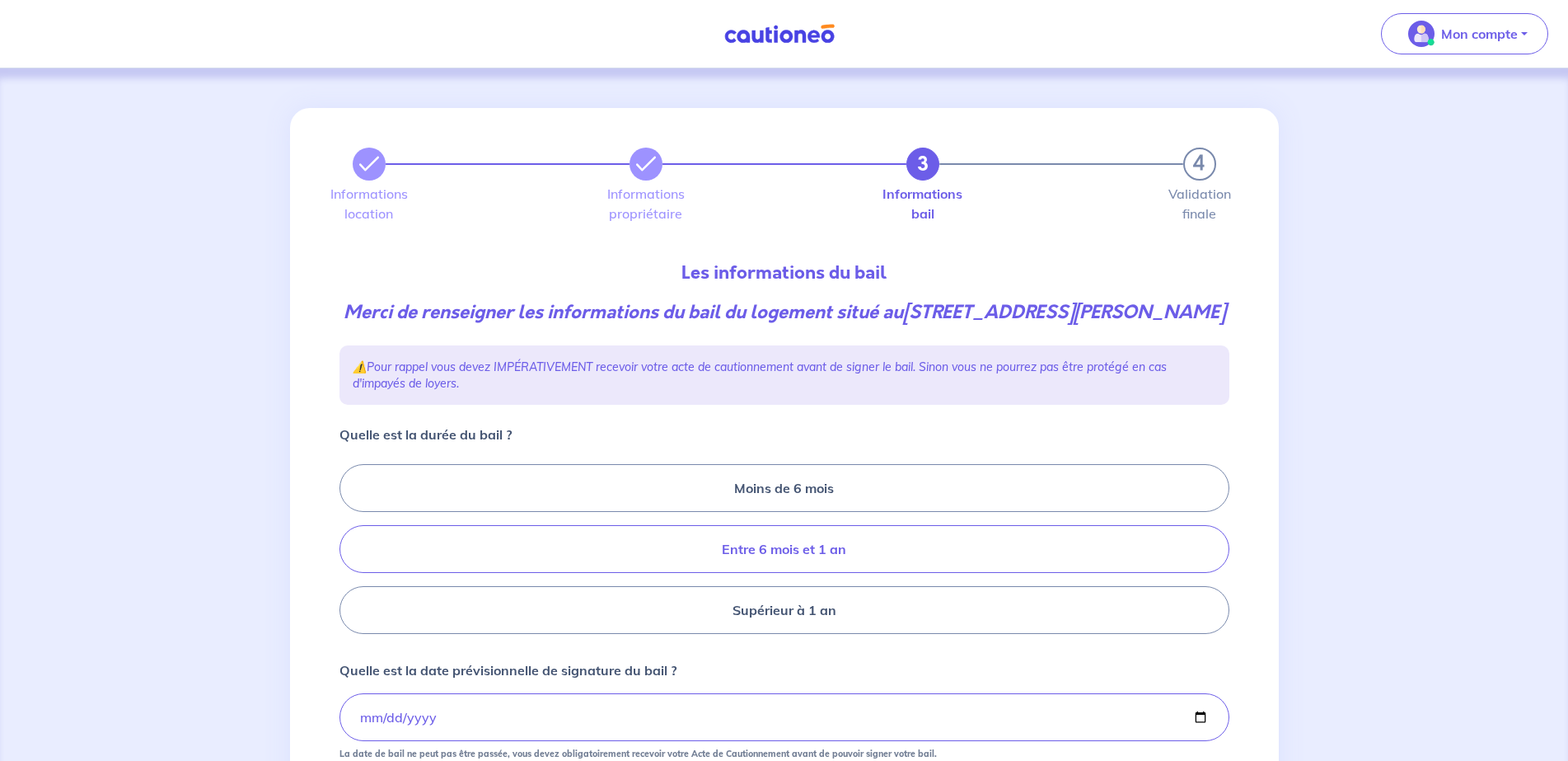
scroll to position [83, 0]
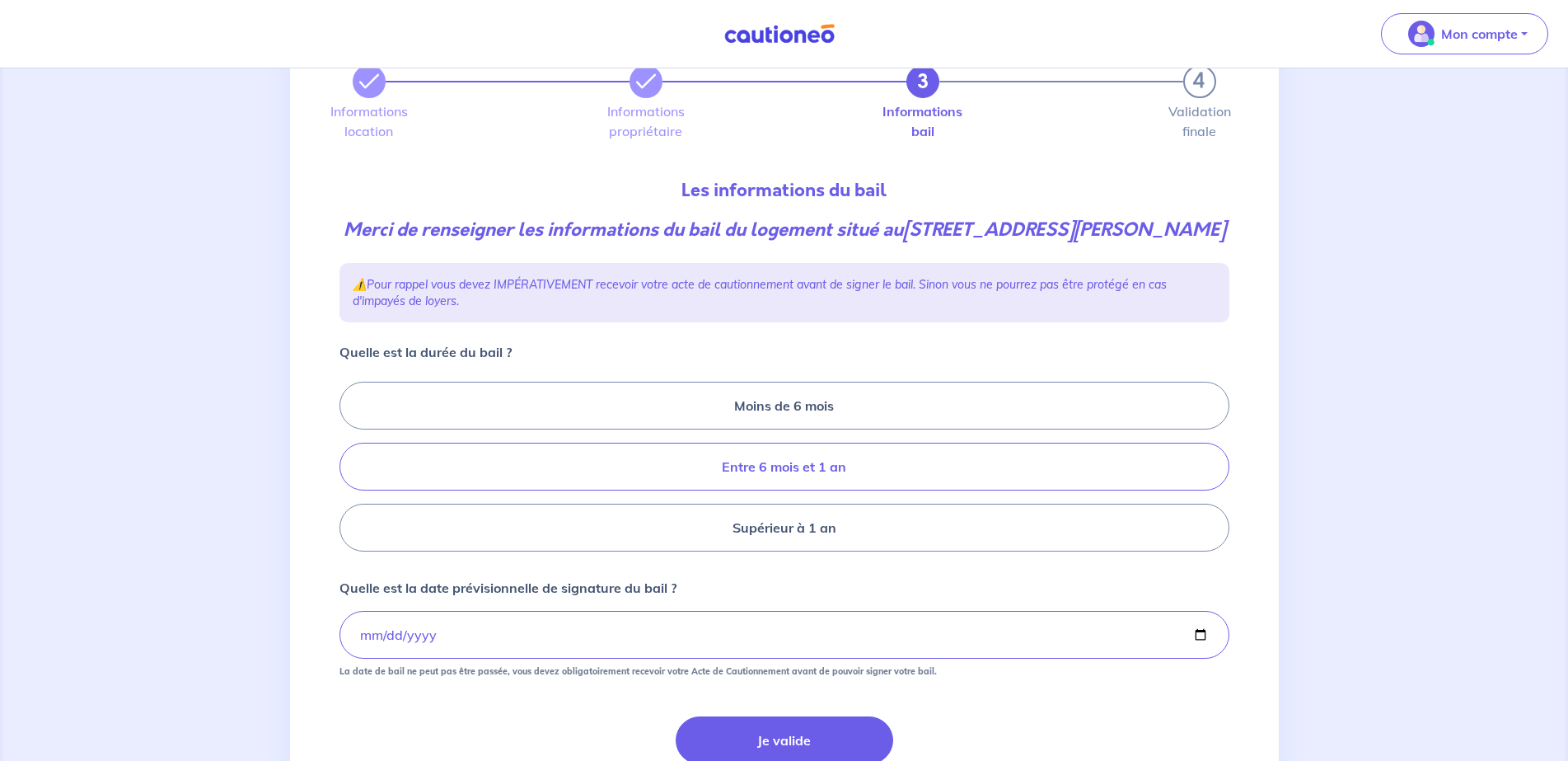
click at [687, 477] on label "Entre 6 mois et 1 an" at bounding box center [784, 466] width 890 height 48
click at [351, 472] on input "Entre 6 mois et 1 an" at bounding box center [344, 466] width 11 height 11
radio input "true"
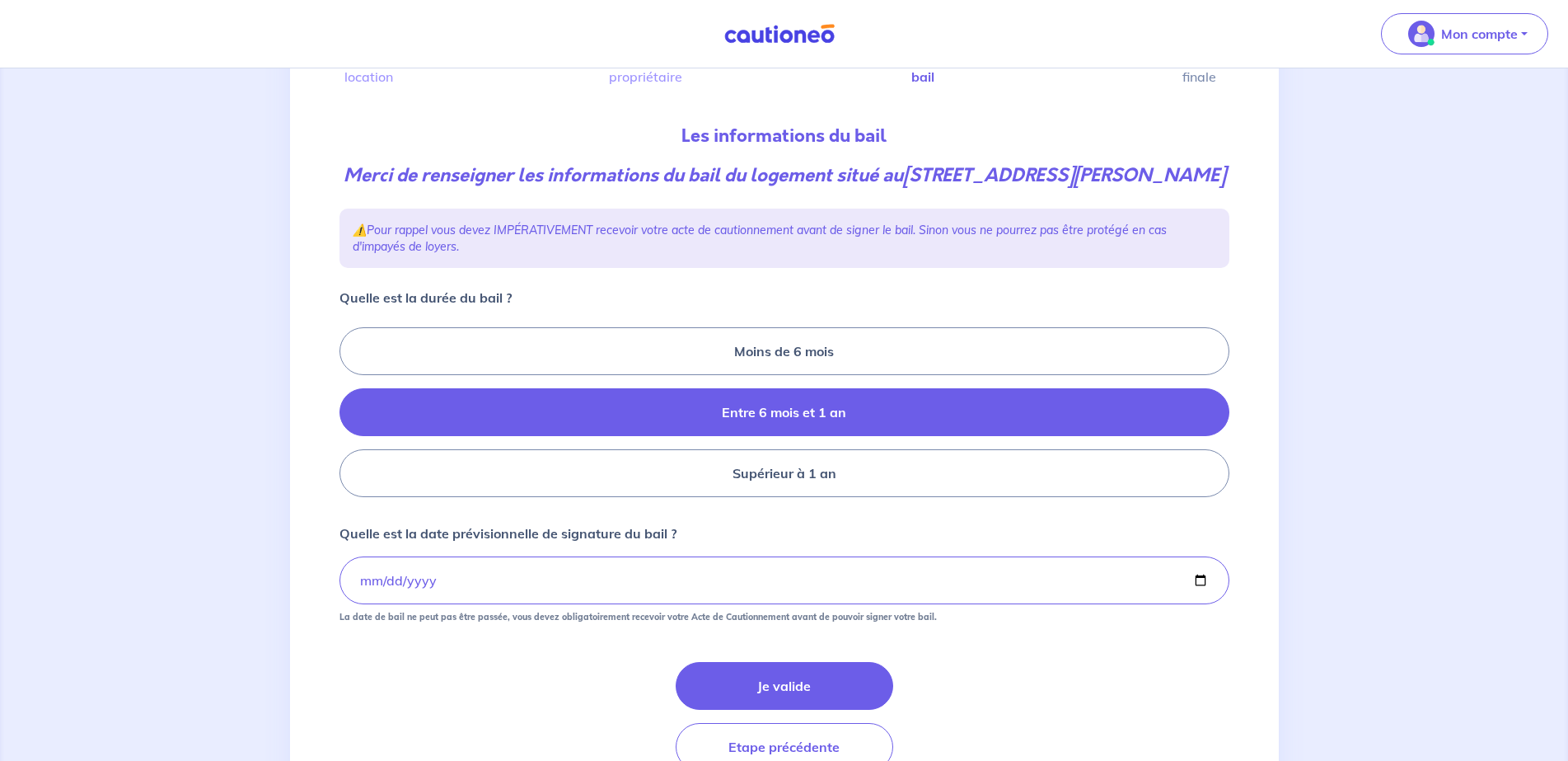
scroll to position [220, 0]
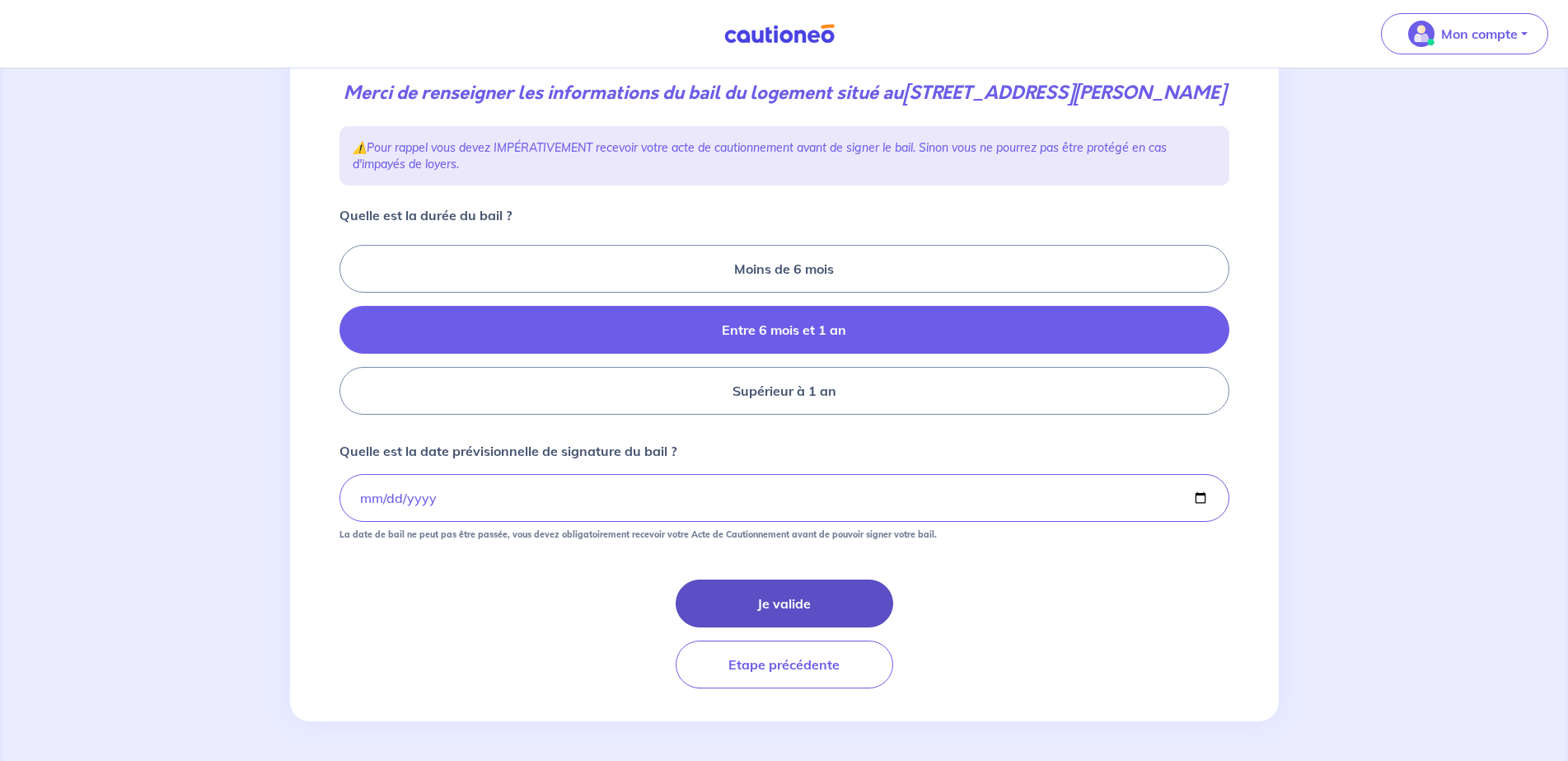
click at [780, 614] on button "Je valide" at bounding box center [785, 603] width 218 height 48
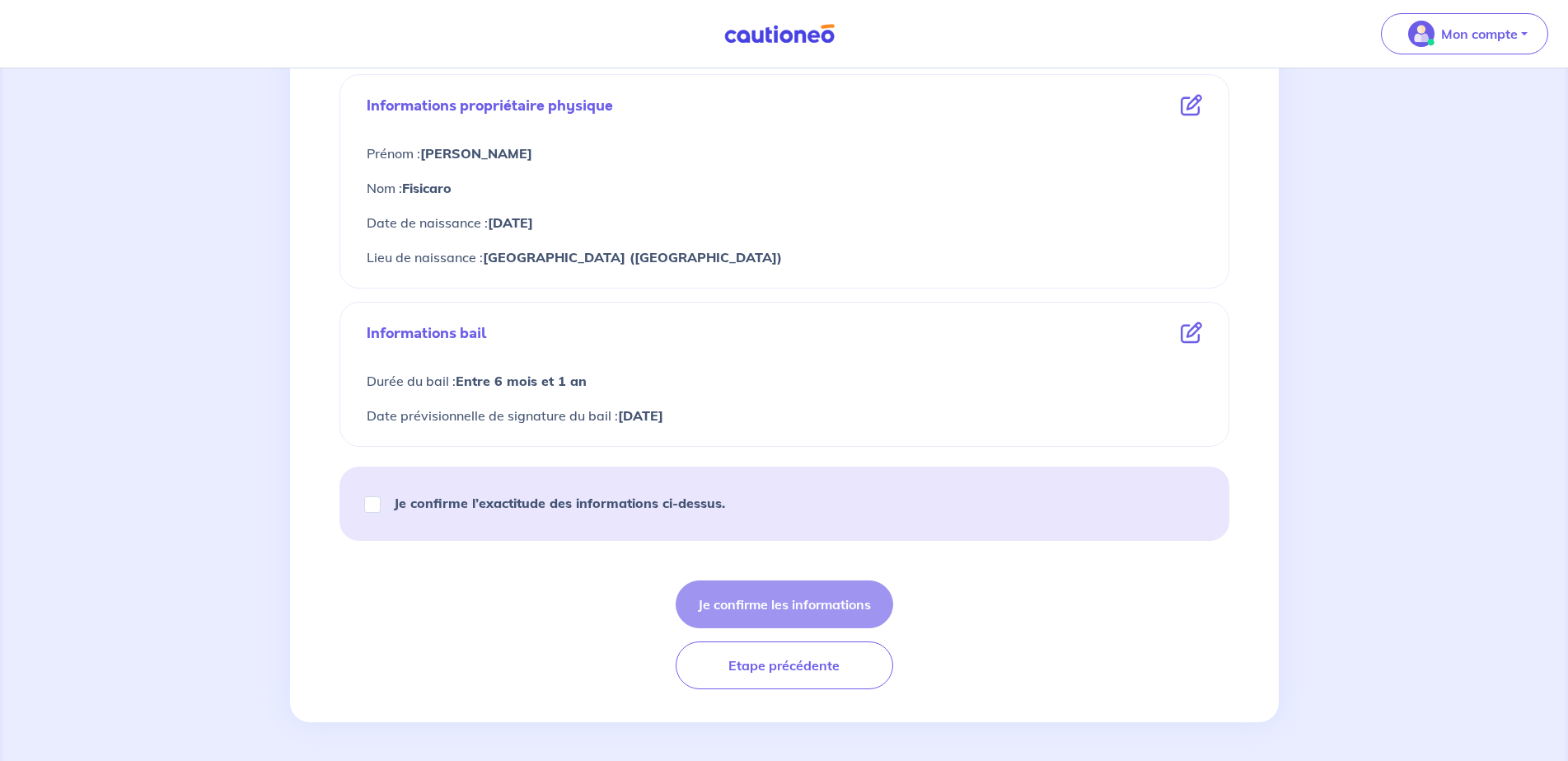
scroll to position [587, 0]
click at [364, 507] on input "Je confirme l’exactitude des informations ci-dessus." at bounding box center [372, 503] width 16 height 16
checkbox input "true"
click at [758, 592] on button "Je confirme les informations" at bounding box center [785, 603] width 218 height 48
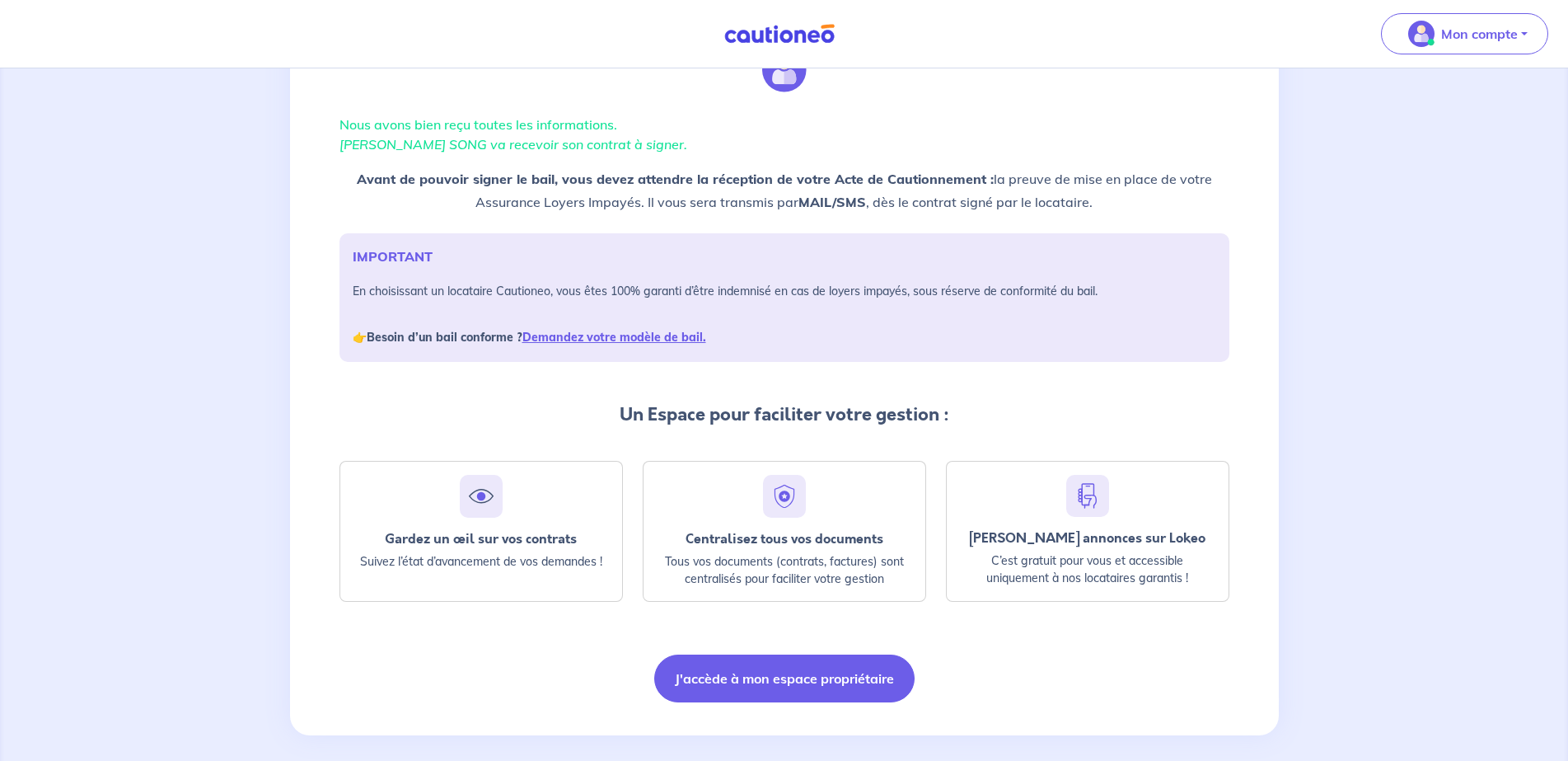
scroll to position [96, 0]
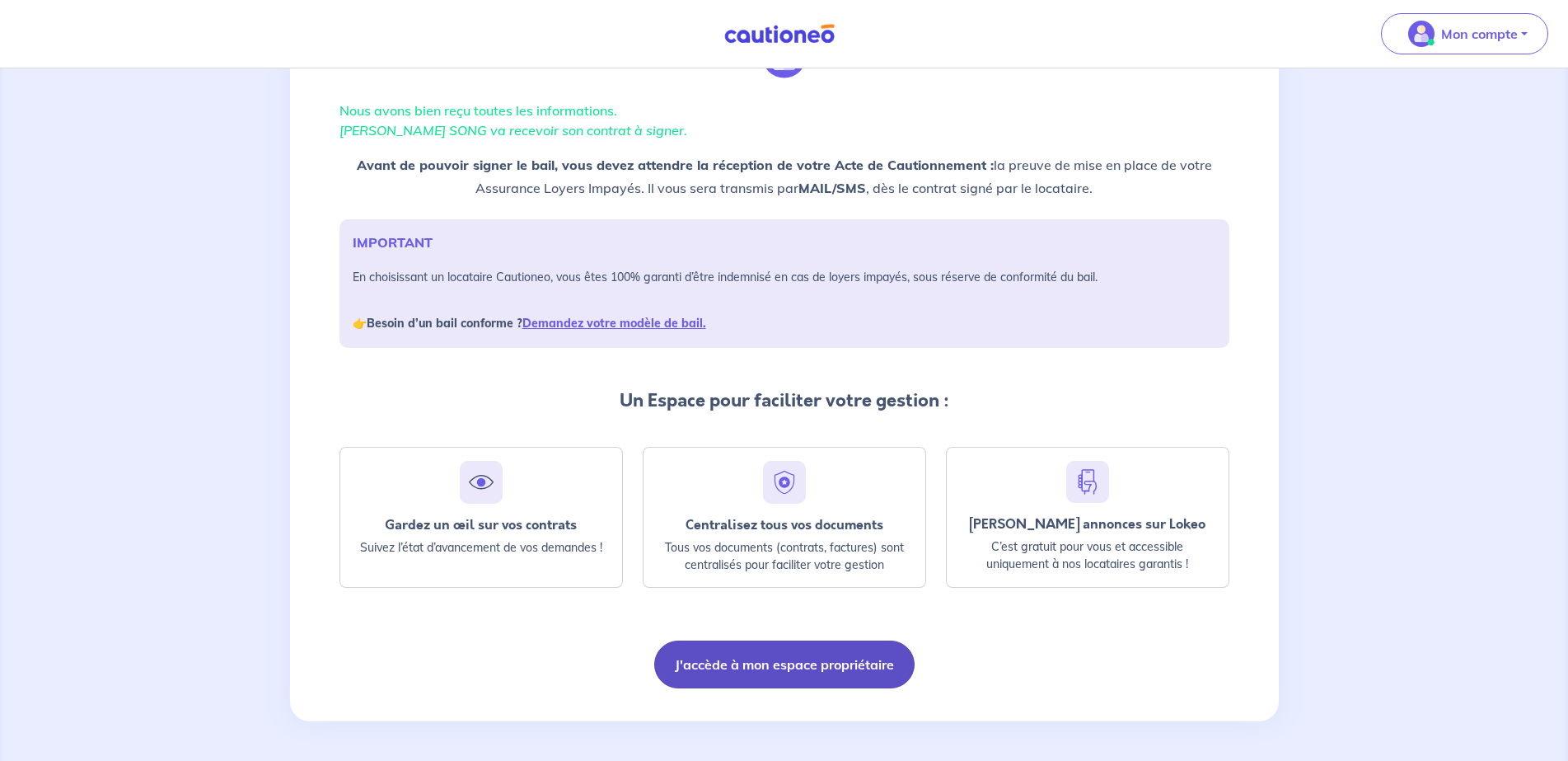
click at [746, 662] on button "J'accède à mon espace propriétaire" at bounding box center [784, 665] width 260 height 48
